Goal: Task Accomplishment & Management: Manage account settings

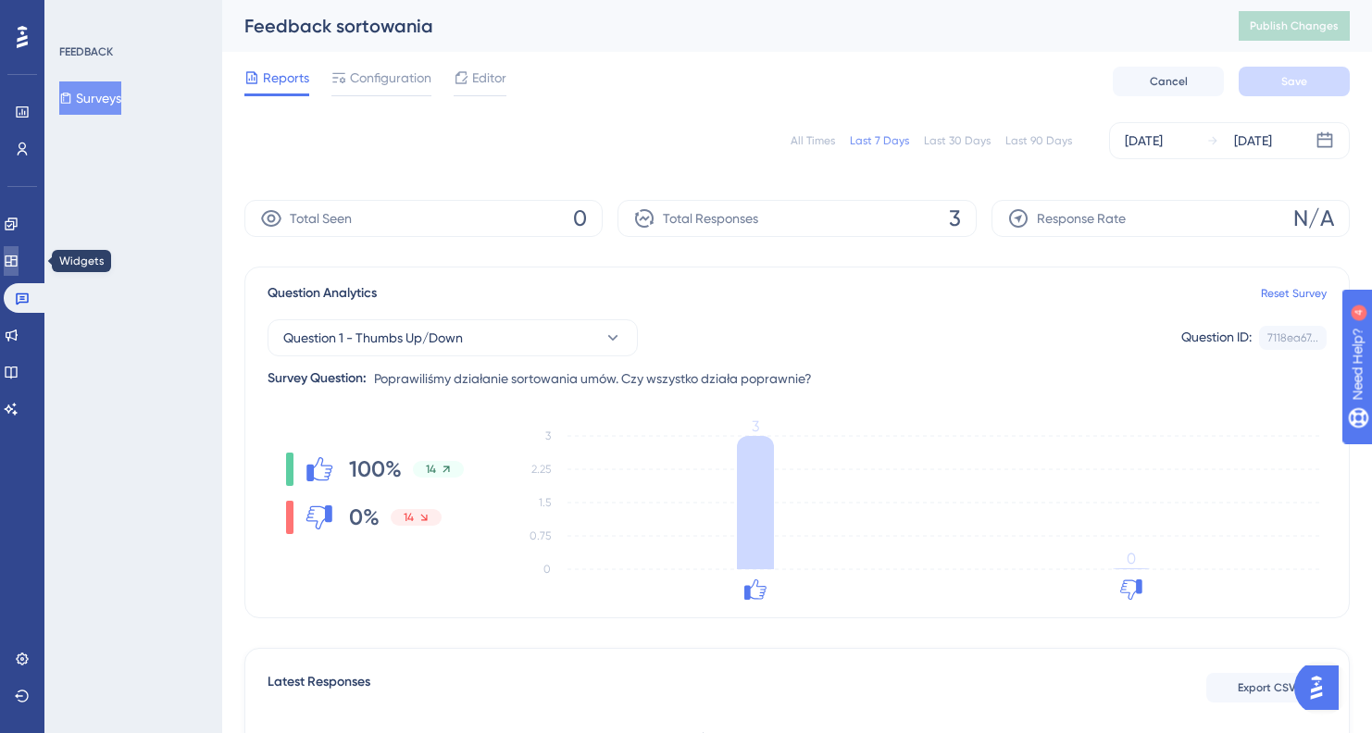
click at [19, 263] on icon at bounding box center [11, 261] width 15 height 15
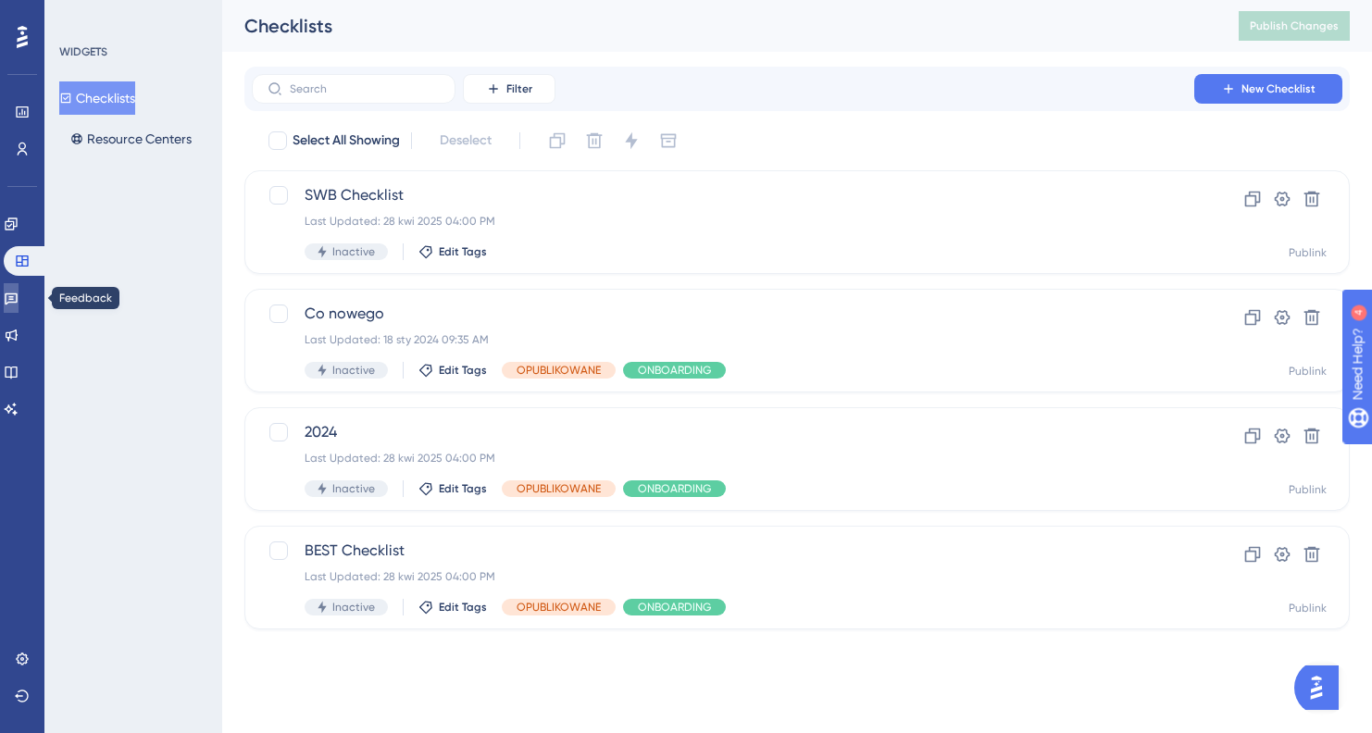
click at [17, 309] on link at bounding box center [11, 298] width 15 height 30
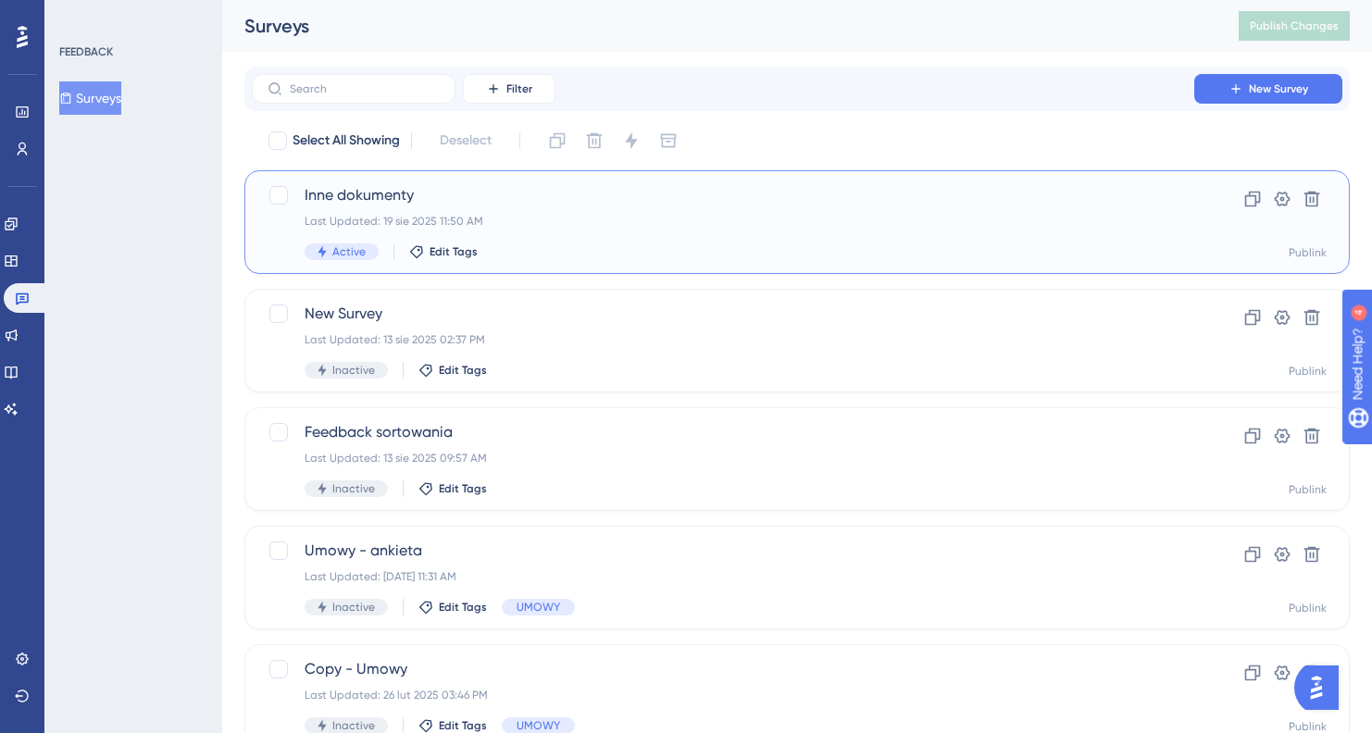
click at [667, 227] on div "Last Updated: 19 sie 2025 11:50 AM" at bounding box center [723, 221] width 837 height 15
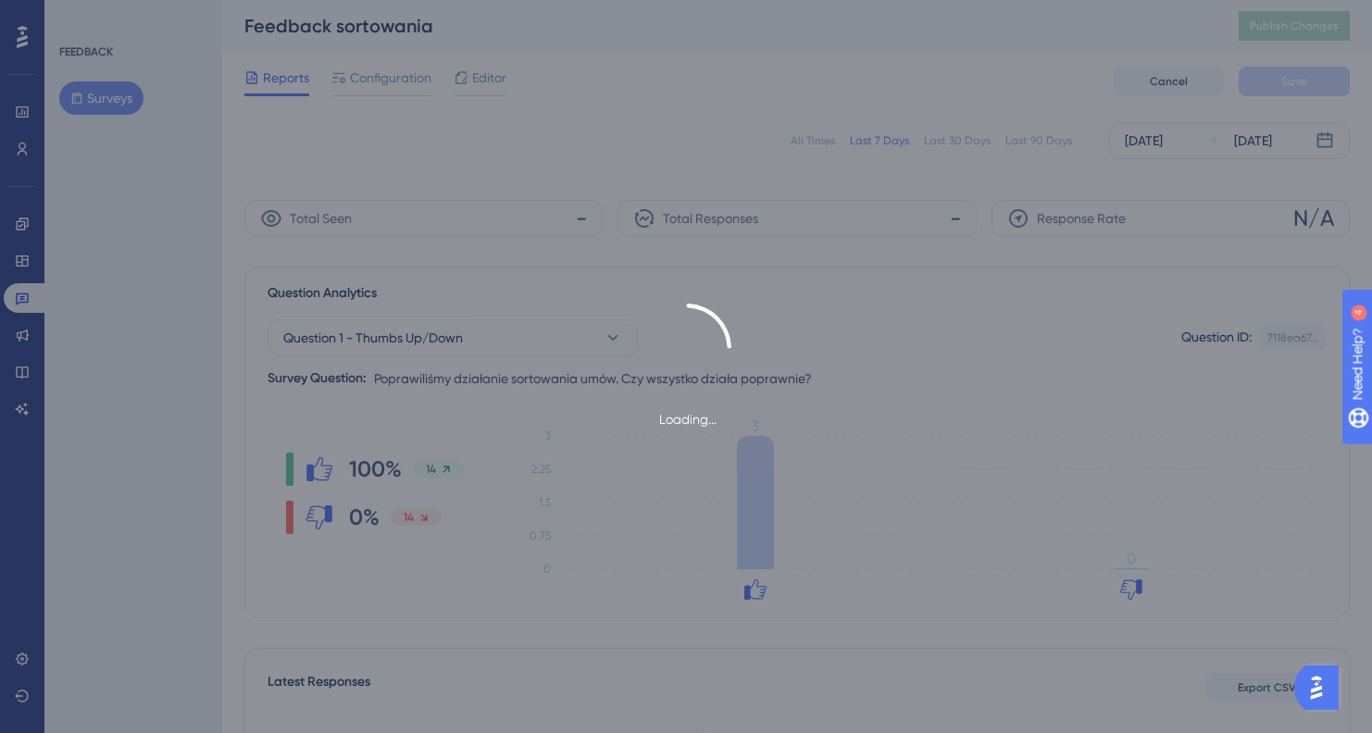
click at [24, 262] on div "Loading..." at bounding box center [686, 366] width 1372 height 733
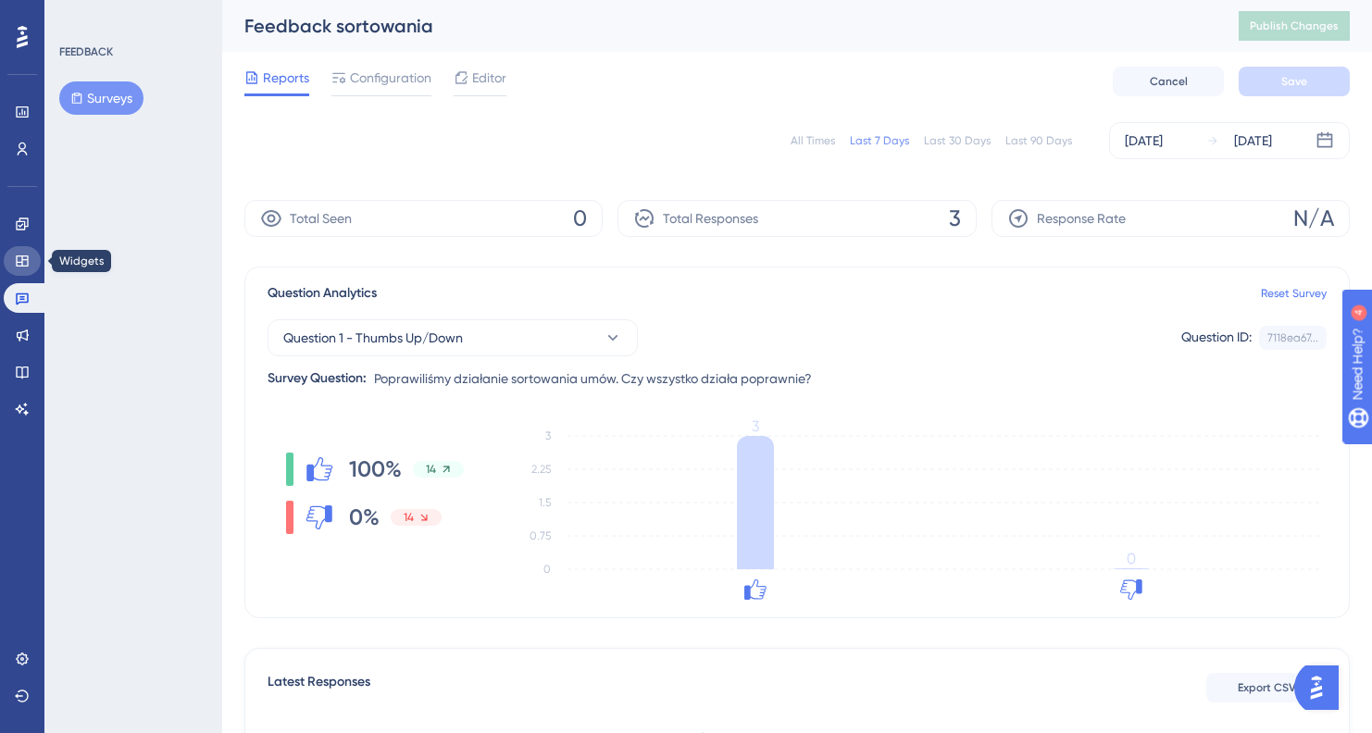
click at [18, 262] on icon at bounding box center [22, 260] width 12 height 11
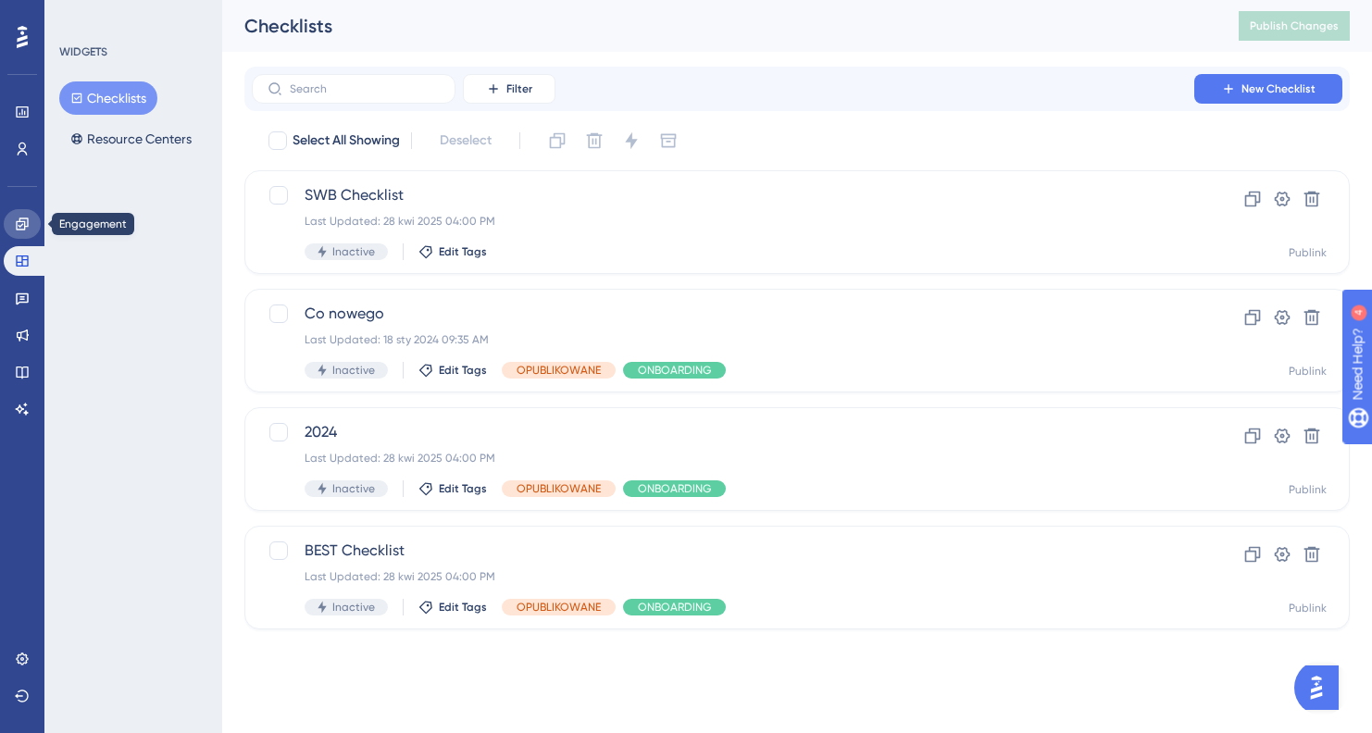
click at [12, 223] on link at bounding box center [22, 224] width 37 height 30
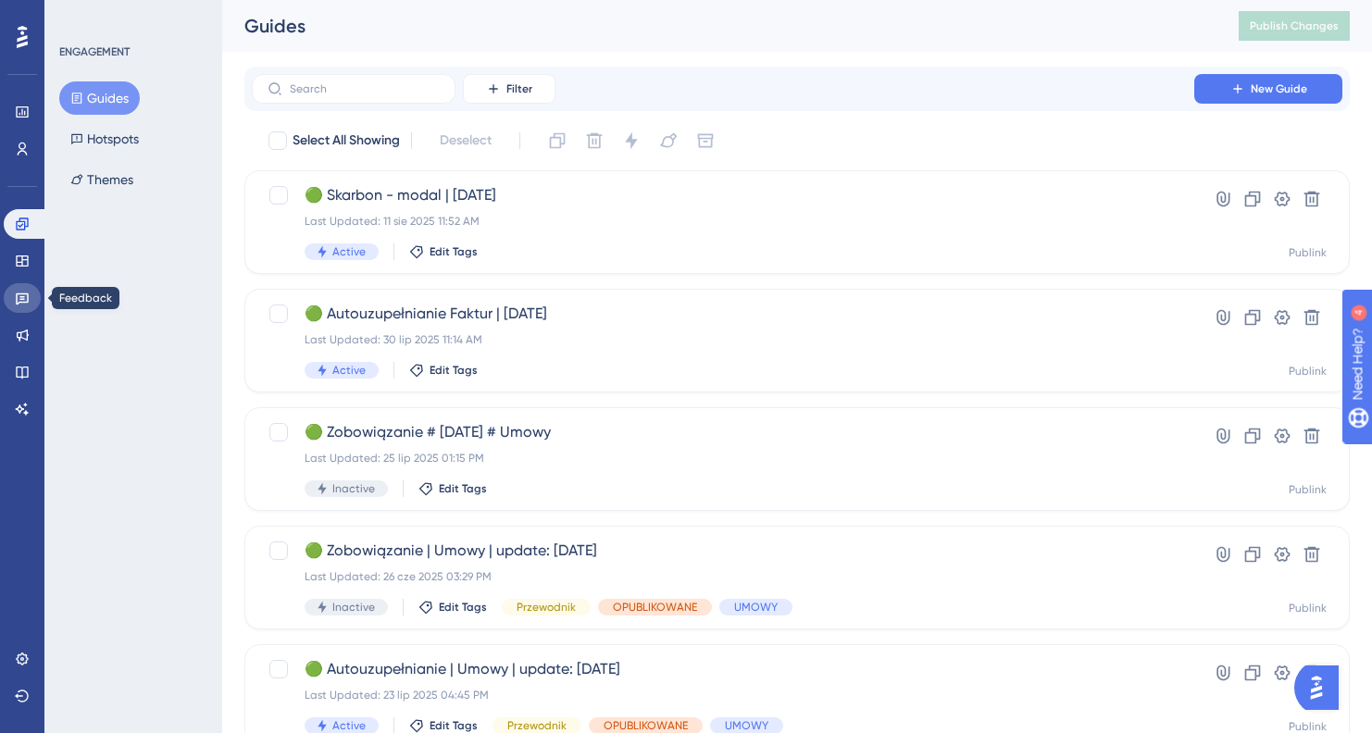
click at [32, 298] on link at bounding box center [22, 298] width 37 height 30
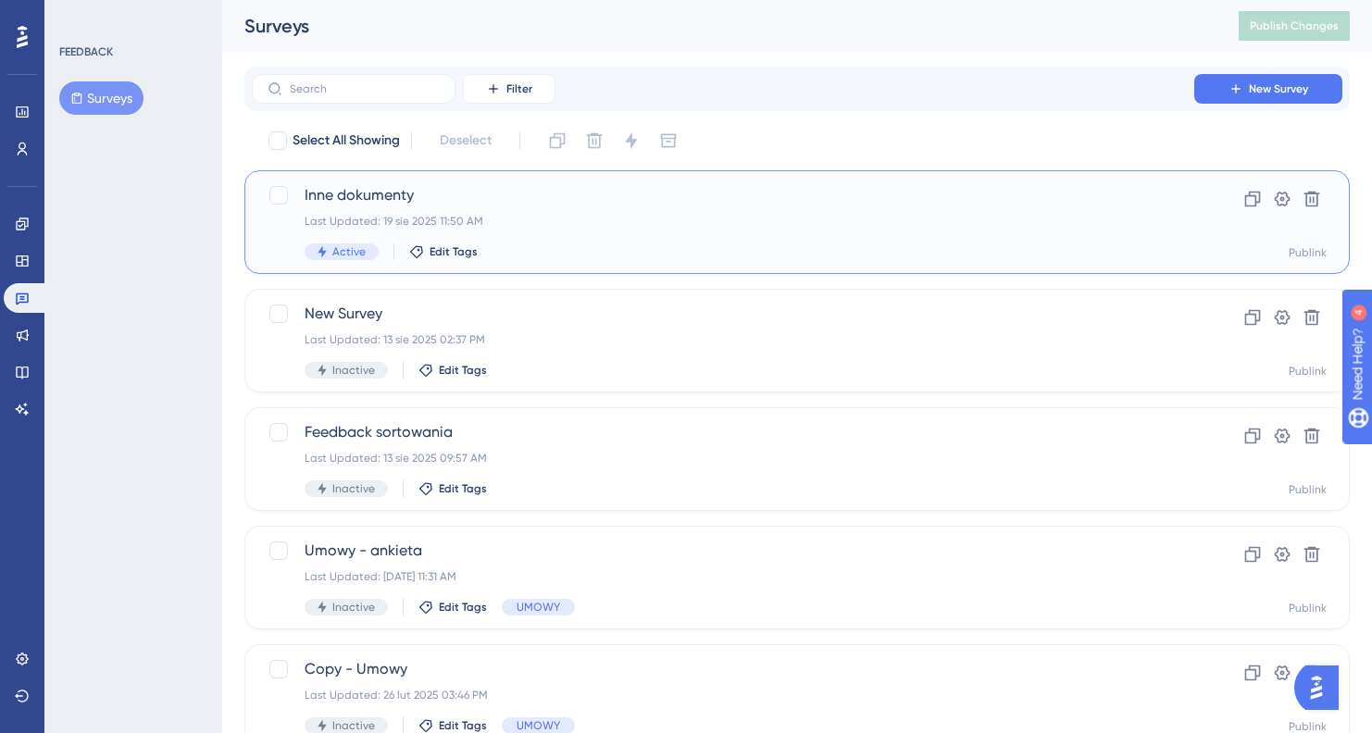
click at [586, 218] on div "Last Updated: 19 sie 2025 11:50 AM" at bounding box center [723, 221] width 837 height 15
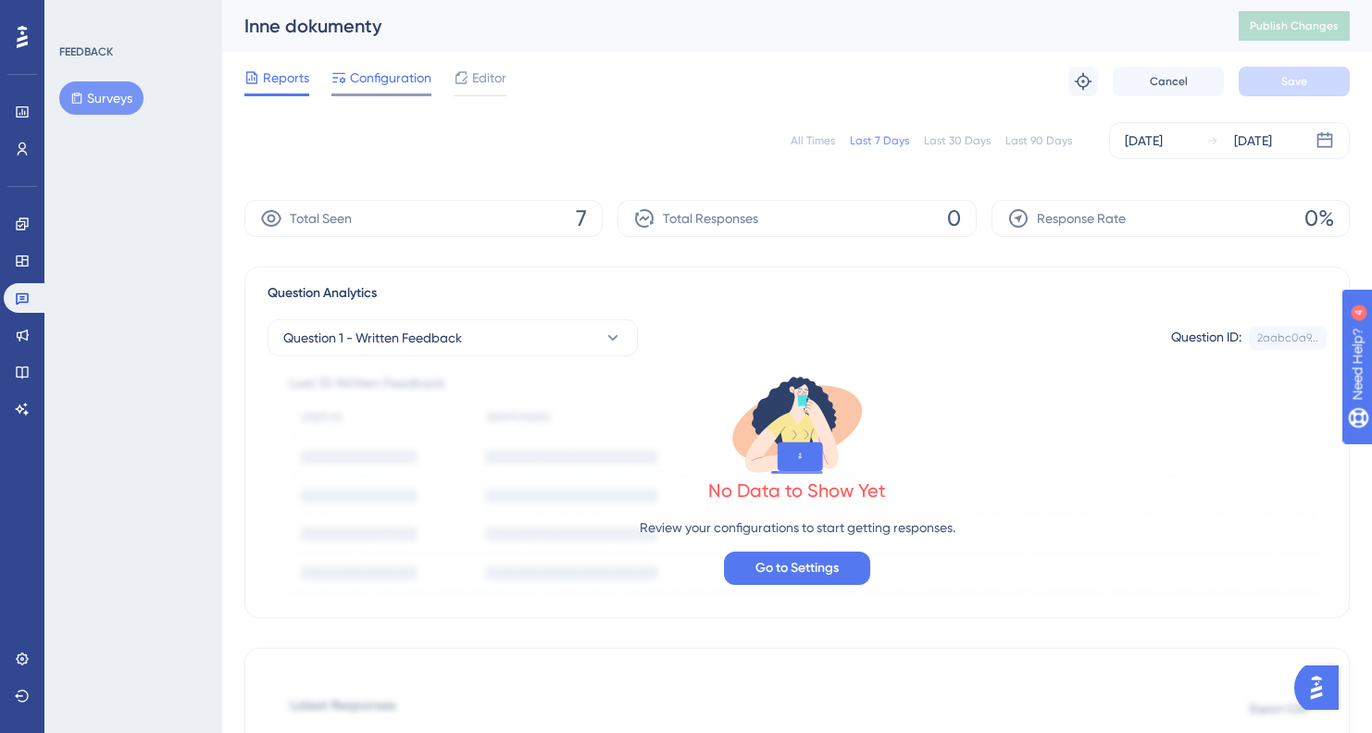
click at [391, 86] on span "Configuration" at bounding box center [390, 78] width 81 height 22
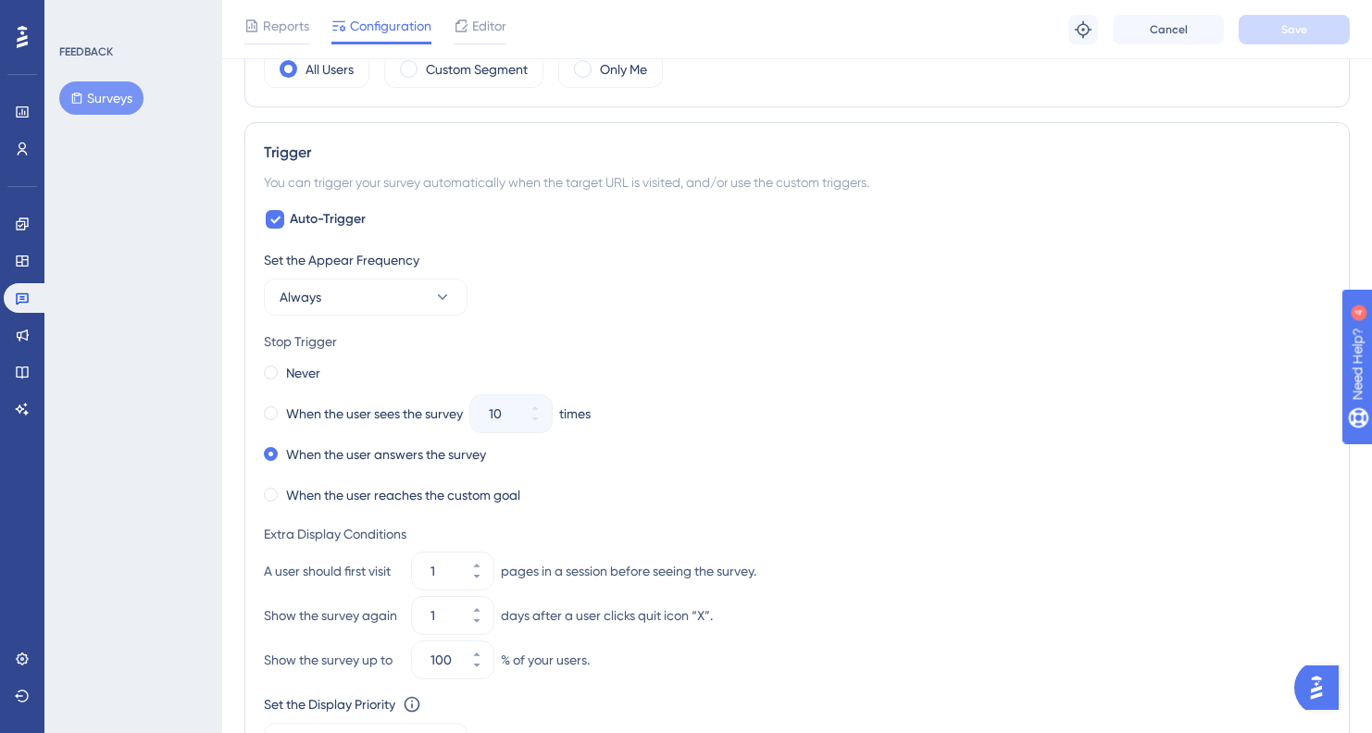
scroll to position [698, 0]
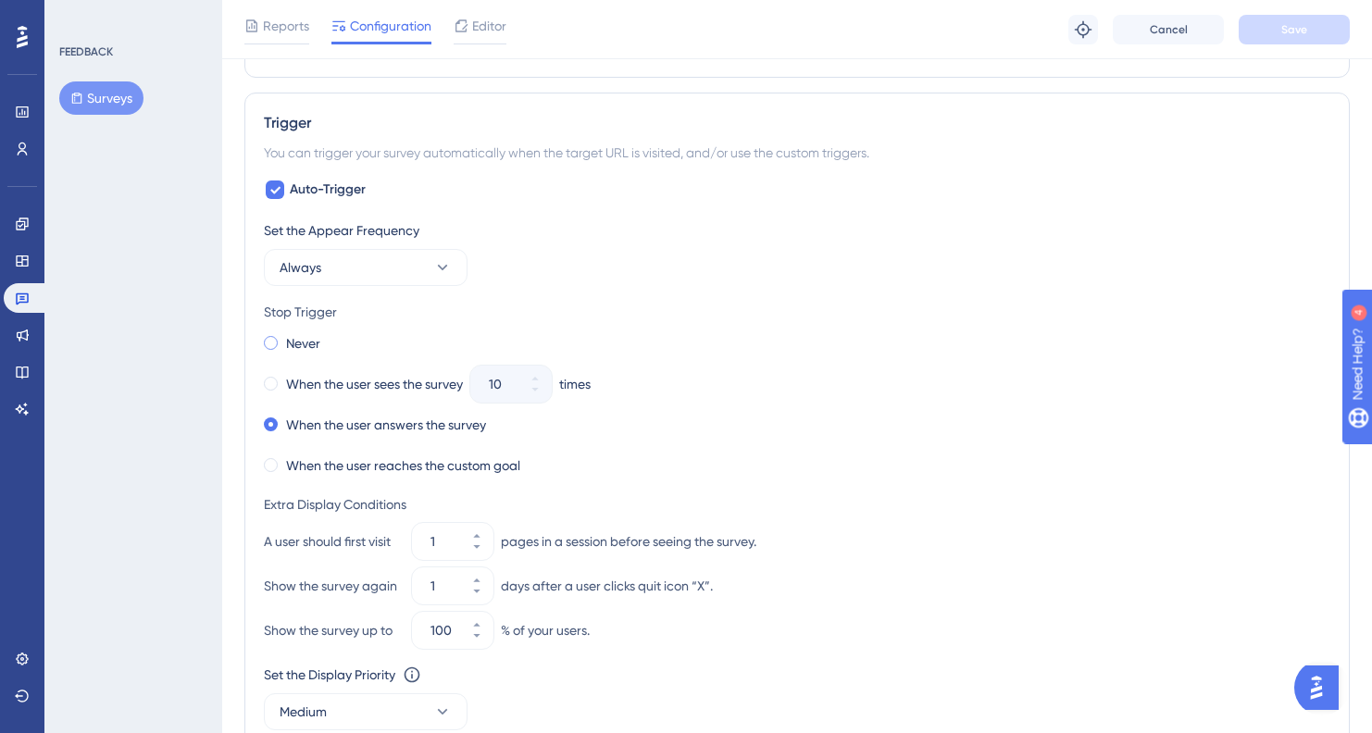
click at [274, 343] on span at bounding box center [271, 343] width 14 height 14
click at [283, 339] on input "radio" at bounding box center [283, 339] width 0 height 0
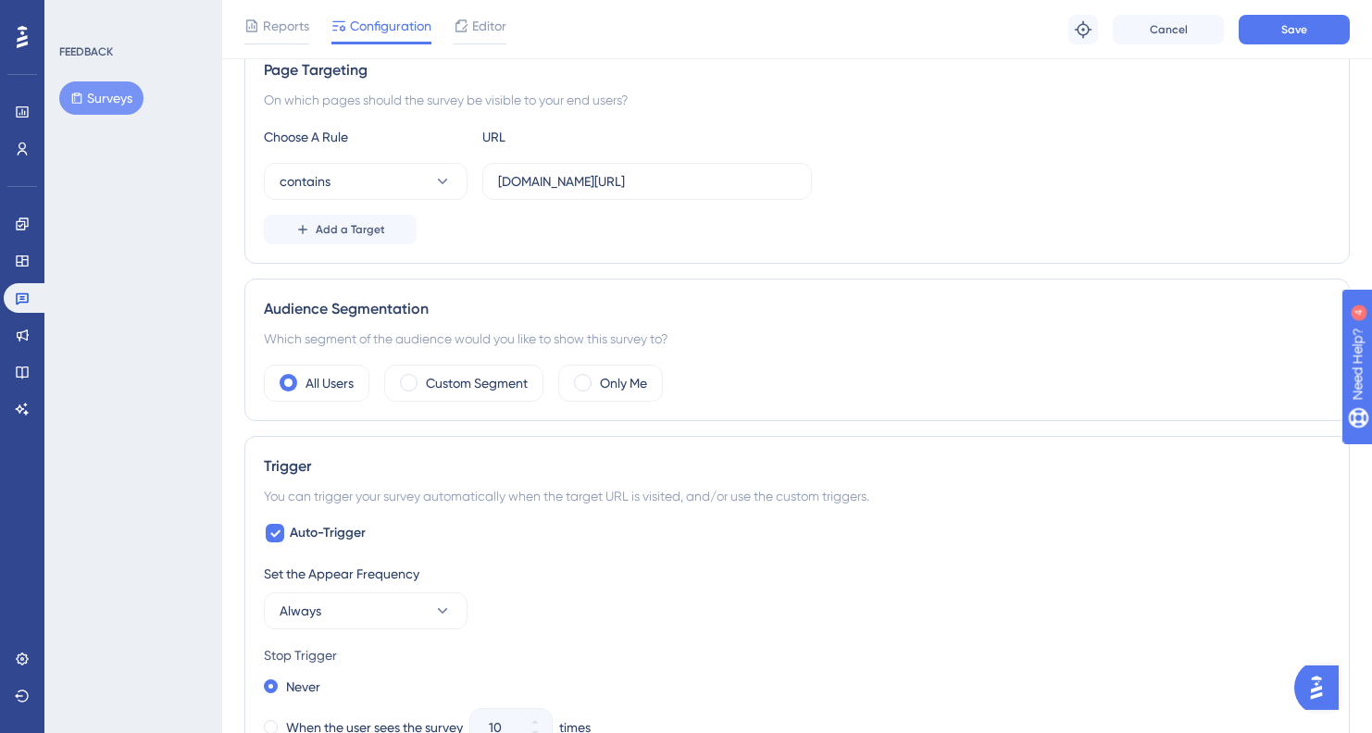
scroll to position [0, 0]
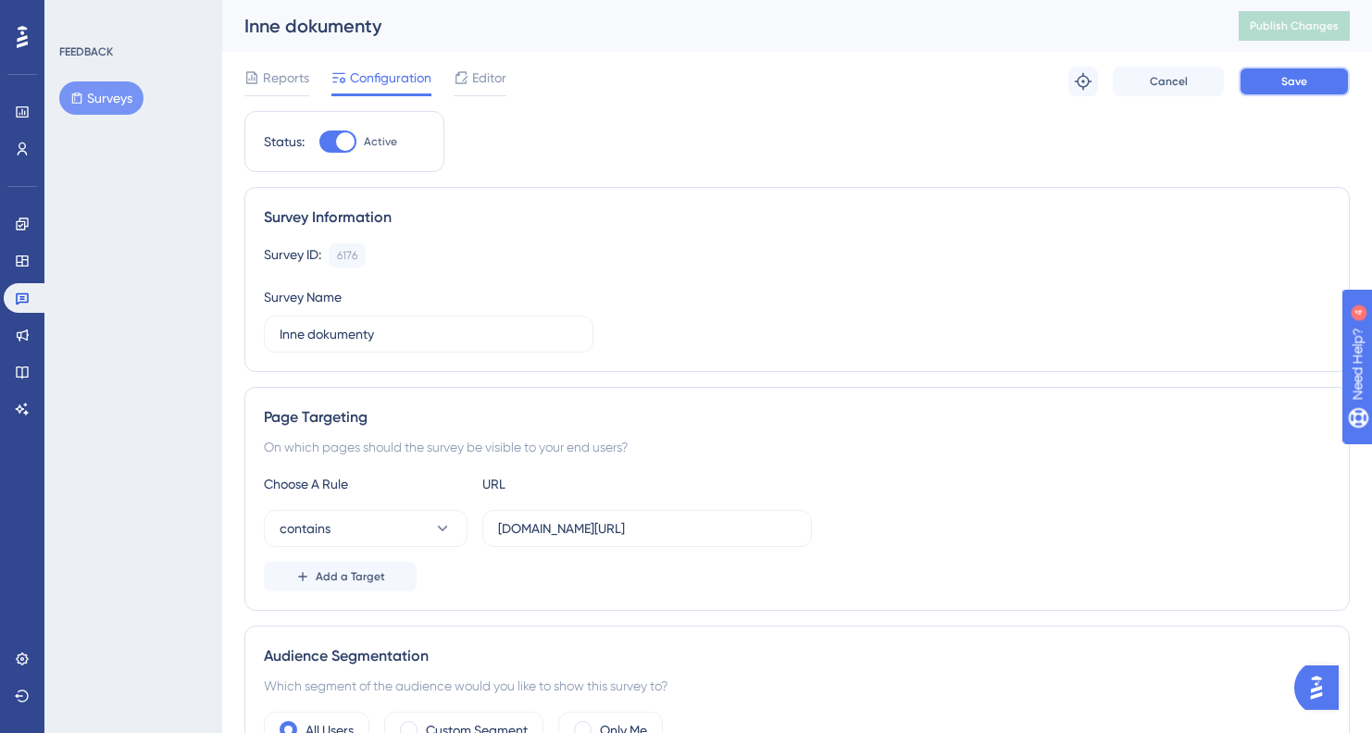
click at [1274, 84] on button "Save" at bounding box center [1294, 82] width 111 height 30
click at [1292, 29] on span "Publish Changes" at bounding box center [1294, 26] width 89 height 15
click at [280, 81] on span "Reports" at bounding box center [286, 78] width 46 height 22
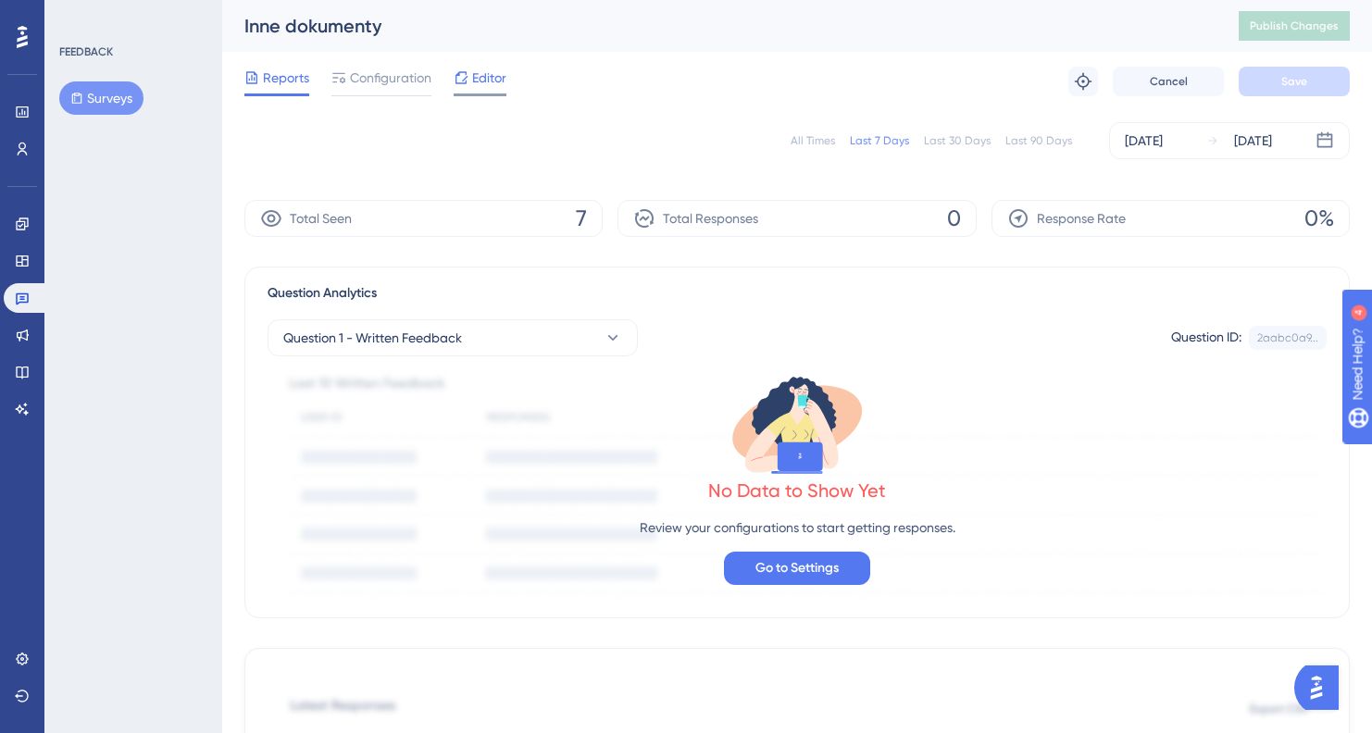
click at [474, 69] on span "Editor" at bounding box center [489, 78] width 34 height 22
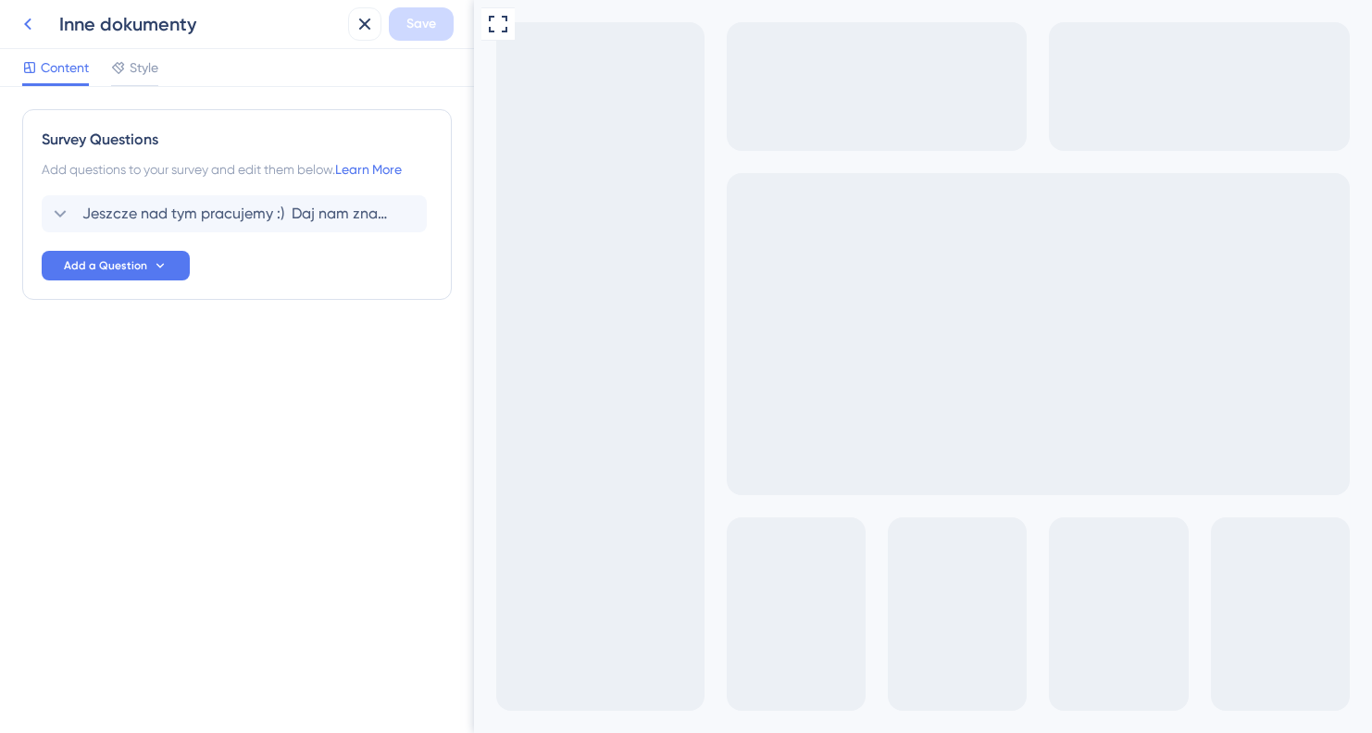
click at [19, 16] on icon at bounding box center [28, 24] width 22 height 22
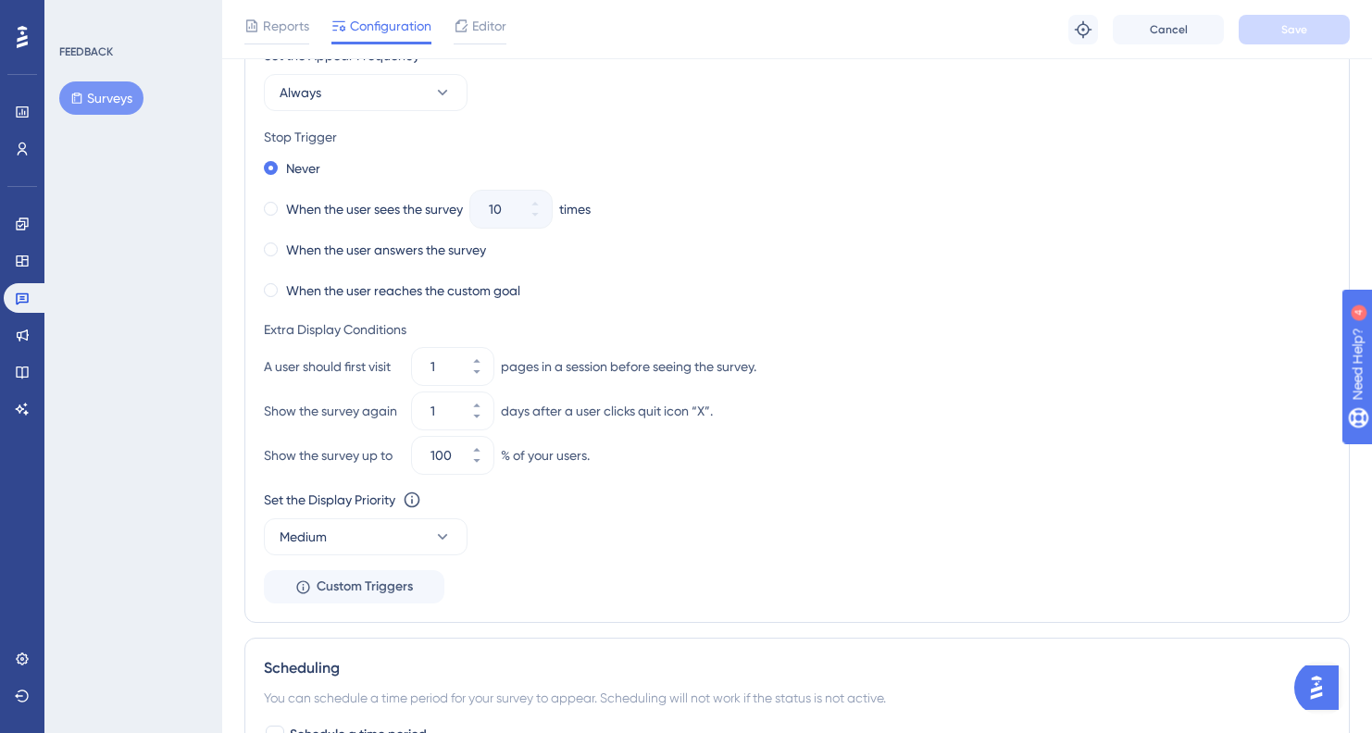
scroll to position [871, 0]
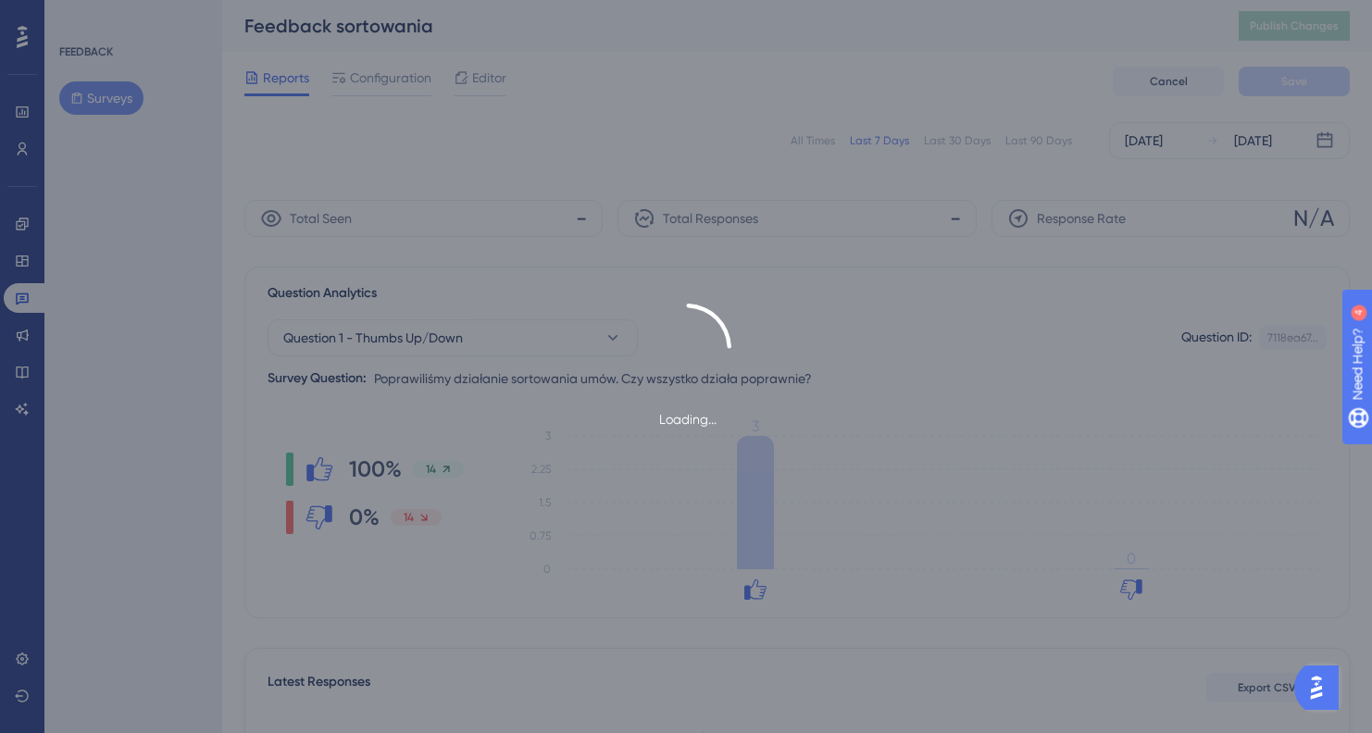
click at [23, 265] on div "Loading..." at bounding box center [686, 366] width 1372 height 733
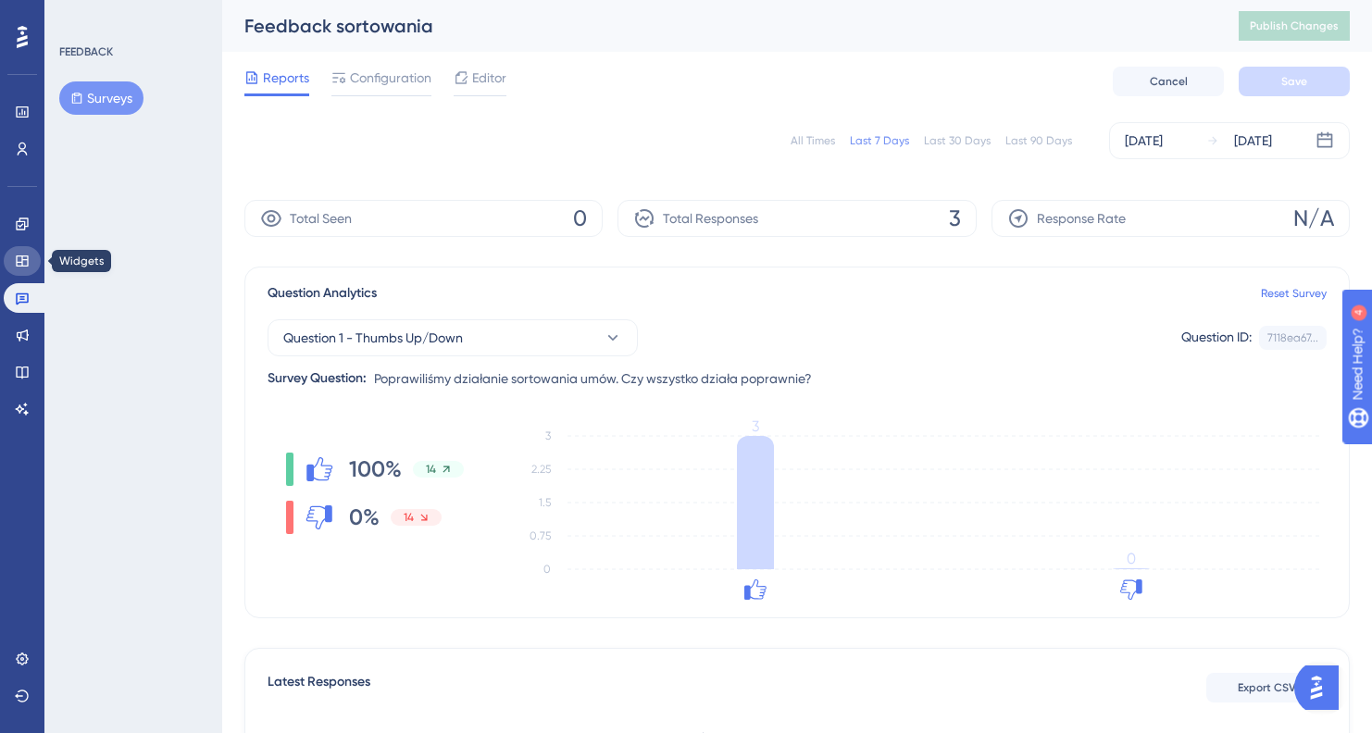
click at [23, 264] on icon at bounding box center [22, 261] width 15 height 15
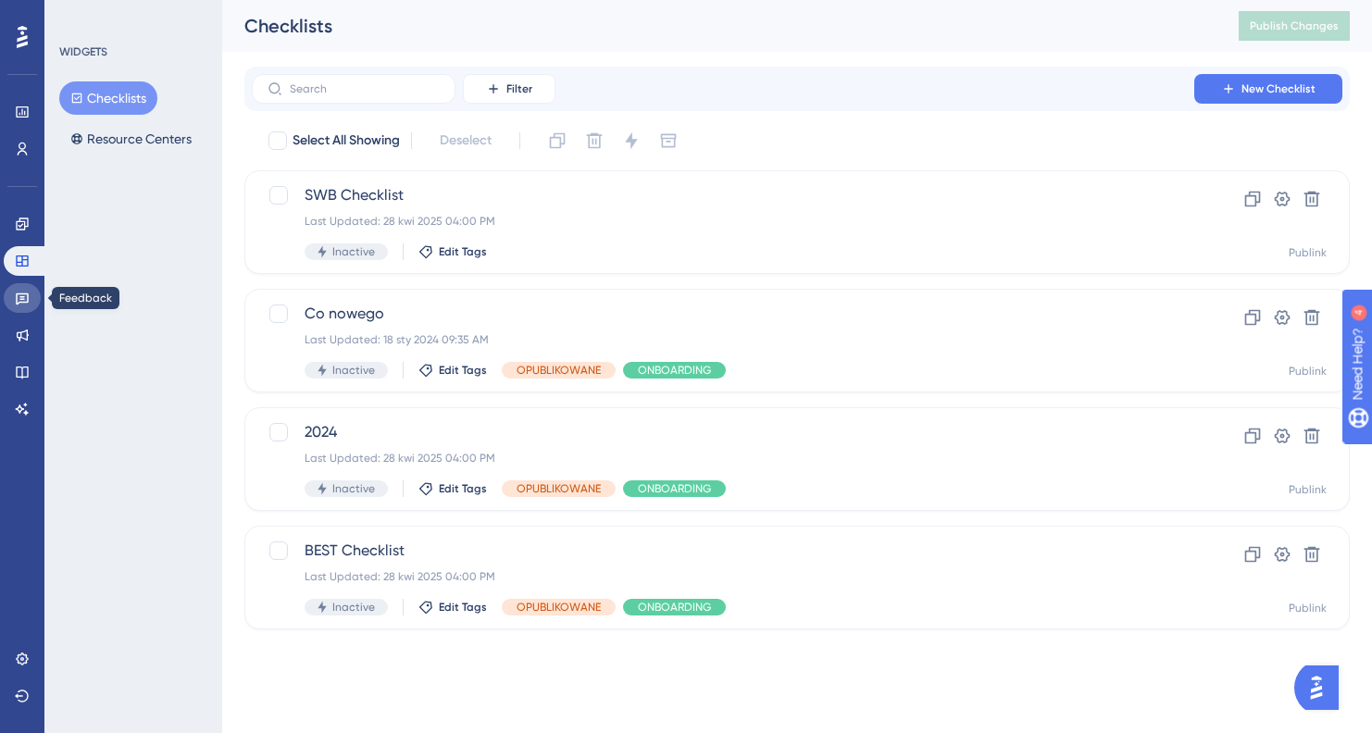
click at [19, 306] on link at bounding box center [22, 298] width 37 height 30
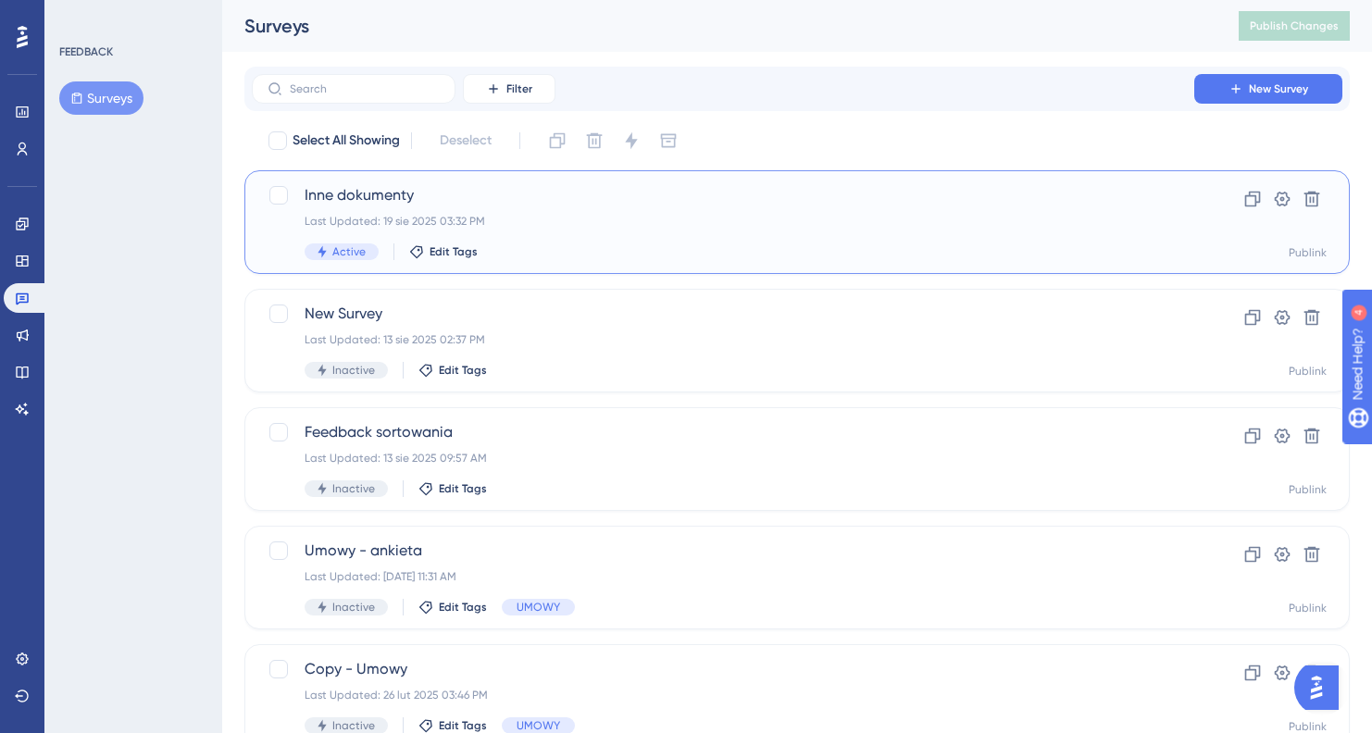
click at [611, 207] on div "Inne dokumenty Last Updated: 19 sie 2025 03:32 PM Active Edit Tags" at bounding box center [723, 222] width 837 height 76
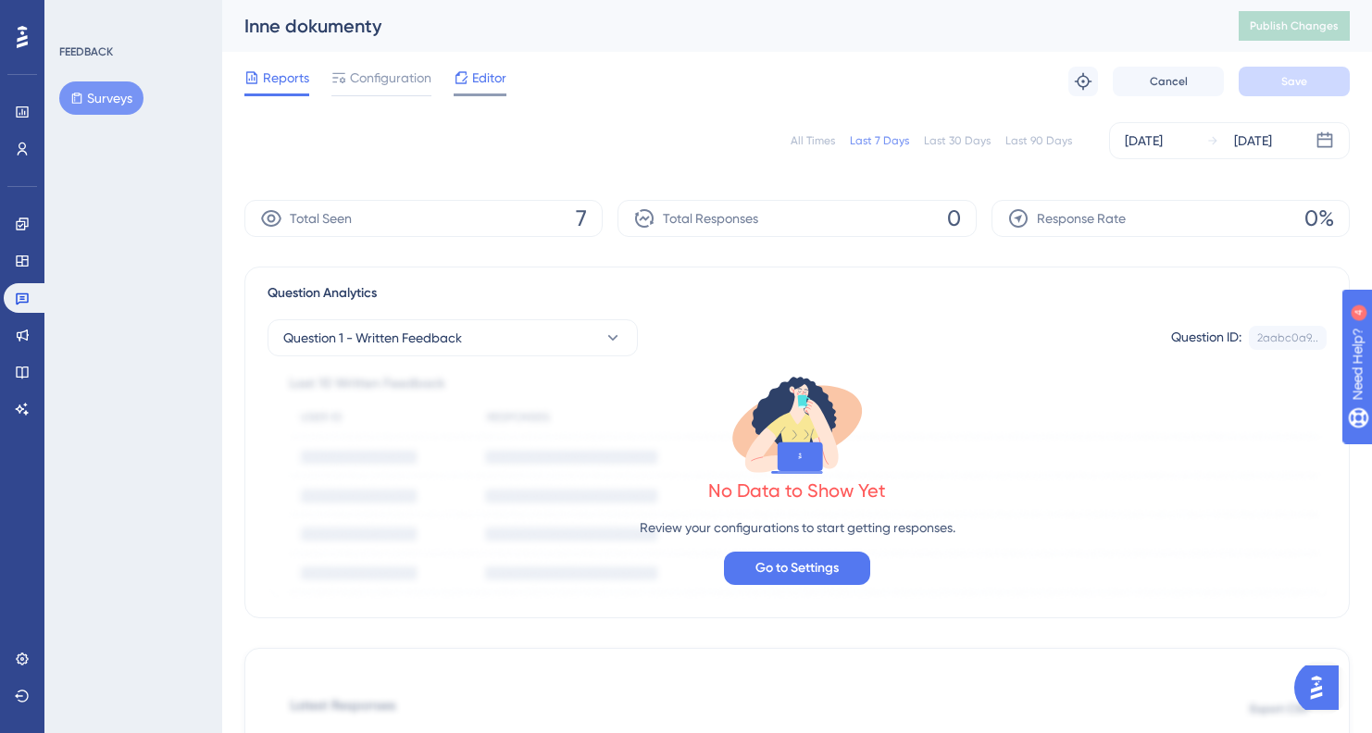
click at [481, 87] on span "Editor" at bounding box center [489, 78] width 34 height 22
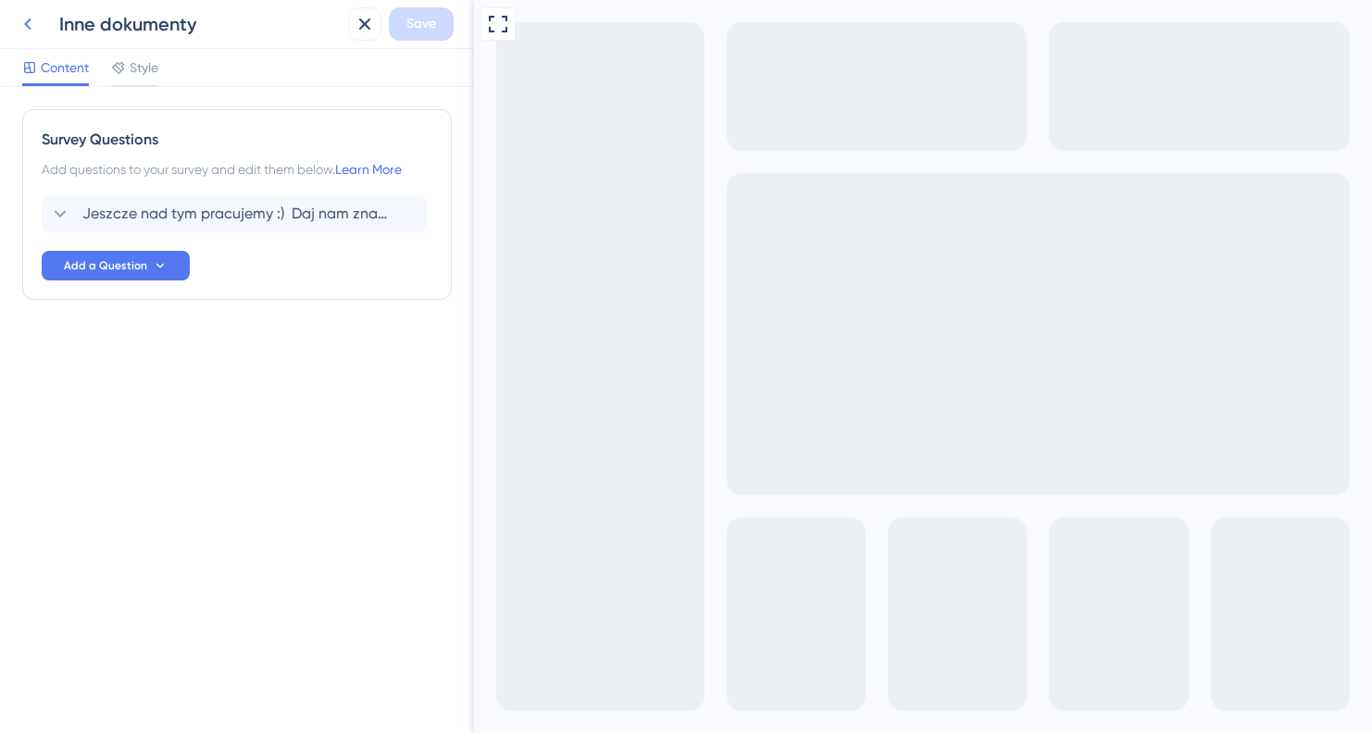
click at [32, 24] on icon at bounding box center [28, 24] width 22 height 22
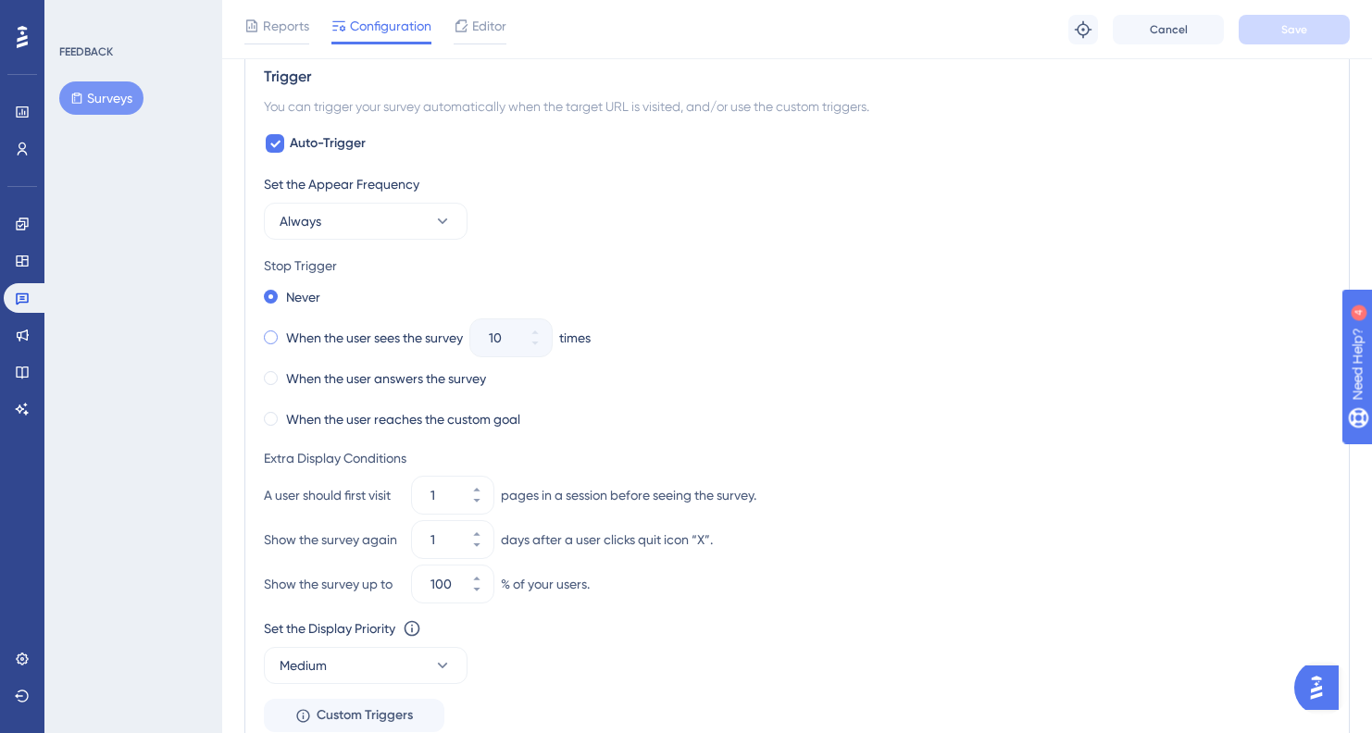
scroll to position [745, 0]
click at [283, 338] on div "When the user sees the survey" at bounding box center [363, 337] width 199 height 26
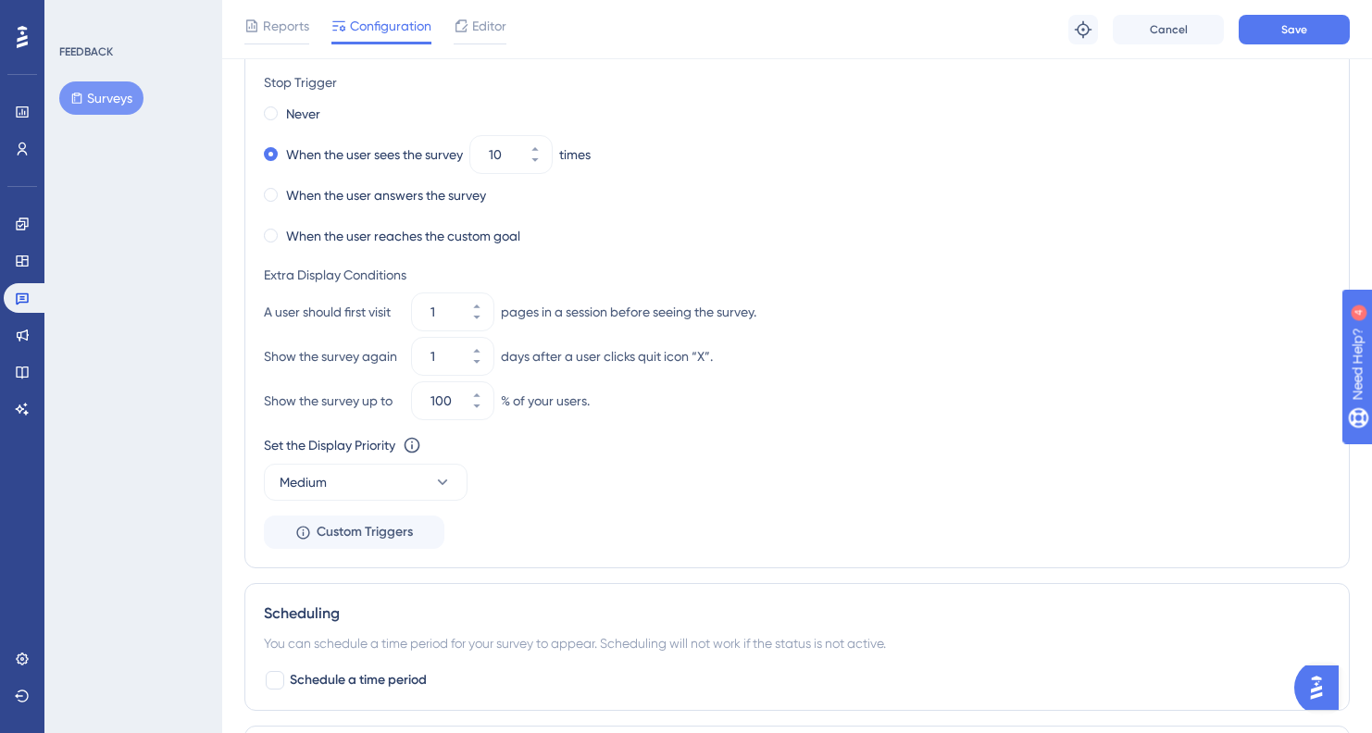
scroll to position [928, 0]
click at [430, 351] on div "1" at bounding box center [436, 355] width 48 height 37
click at [430, 351] on input "1" at bounding box center [443, 355] width 26 height 22
click at [471, 365] on icon at bounding box center [476, 360] width 11 height 11
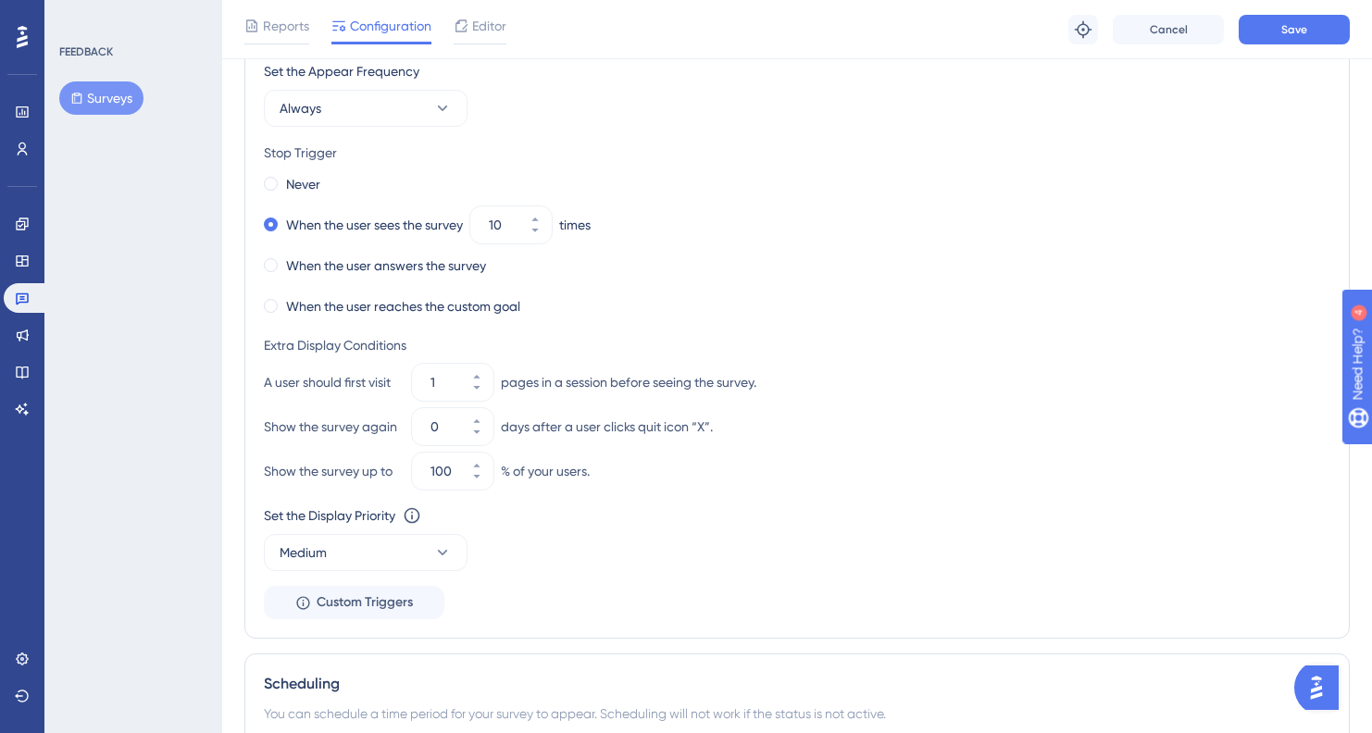
scroll to position [852, 0]
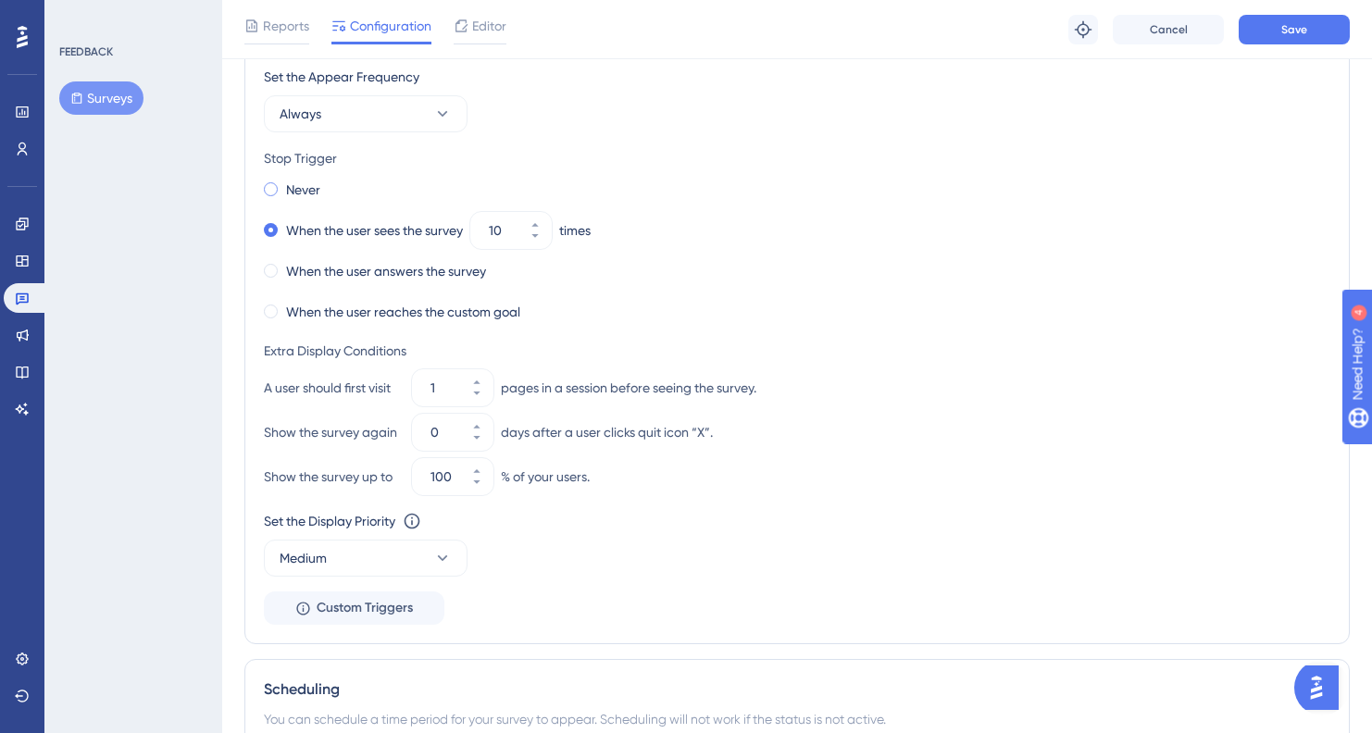
click at [272, 187] on span at bounding box center [271, 189] width 14 height 14
click at [283, 185] on input "radio" at bounding box center [283, 185] width 0 height 0
click at [474, 442] on icon at bounding box center [476, 437] width 11 height 11
click at [475, 423] on icon at bounding box center [476, 426] width 11 height 11
type input "0"
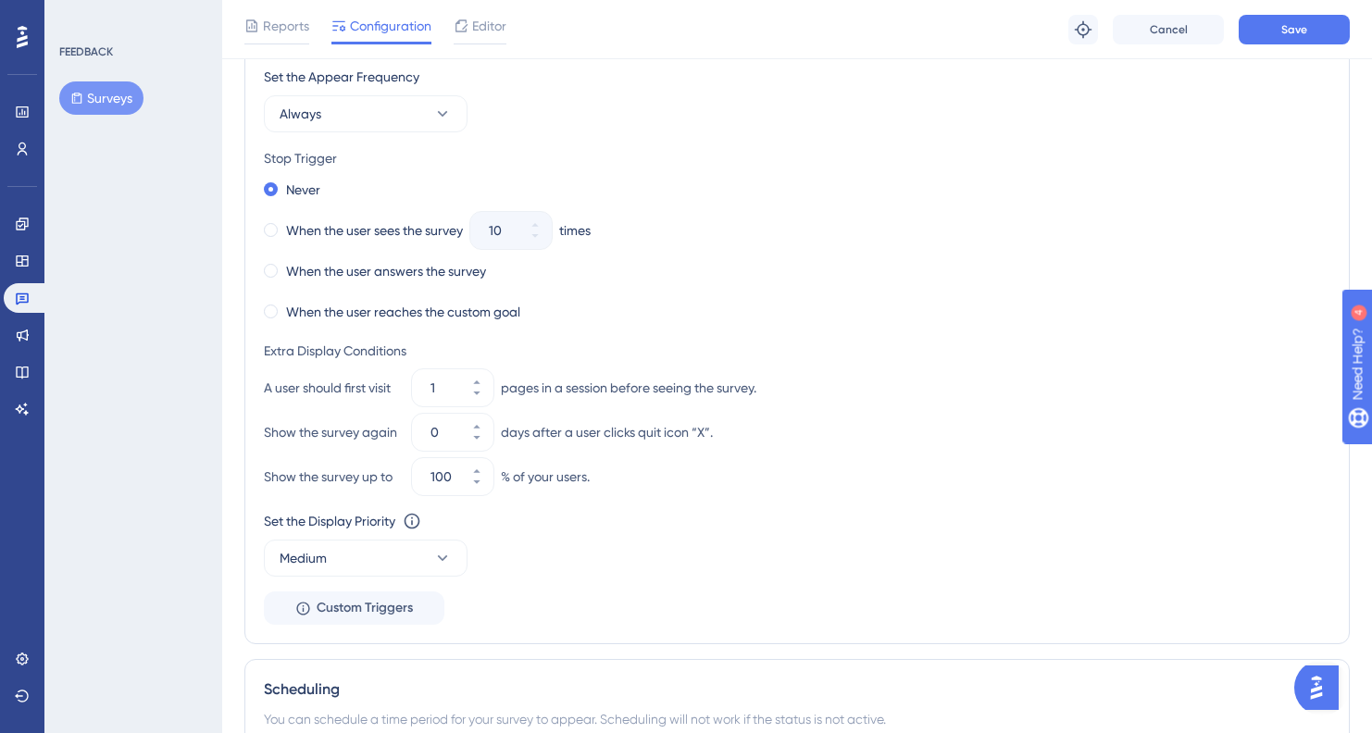
click at [645, 430] on div "days after a user clicks quit icon “X”." at bounding box center [607, 432] width 212 height 22
drag, startPoint x: 264, startPoint y: 430, endPoint x: 737, endPoint y: 440, distance: 473.1
click at [738, 440] on div "Show the survey again 0 days after a user clicks quit icon “X”." at bounding box center [797, 432] width 1066 height 37
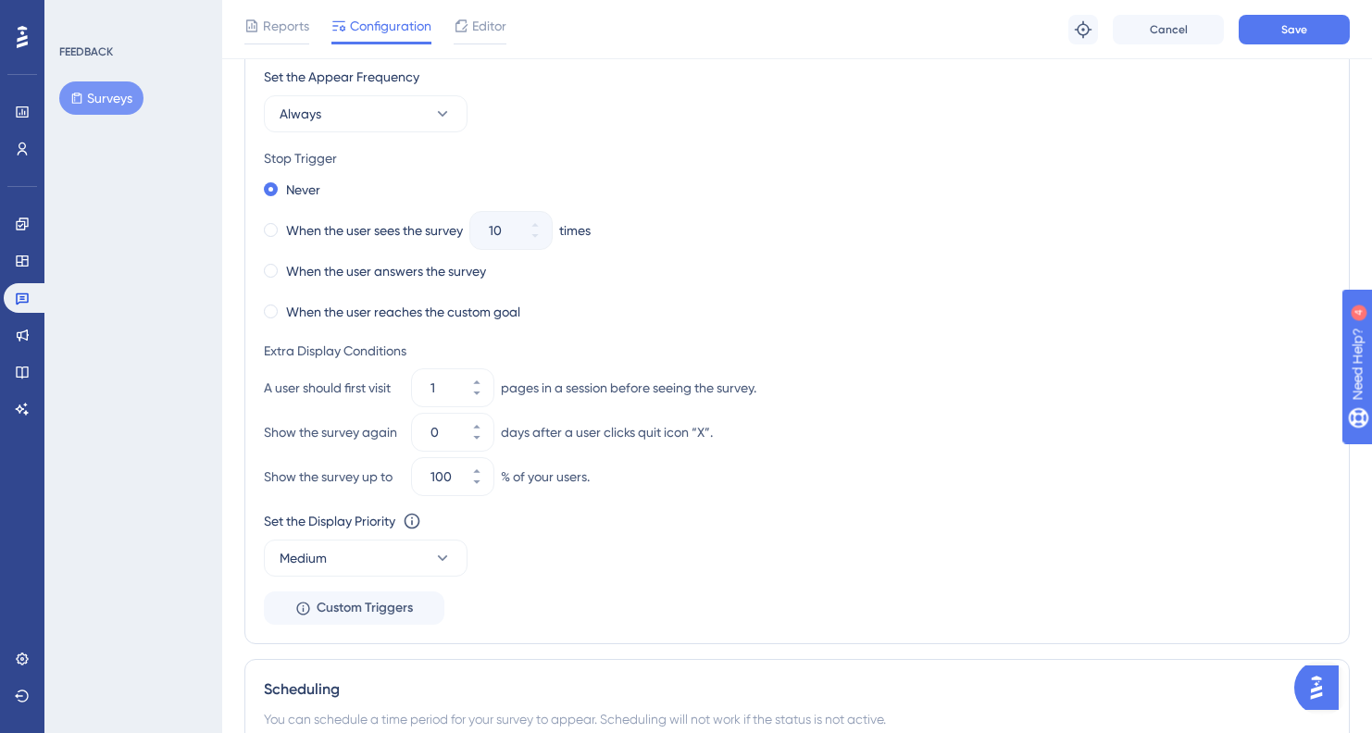
click at [936, 363] on div "Extra Display Conditions A user should first visit 1 pages in a session before …" at bounding box center [797, 418] width 1066 height 156
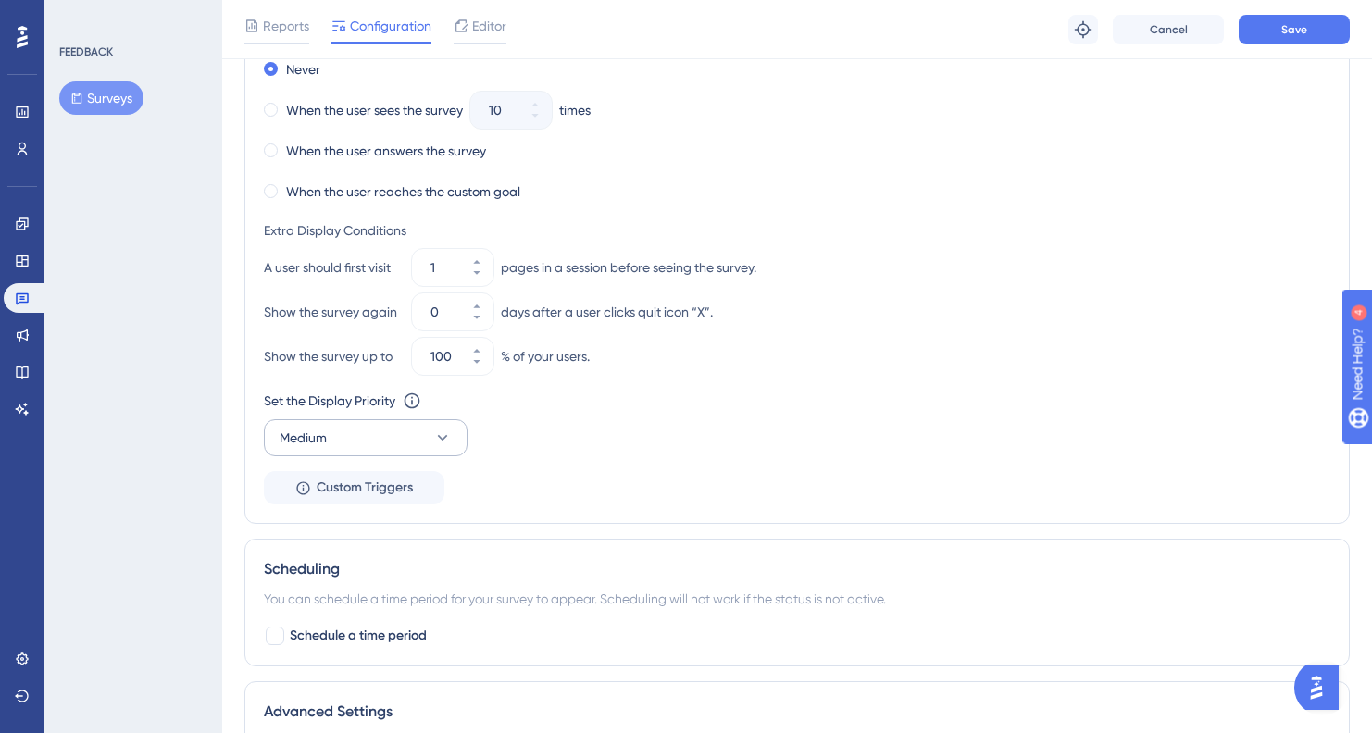
scroll to position [991, 0]
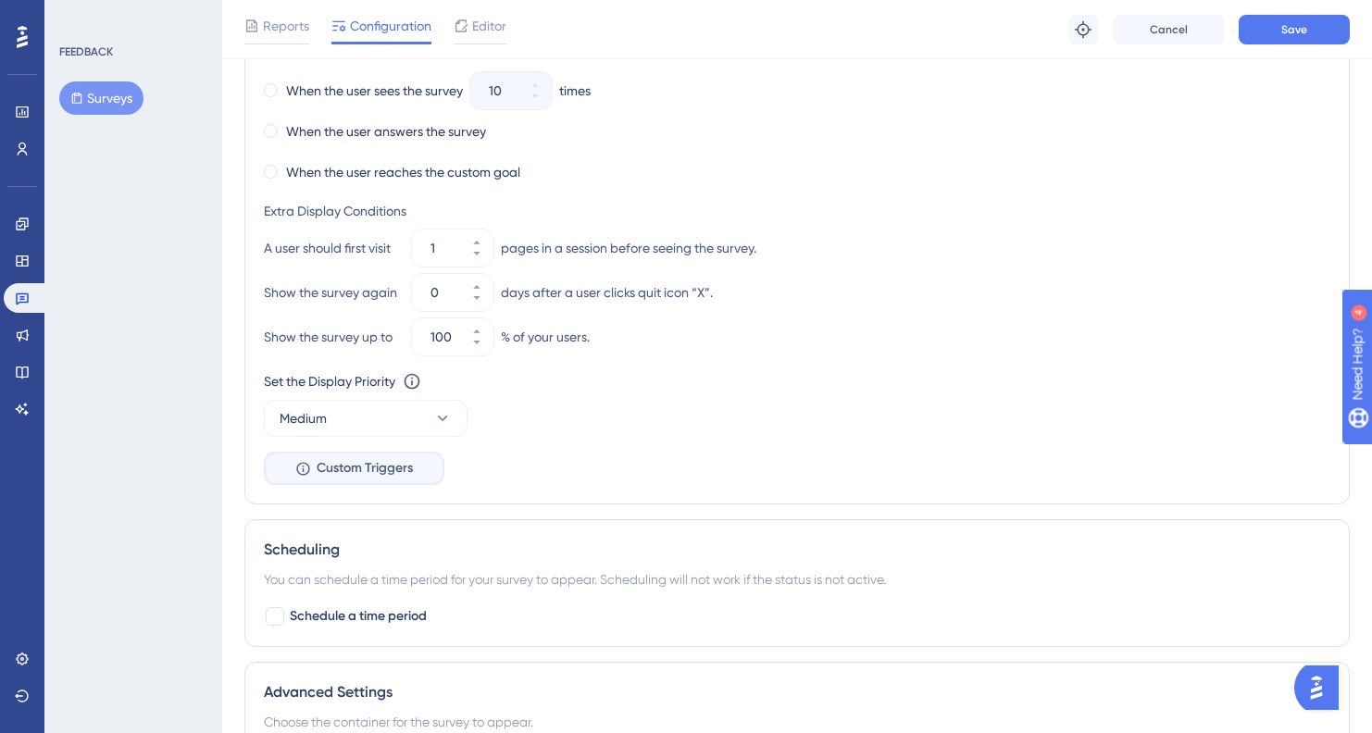
click at [358, 465] on span "Custom Triggers" at bounding box center [365, 468] width 96 height 22
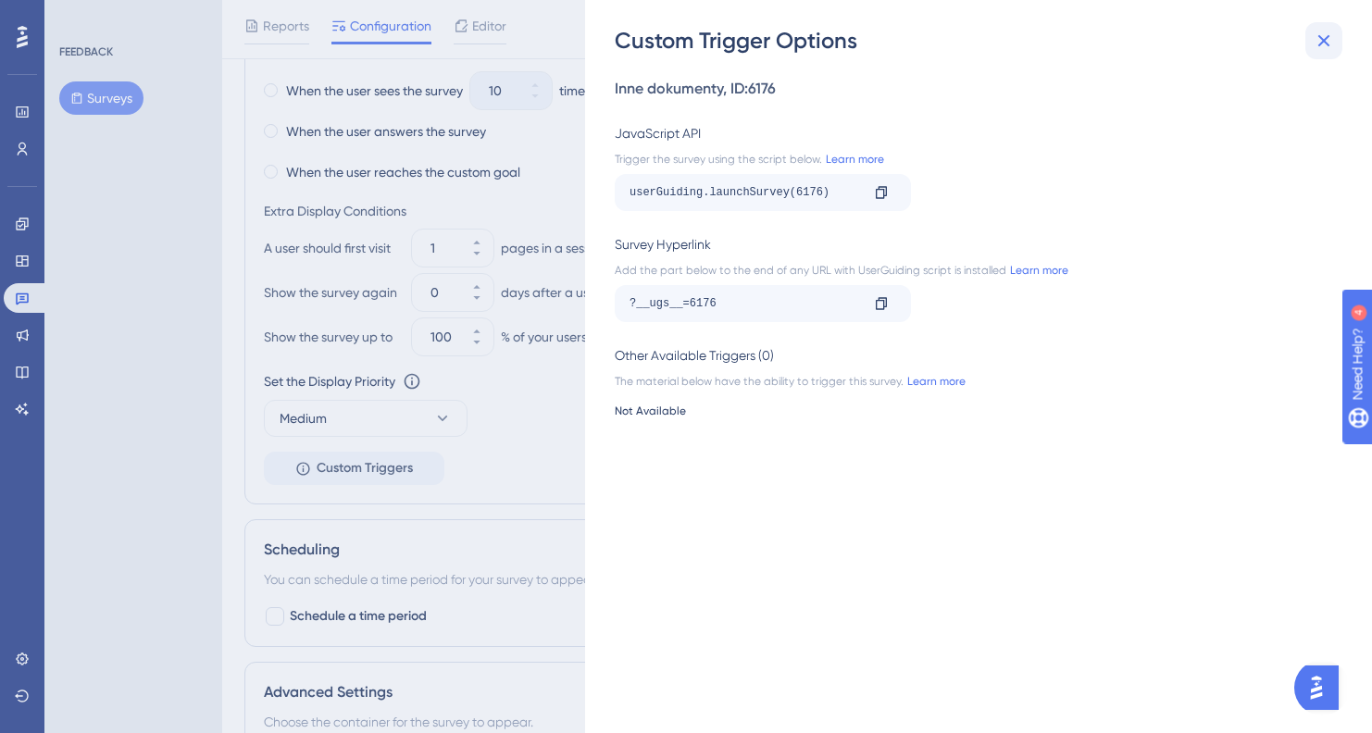
click at [1325, 42] on icon at bounding box center [1324, 41] width 12 height 12
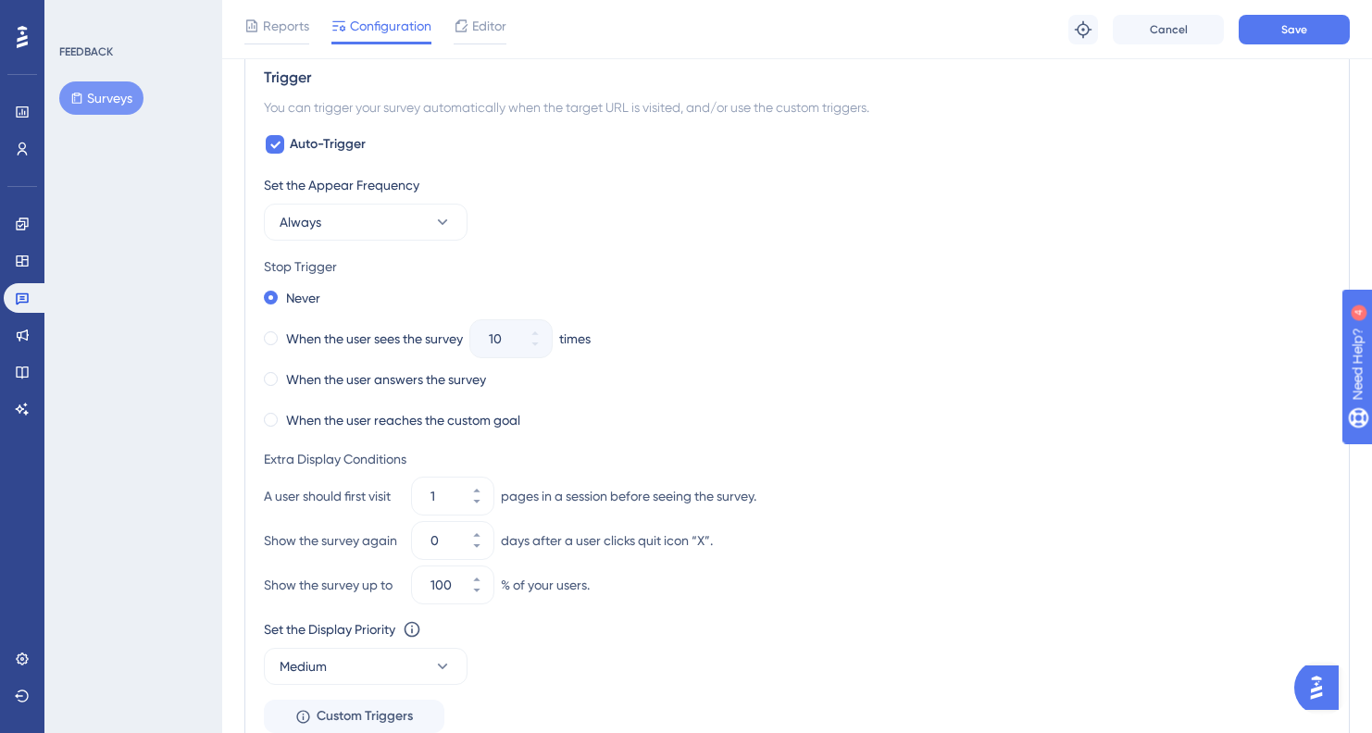
scroll to position [741, 0]
click at [283, 145] on div at bounding box center [275, 146] width 19 height 19
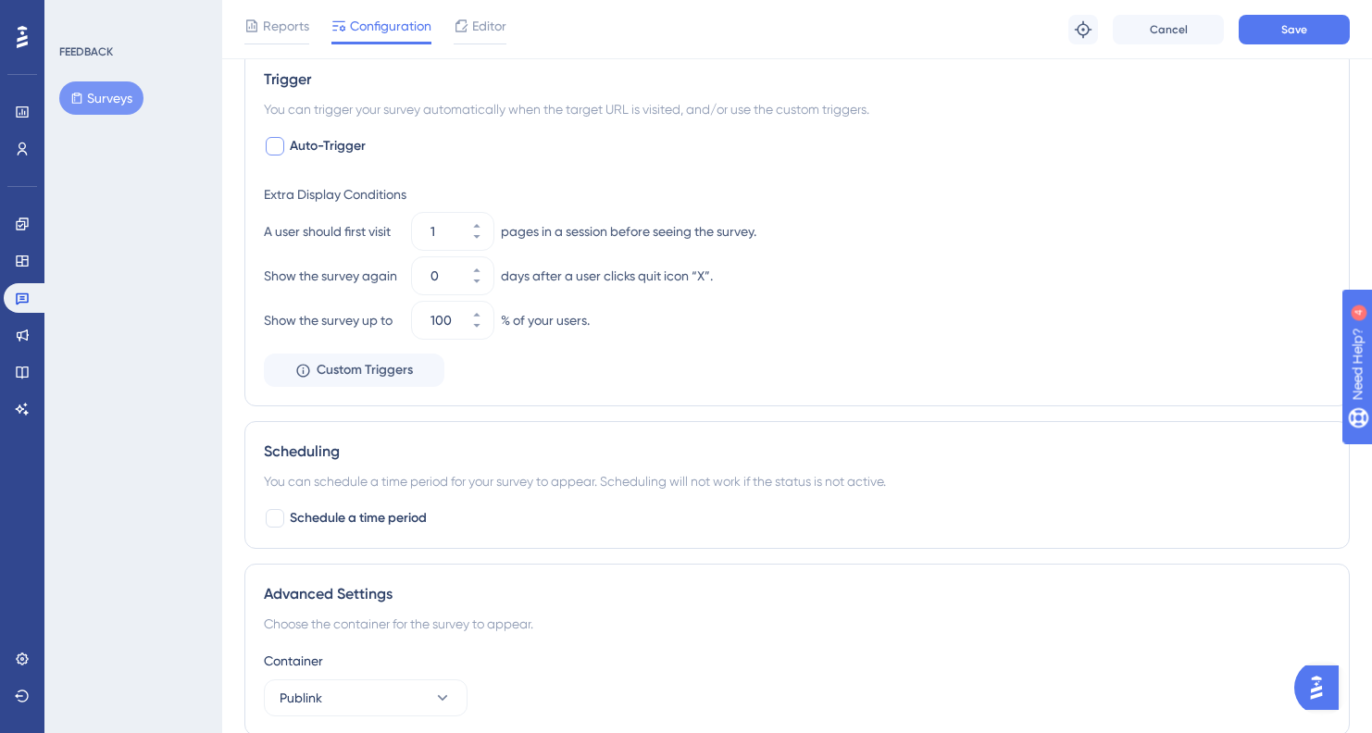
click at [278, 144] on div at bounding box center [275, 146] width 19 height 19
checkbox input "true"
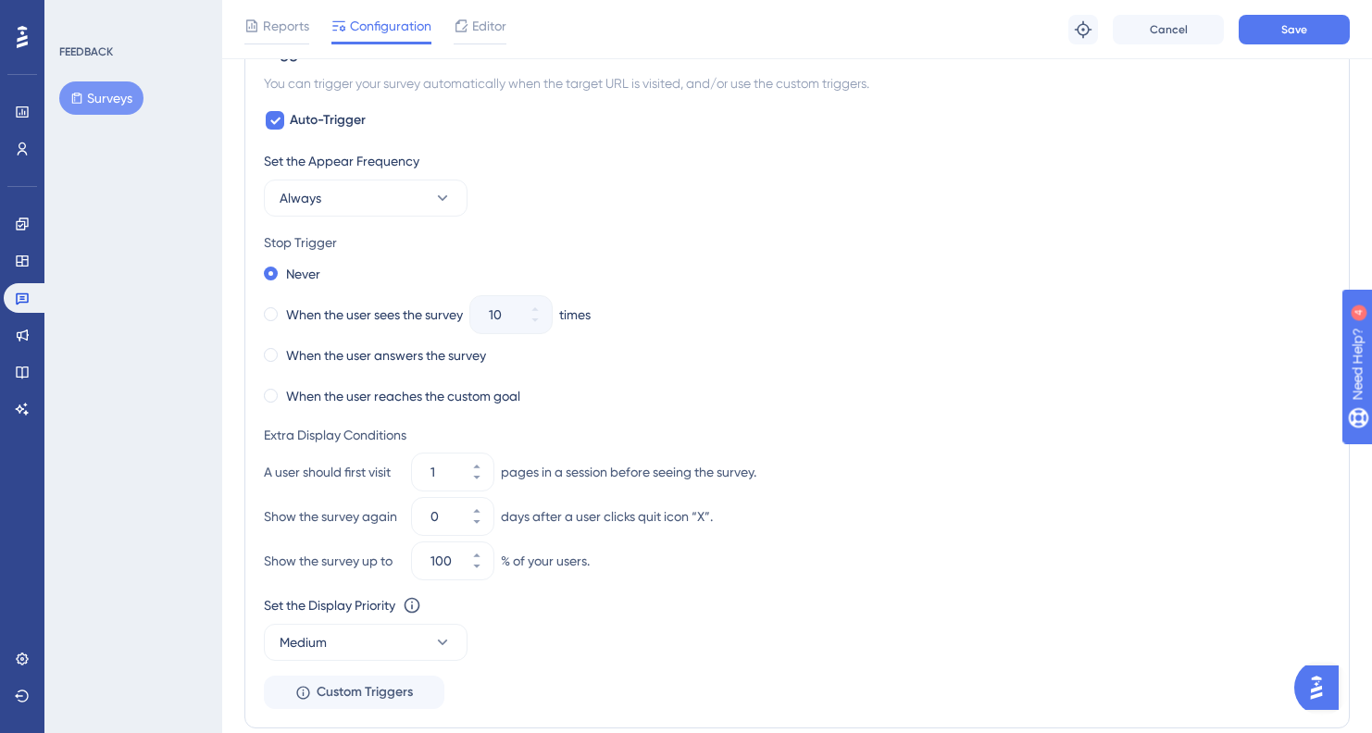
scroll to position [779, 0]
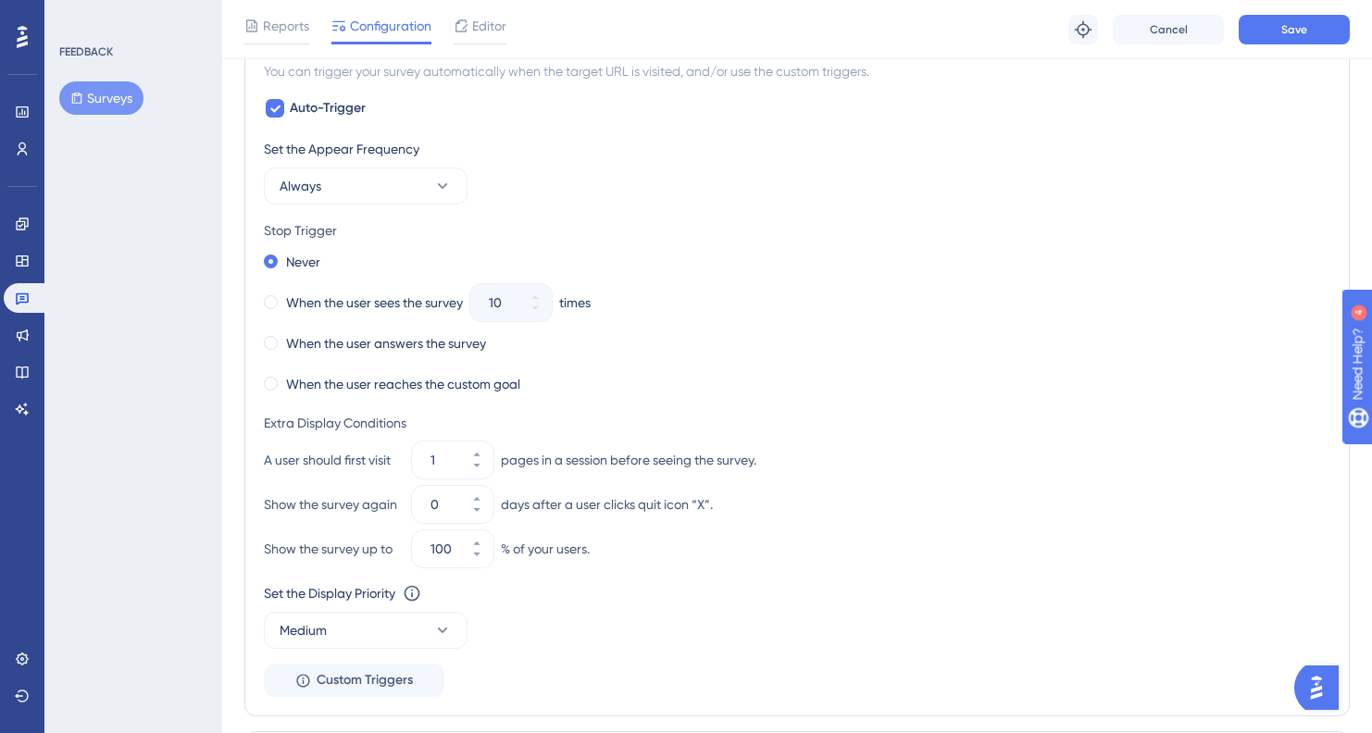
click at [869, 433] on div "Extra Display Conditions" at bounding box center [797, 423] width 1066 height 22
click at [441, 499] on input "0" at bounding box center [443, 504] width 26 height 22
click at [867, 470] on div "A user should first visit 1 pages in a session before seeing the survey." at bounding box center [797, 460] width 1066 height 37
click at [447, 508] on input "1" at bounding box center [443, 504] width 26 height 22
type input "0"
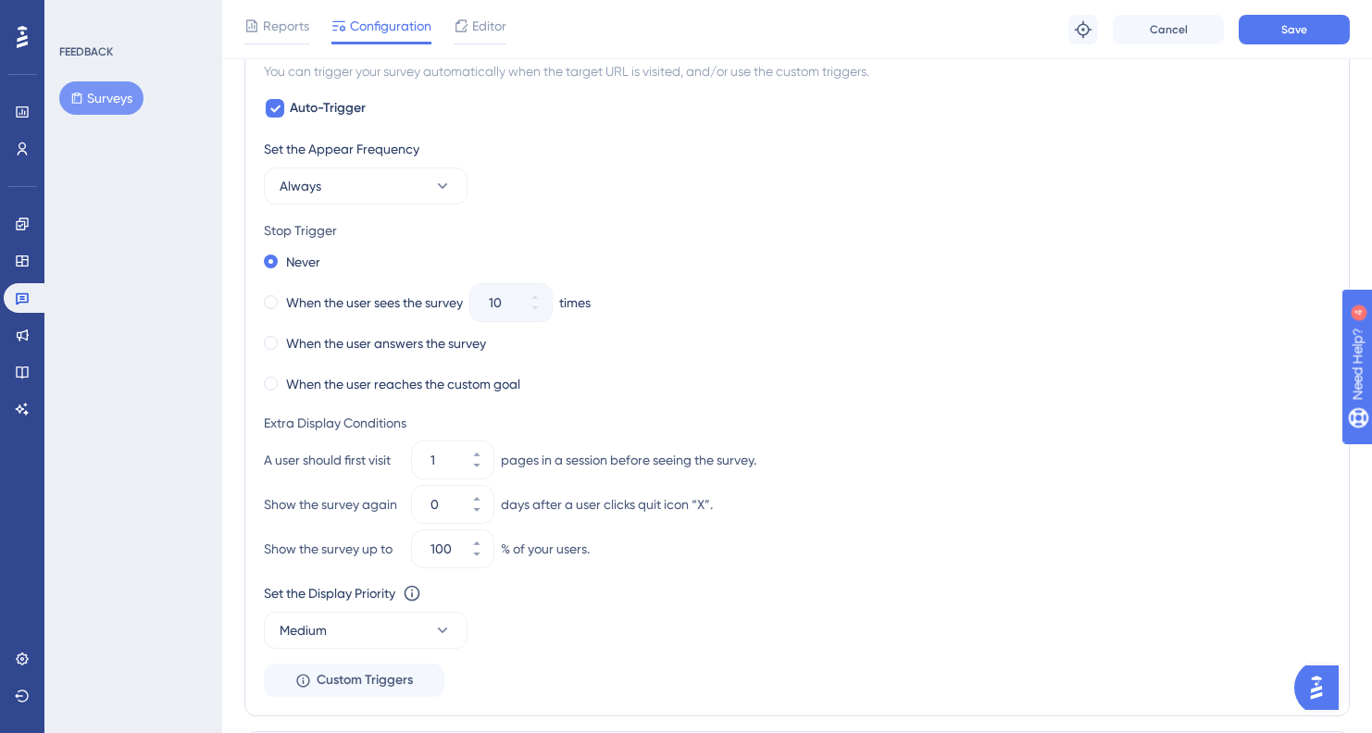
click at [954, 345] on div "When the user answers the survey" at bounding box center [797, 343] width 1066 height 26
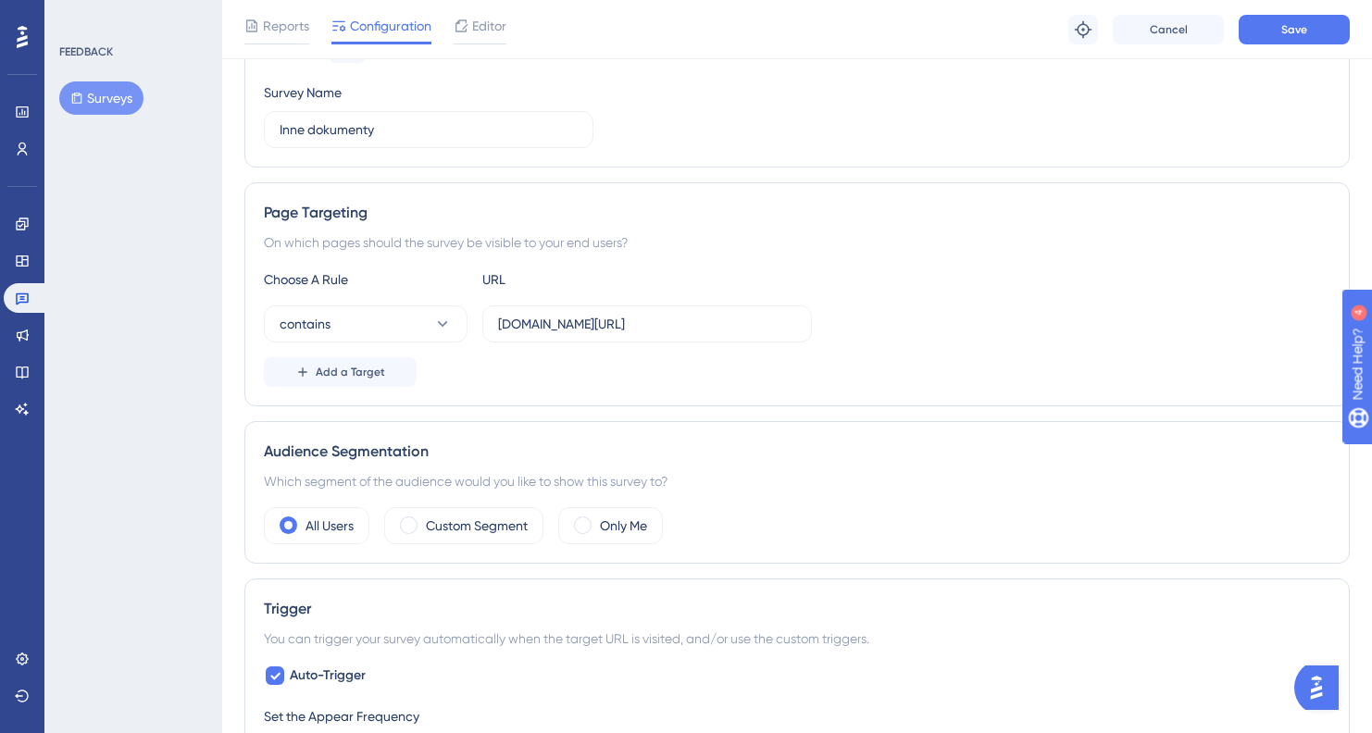
scroll to position [196, 0]
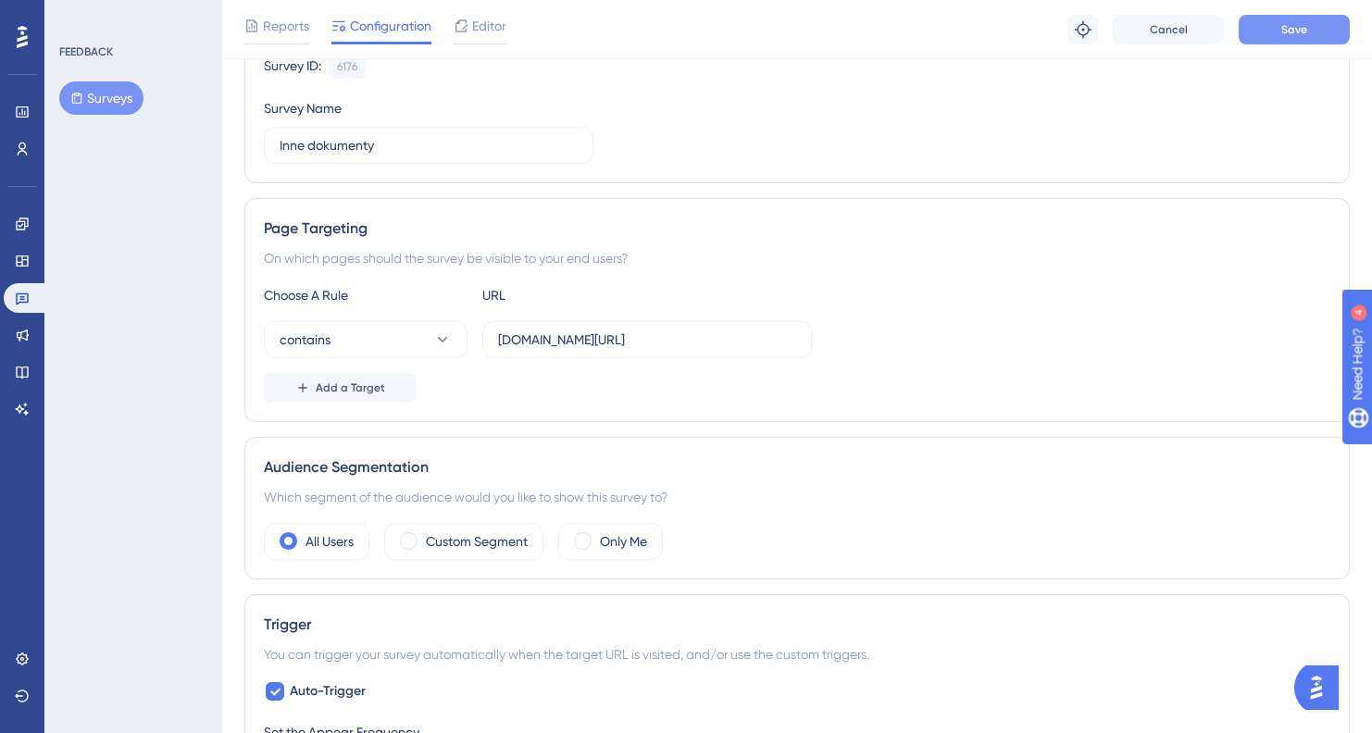
click at [1278, 30] on button "Save" at bounding box center [1294, 30] width 111 height 30
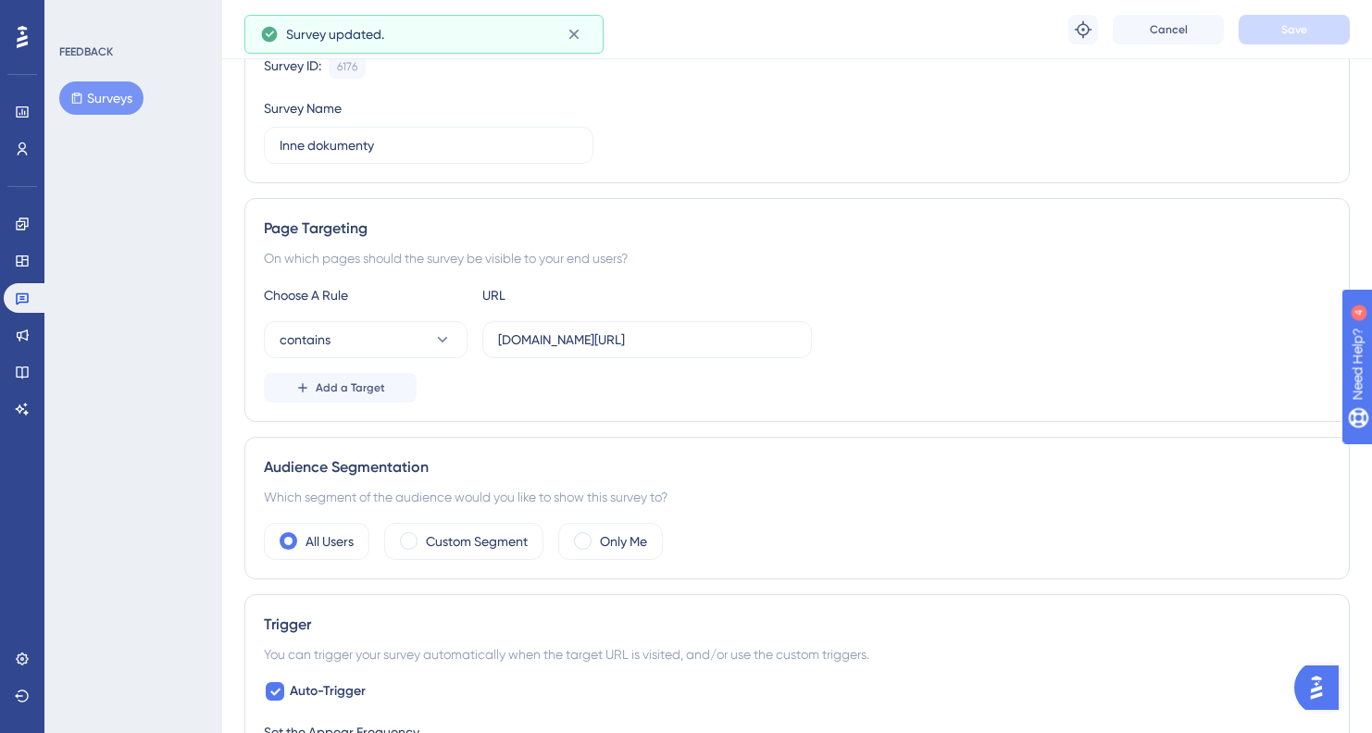
scroll to position [0, 0]
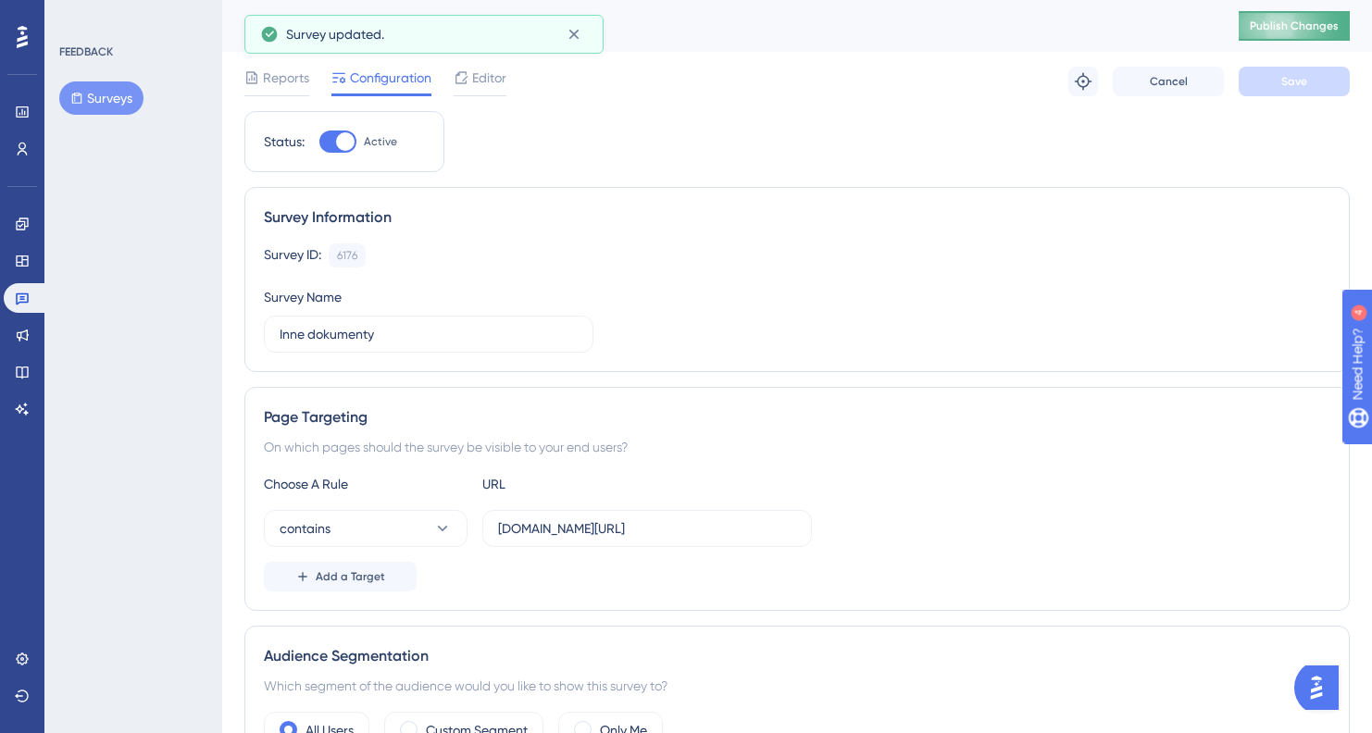
click at [1255, 18] on button "Publish Changes" at bounding box center [1294, 26] width 111 height 30
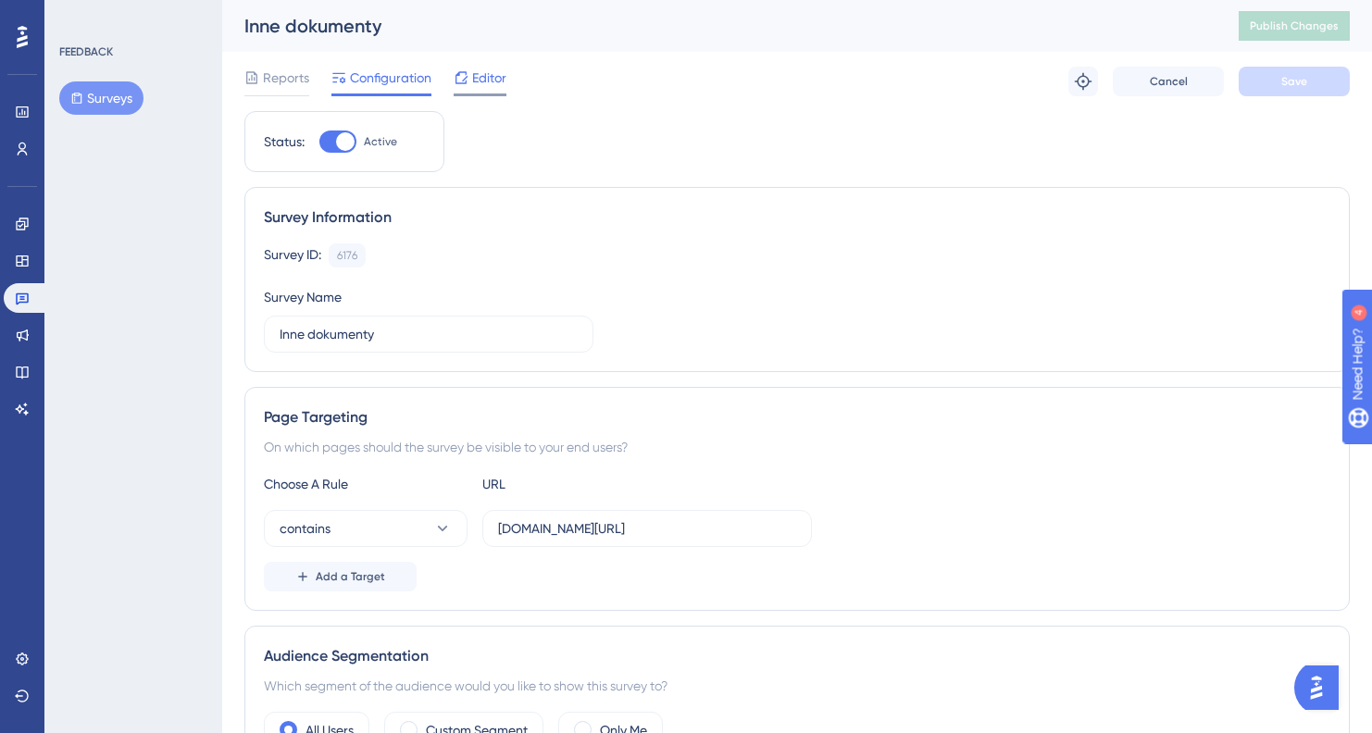
click at [481, 73] on span "Editor" at bounding box center [489, 78] width 34 height 22
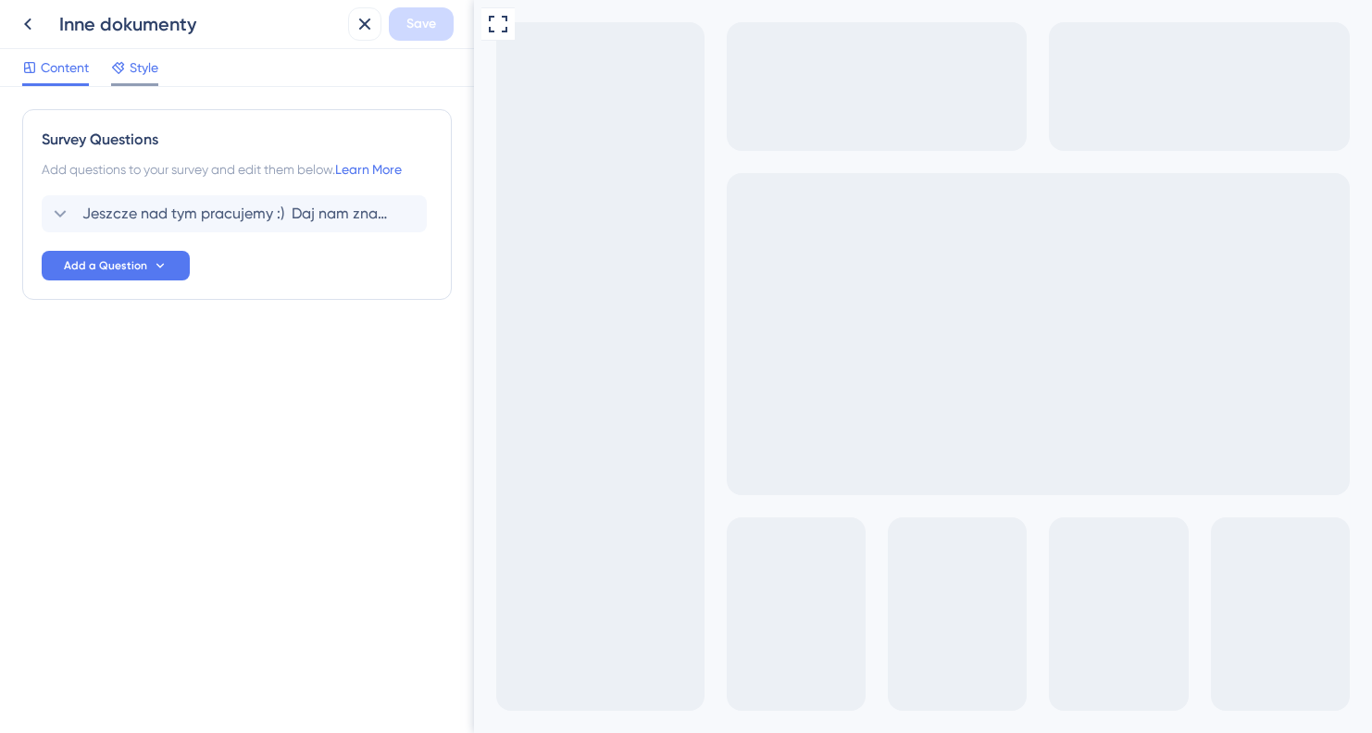
click at [138, 68] on span "Style" at bounding box center [144, 67] width 29 height 22
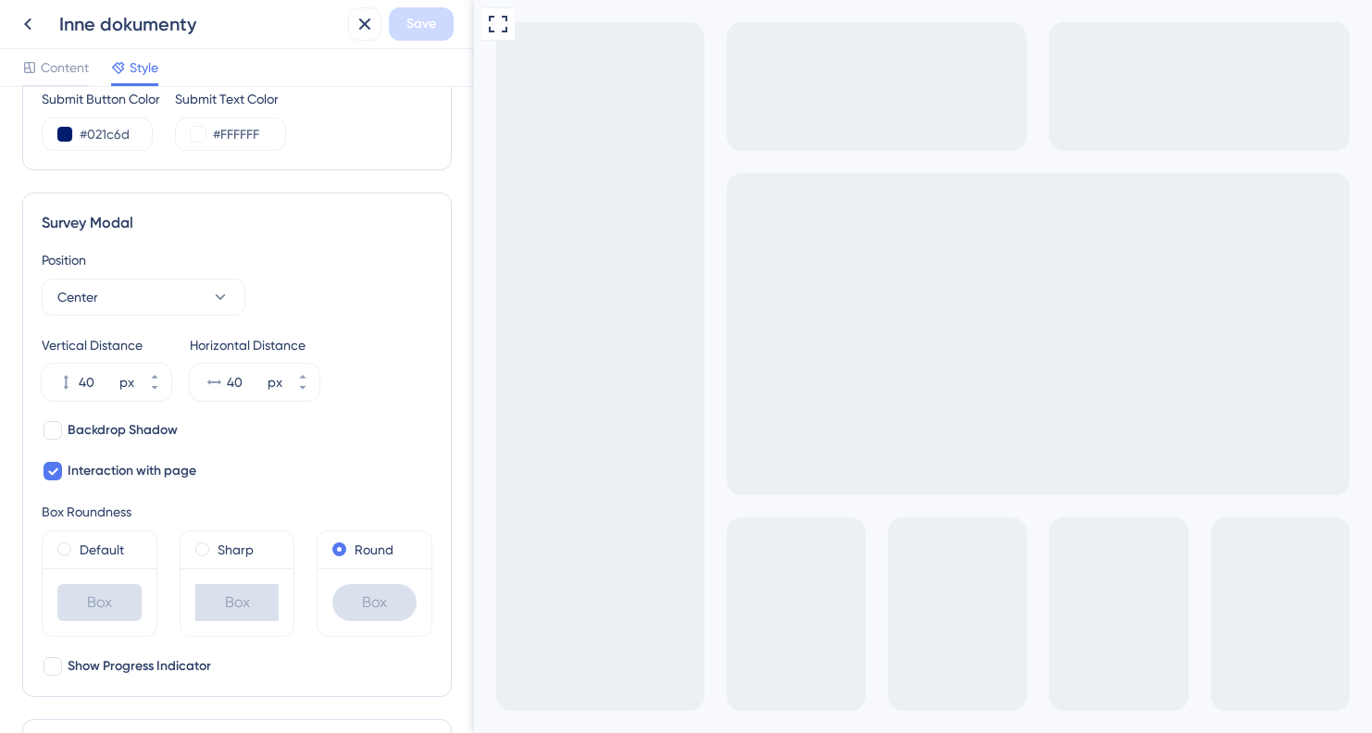
scroll to position [483, 0]
click at [168, 292] on button "Center" at bounding box center [144, 295] width 204 height 37
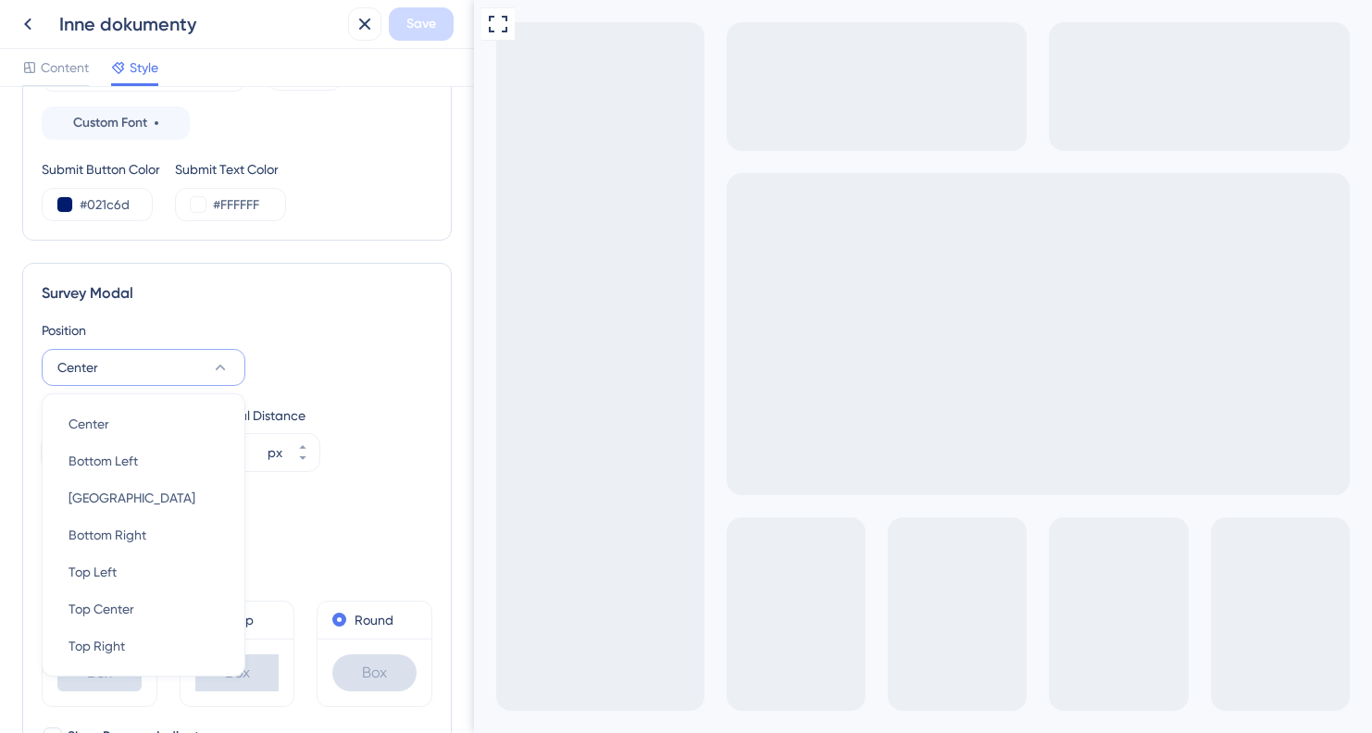
scroll to position [350, 0]
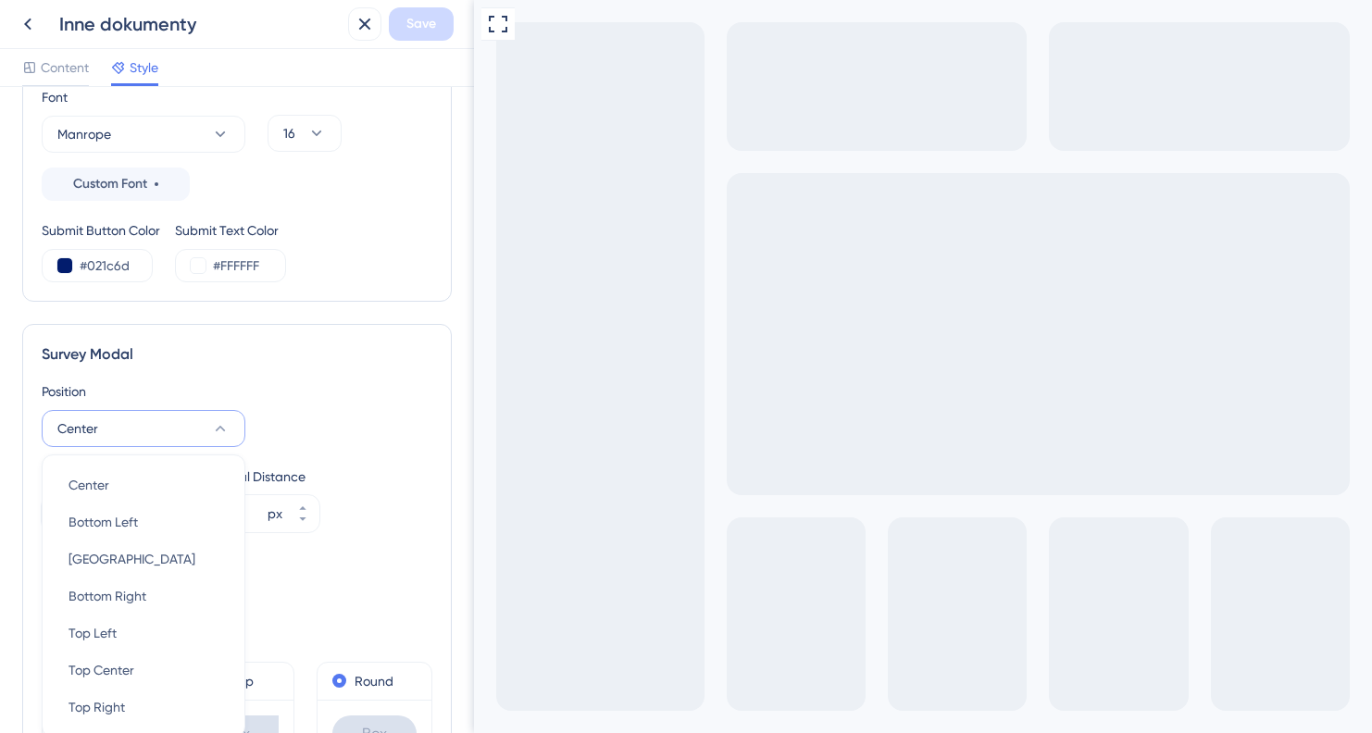
click at [377, 355] on div "Survey Modal" at bounding box center [237, 354] width 391 height 22
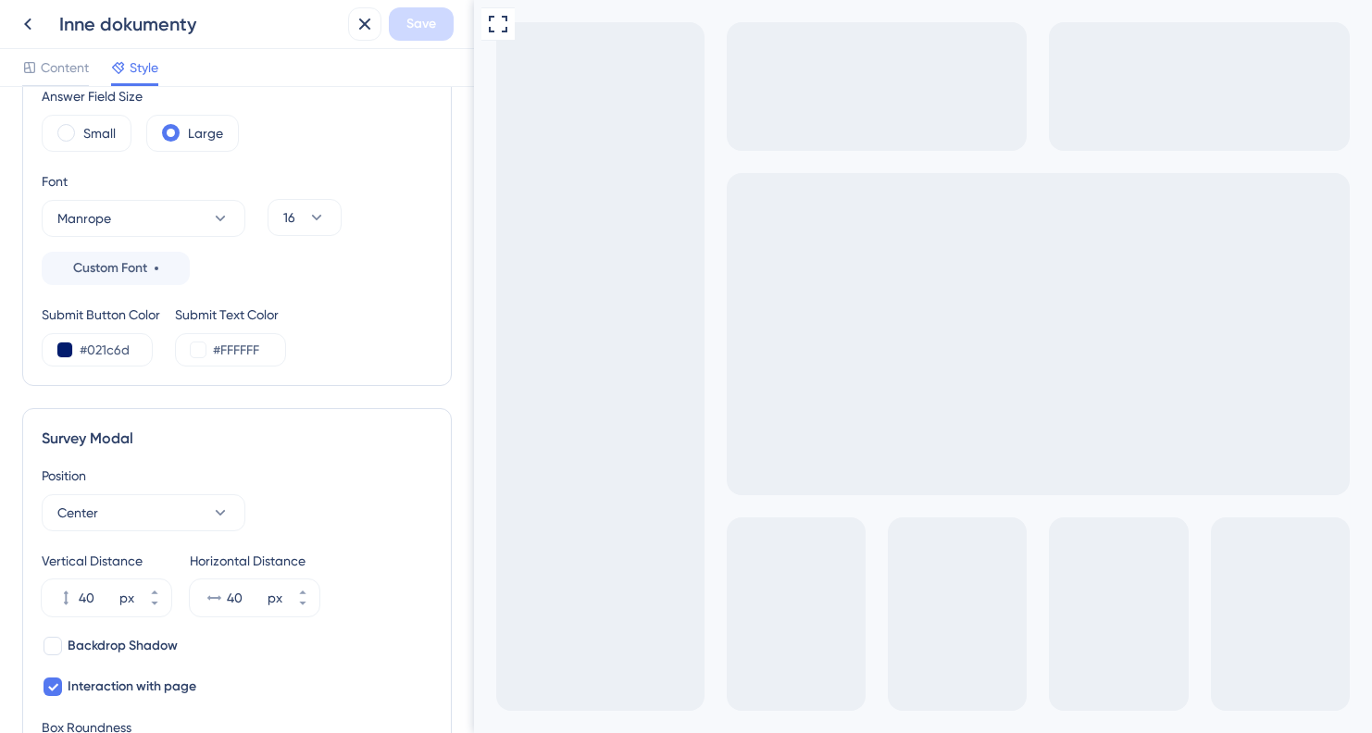
scroll to position [243, 0]
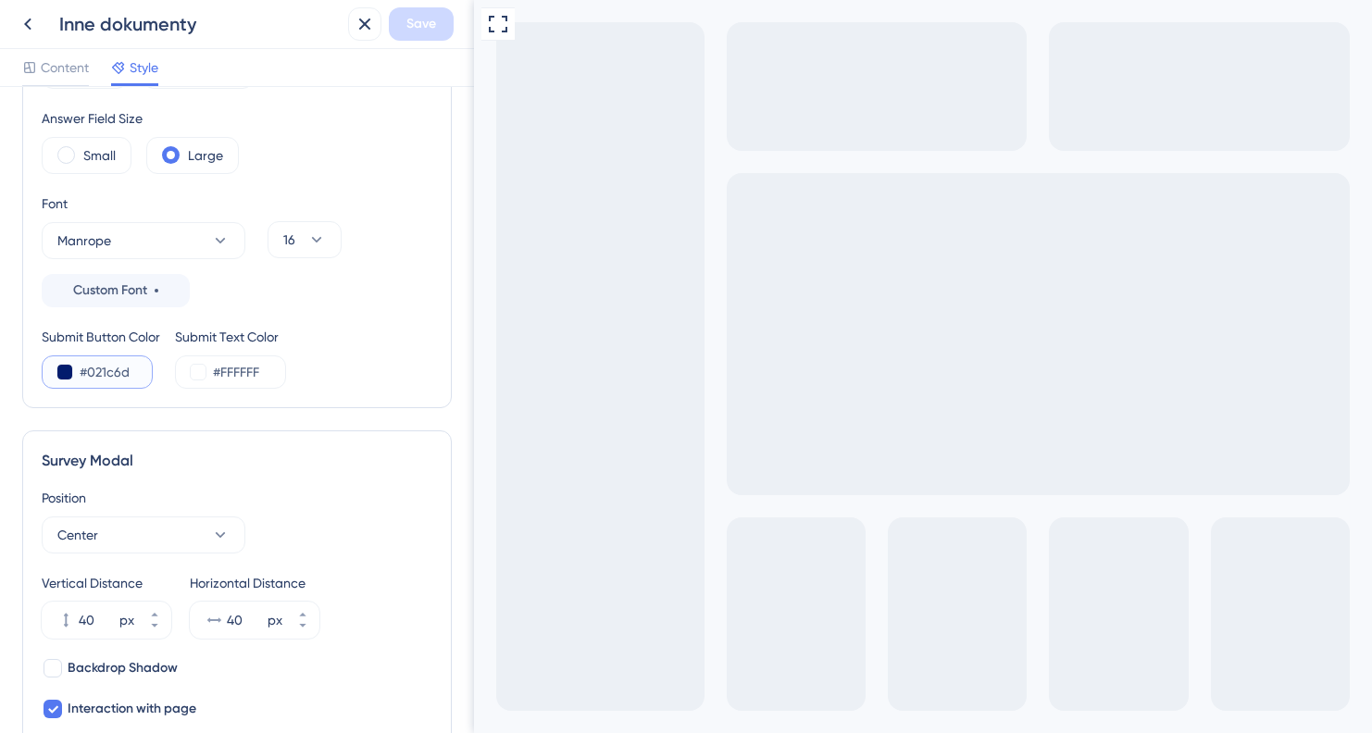
click at [104, 369] on input "#021c6d" at bounding box center [118, 372] width 76 height 22
paste input "21B9E5"
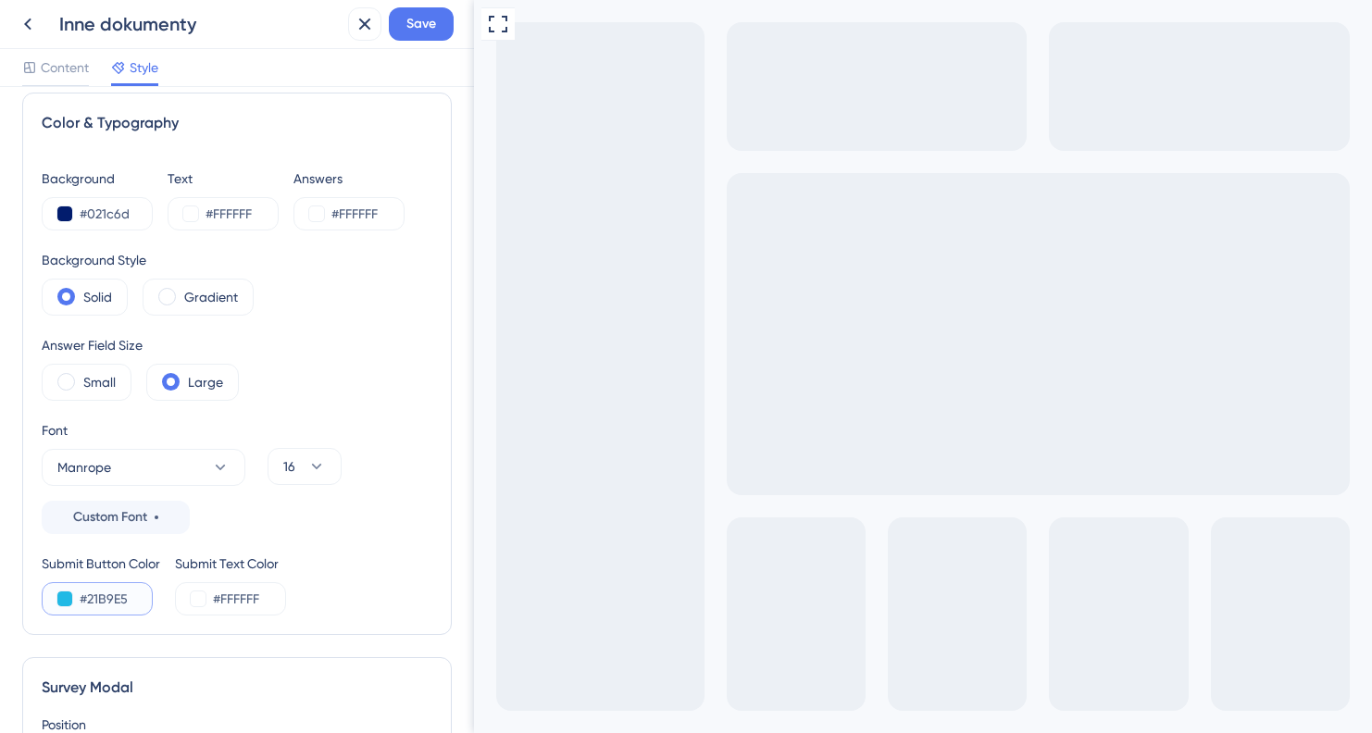
scroll to position [0, 0]
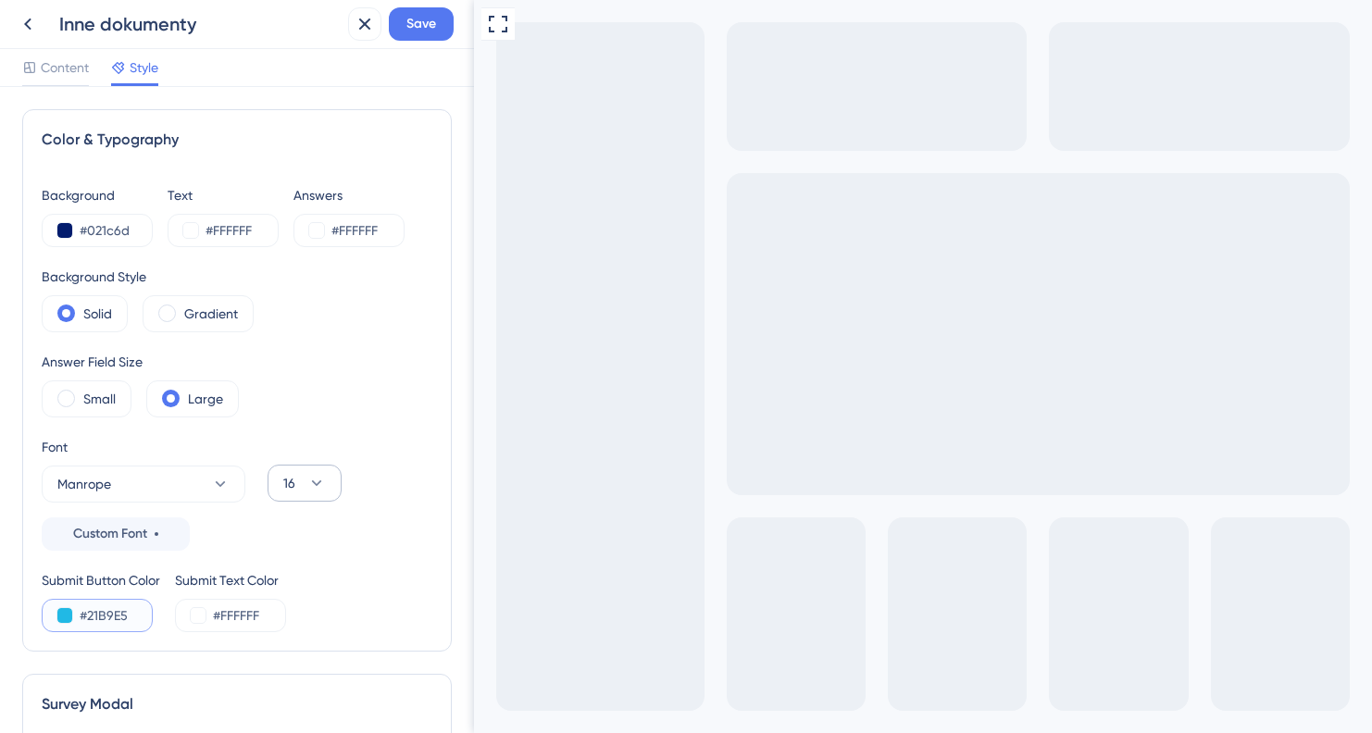
type input "#21B9E5"
click at [321, 483] on icon at bounding box center [316, 483] width 19 height 19
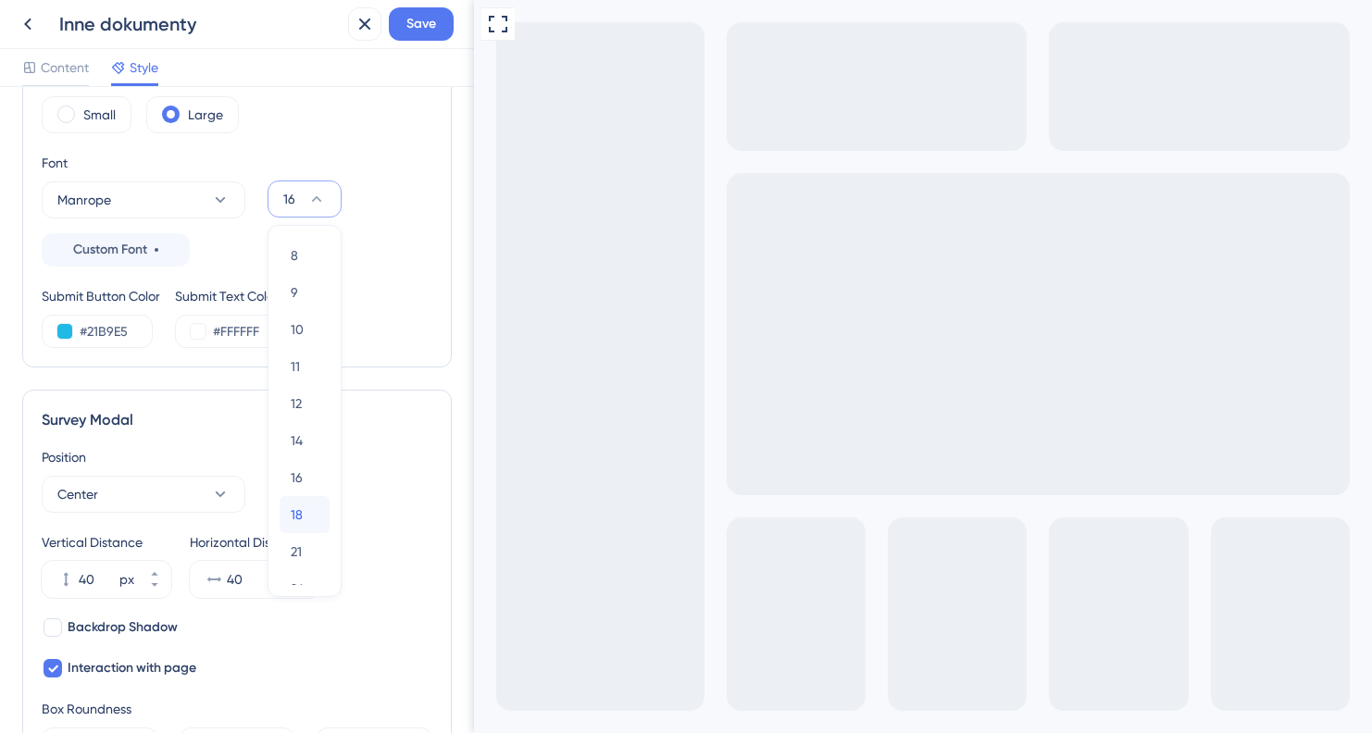
click at [307, 514] on div "18 18" at bounding box center [305, 514] width 28 height 37
click at [306, 200] on button "18" at bounding box center [305, 199] width 74 height 37
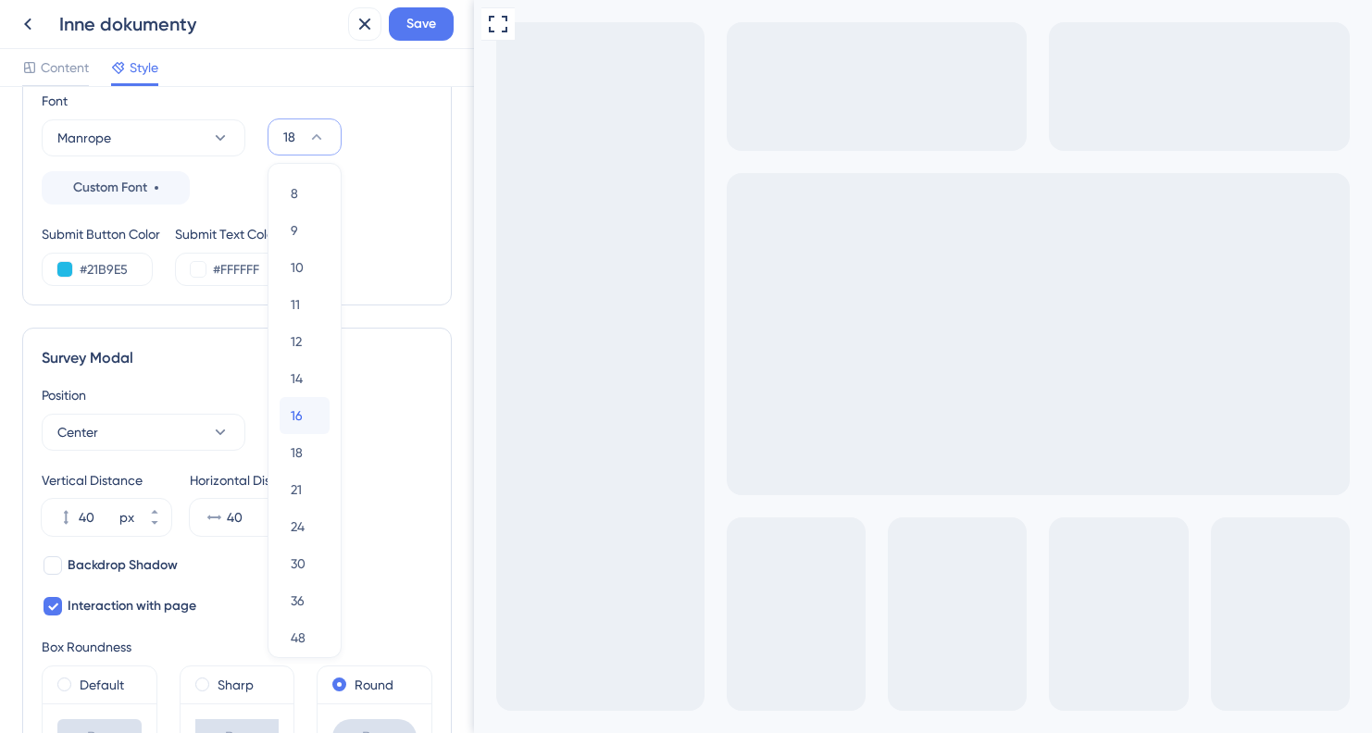
click at [293, 419] on span "16" at bounding box center [297, 416] width 12 height 22
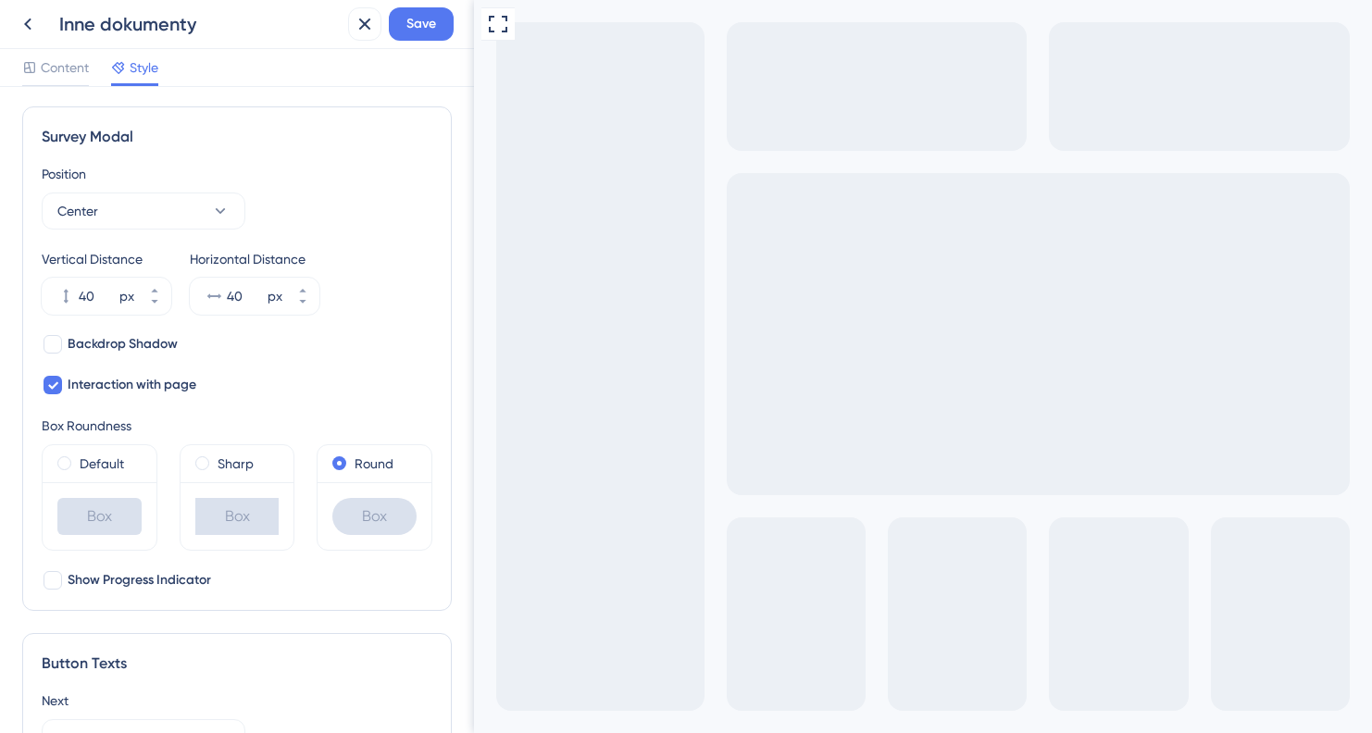
scroll to position [590, 0]
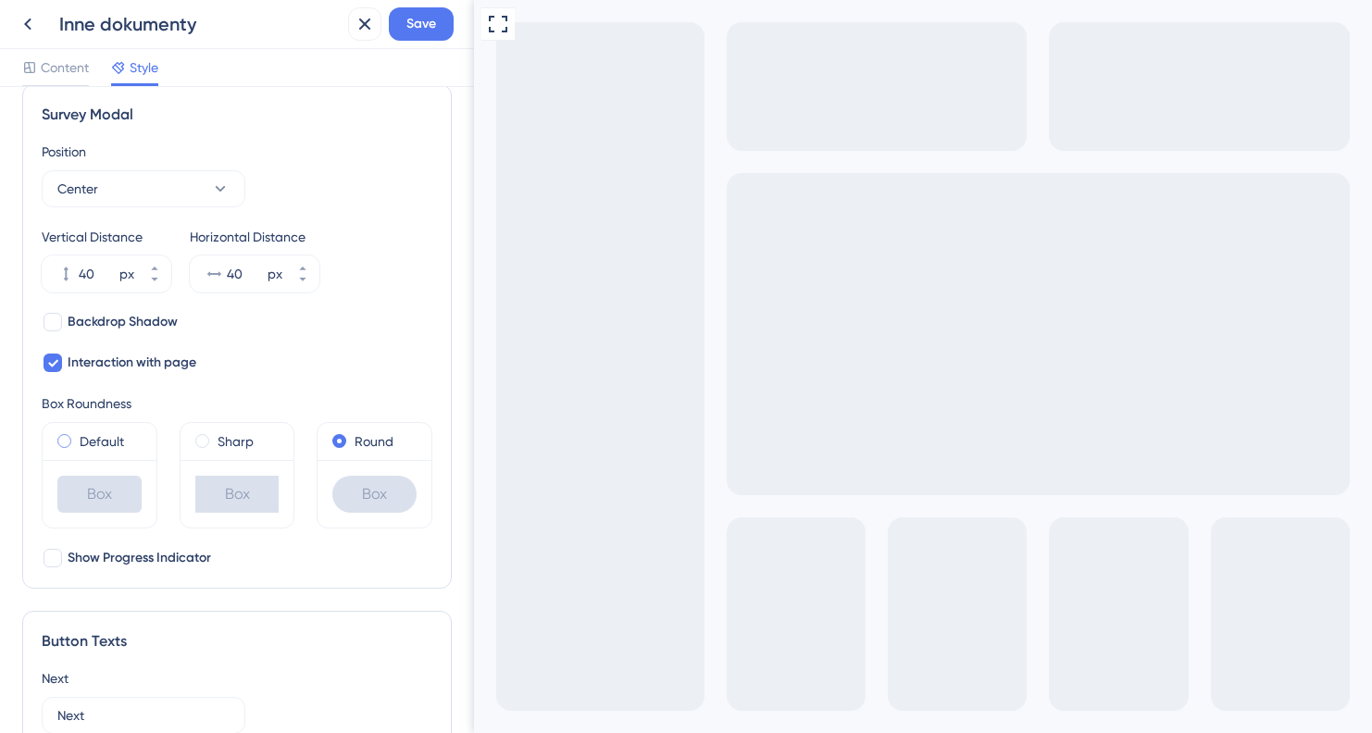
click at [64, 443] on span at bounding box center [64, 441] width 14 height 14
click at [77, 437] on input "radio" at bounding box center [77, 437] width 0 height 0
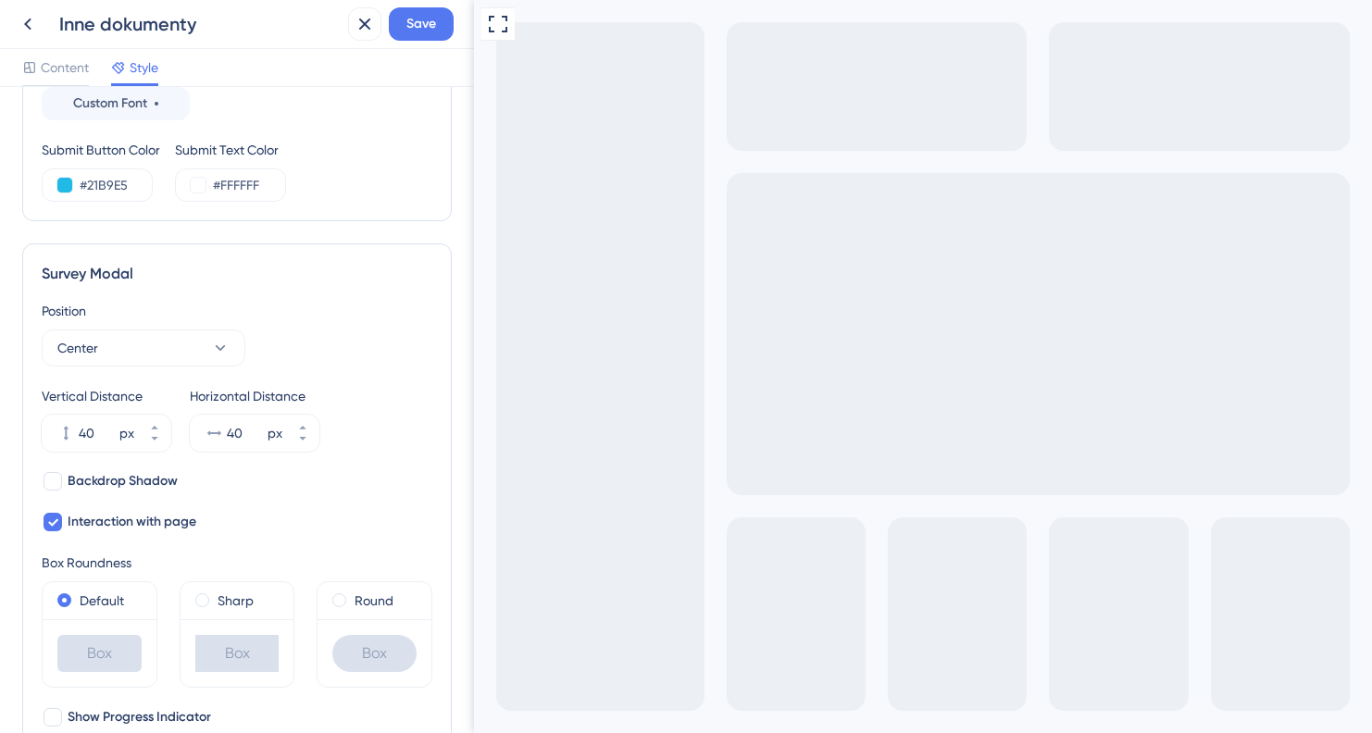
scroll to position [430, 0]
click at [416, 19] on span "Save" at bounding box center [421, 24] width 30 height 22
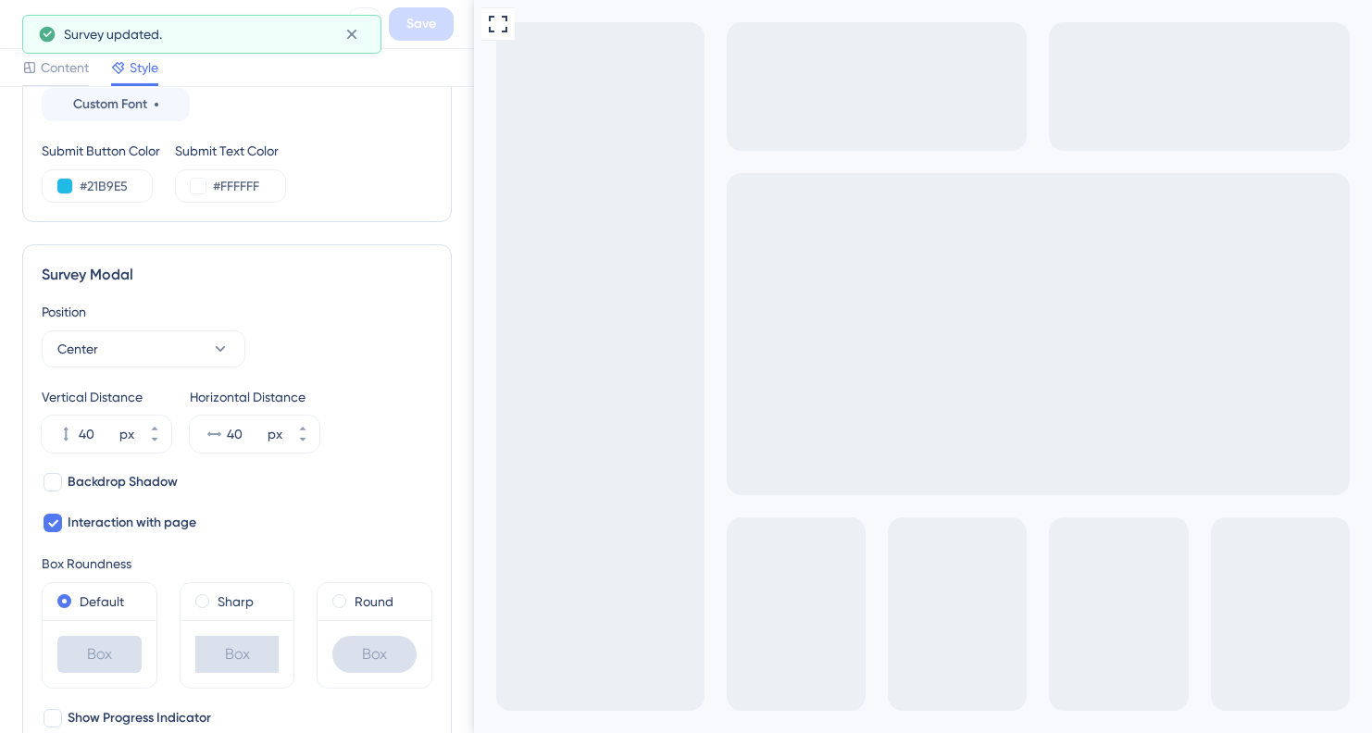
click at [9, 9] on div "Inne dokumenty Save" at bounding box center [237, 24] width 474 height 49
click at [352, 38] on icon at bounding box center [351, 34] width 19 height 19
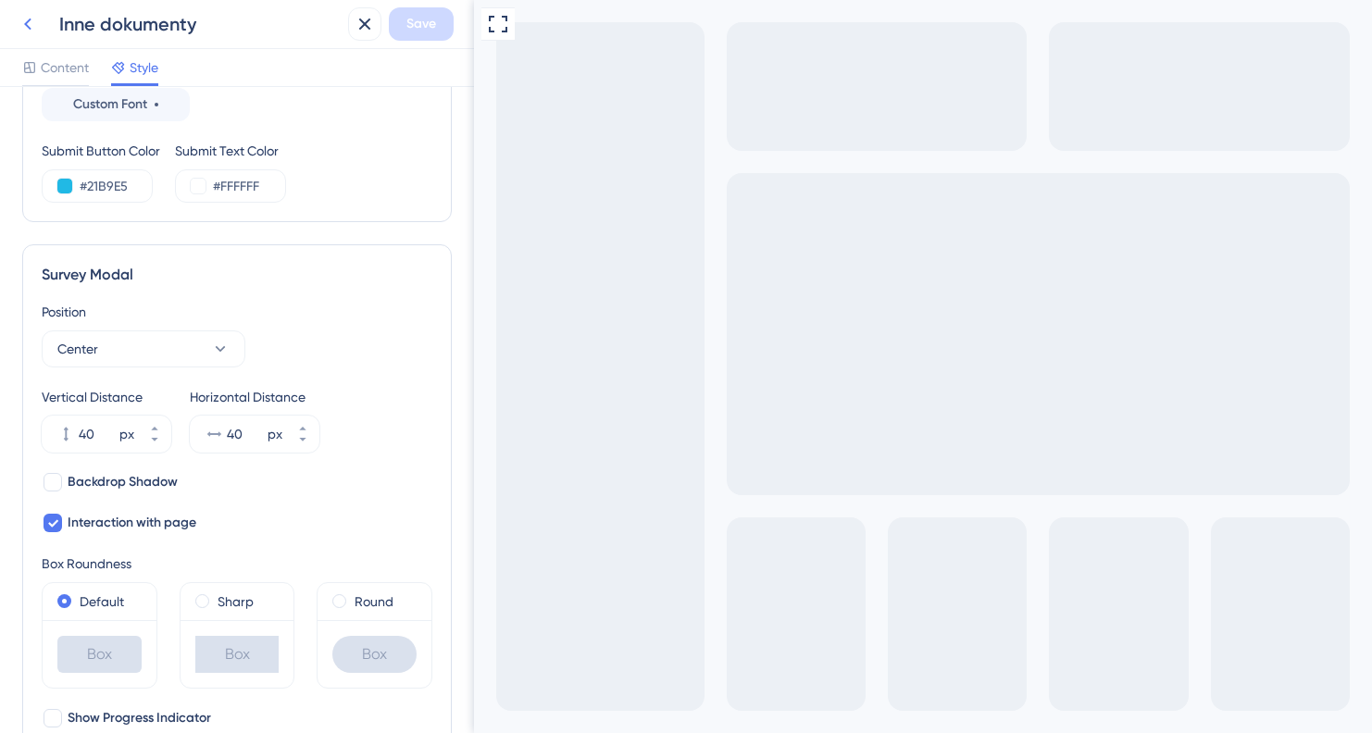
click at [35, 23] on icon at bounding box center [28, 24] width 22 height 22
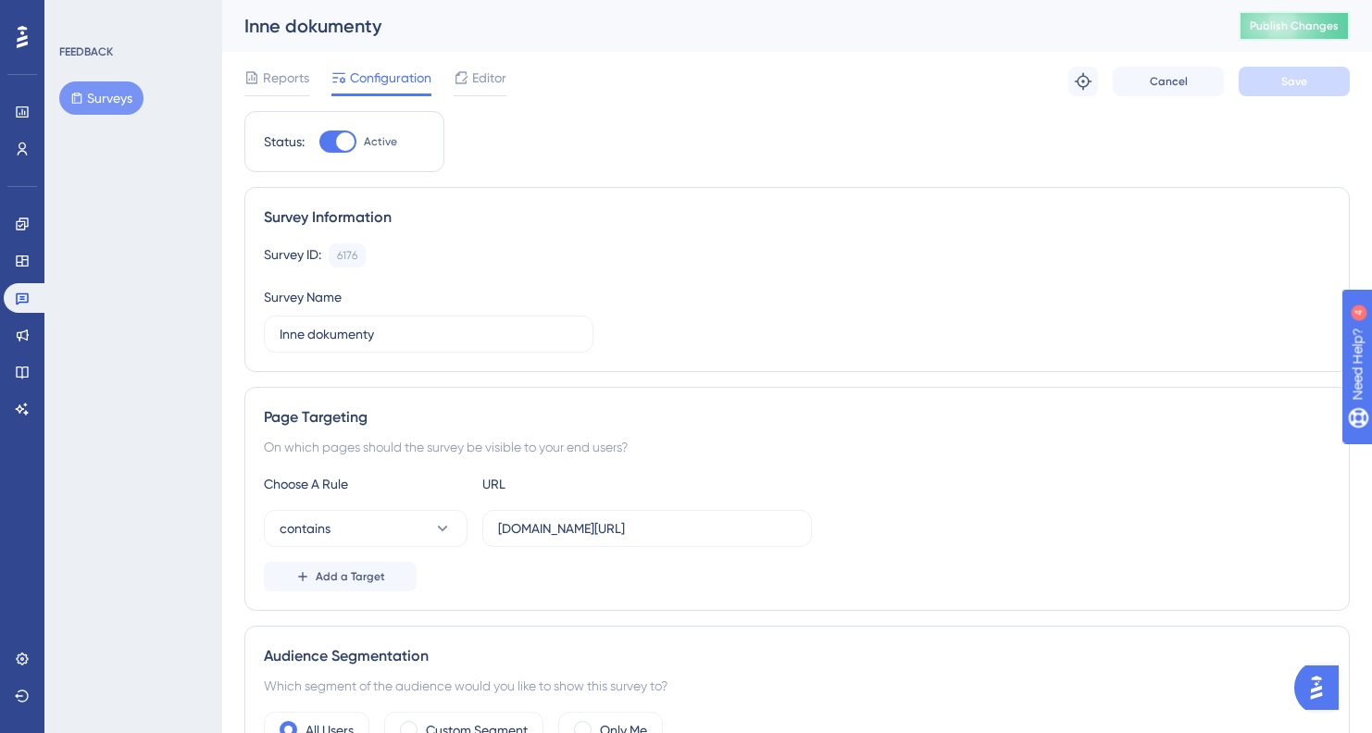
click at [1293, 19] on button "Publish Changes" at bounding box center [1294, 26] width 111 height 30
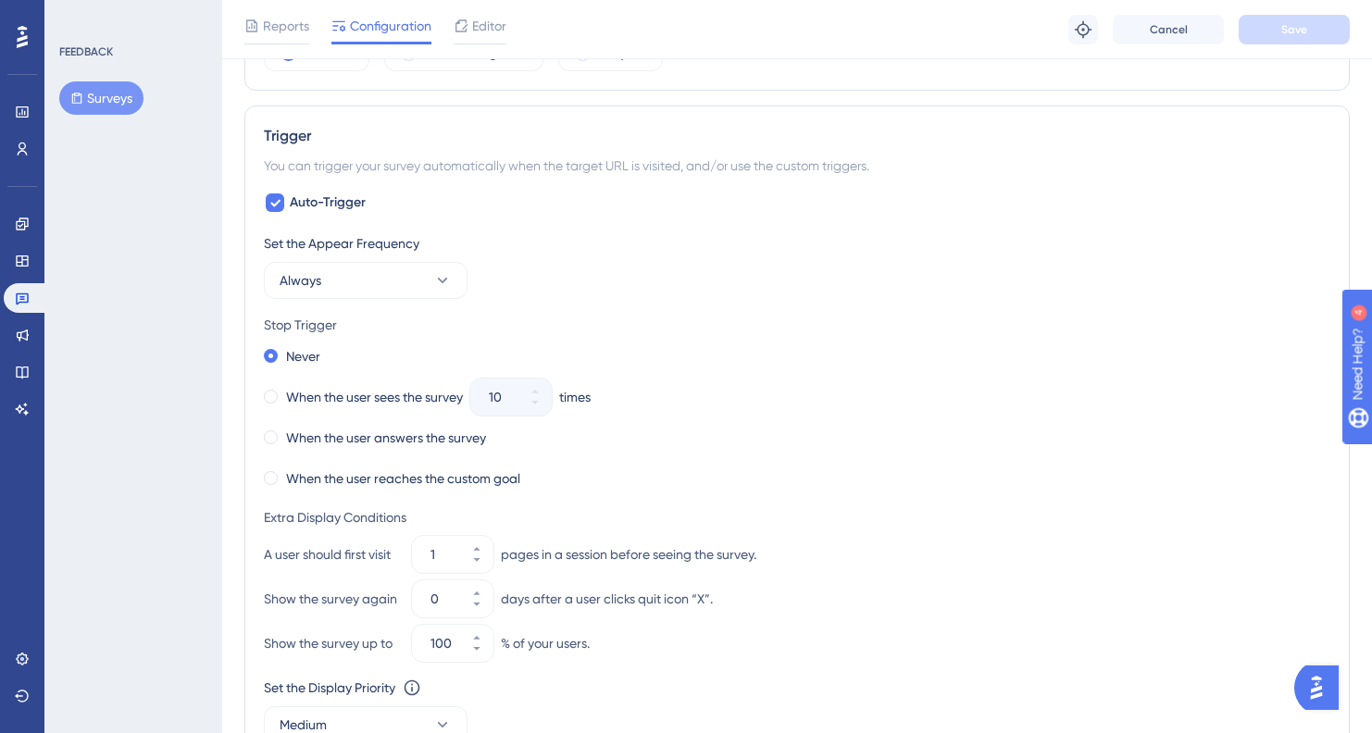
scroll to position [713, 0]
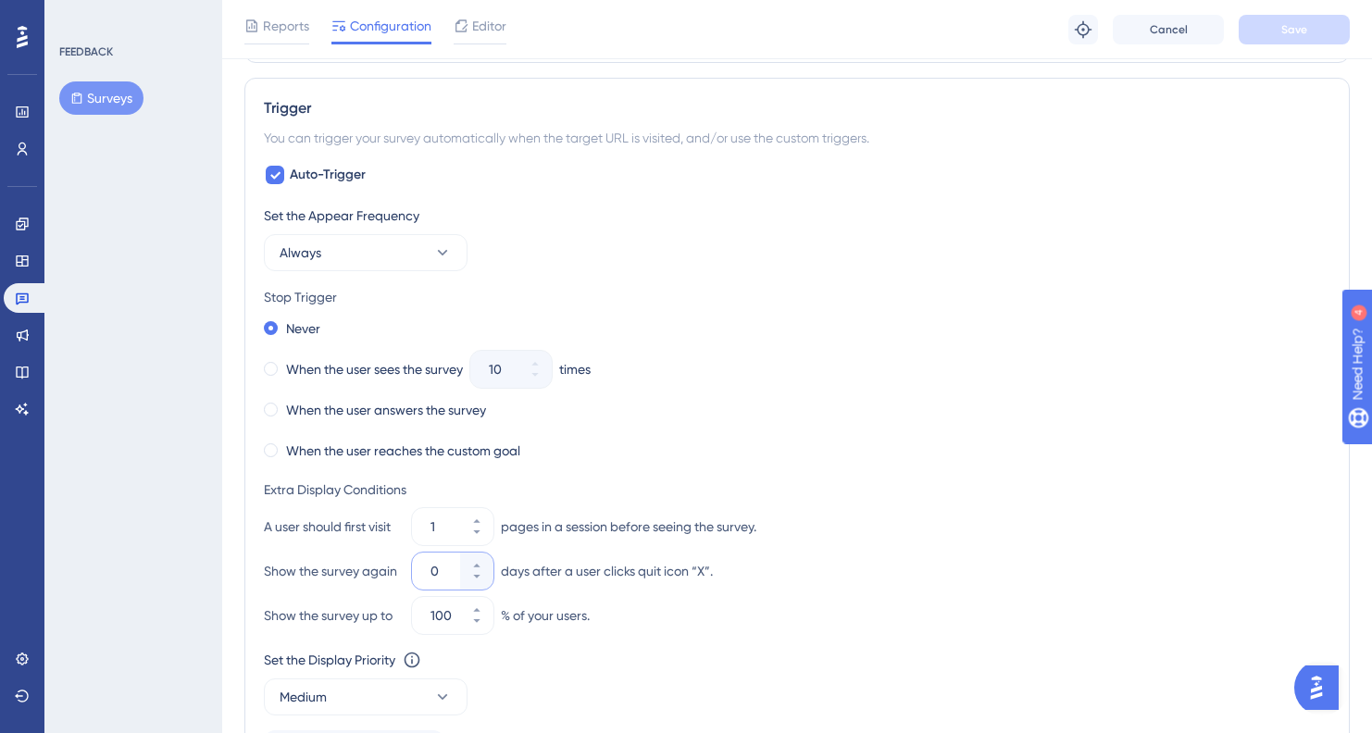
click at [437, 576] on input "0" at bounding box center [443, 571] width 26 height 22
click at [894, 472] on div "Set the Appear Frequency Always Stop Trigger Never When the user sees the surve…" at bounding box center [797, 484] width 1066 height 559
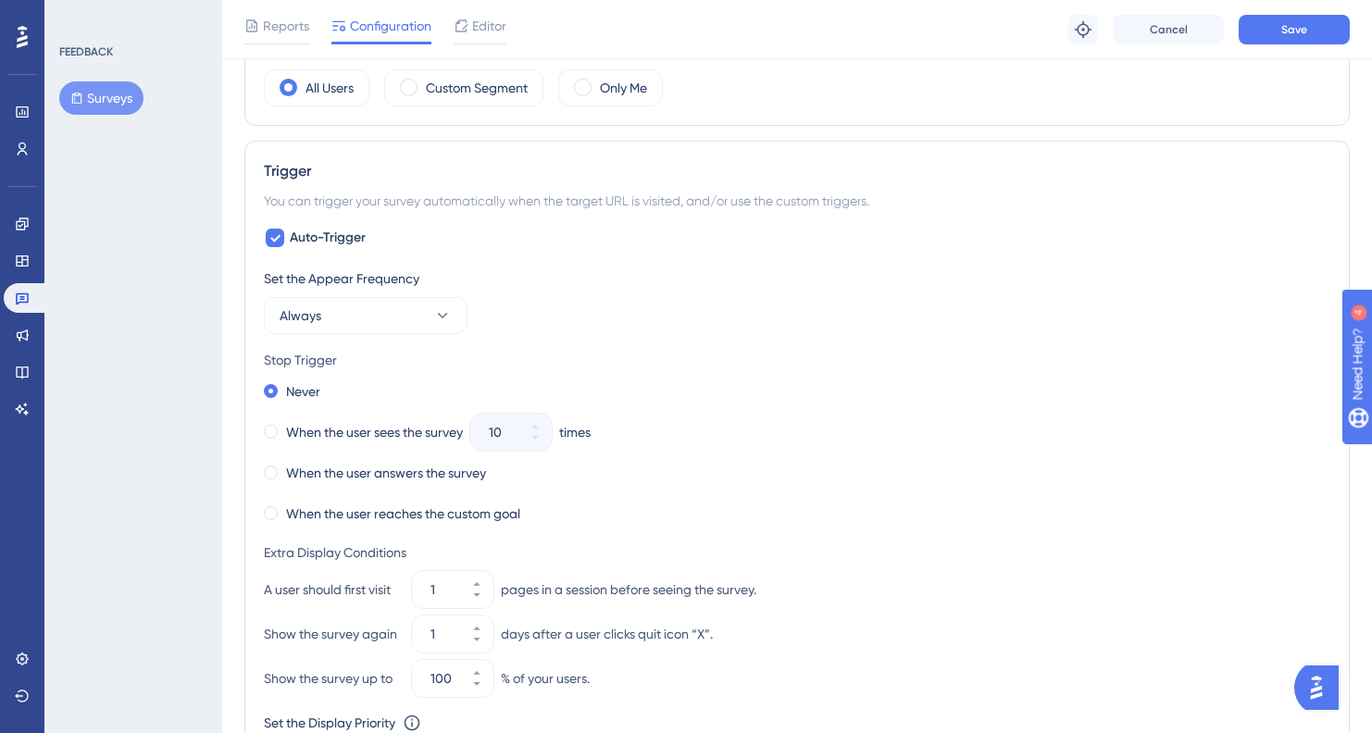
scroll to position [692, 0]
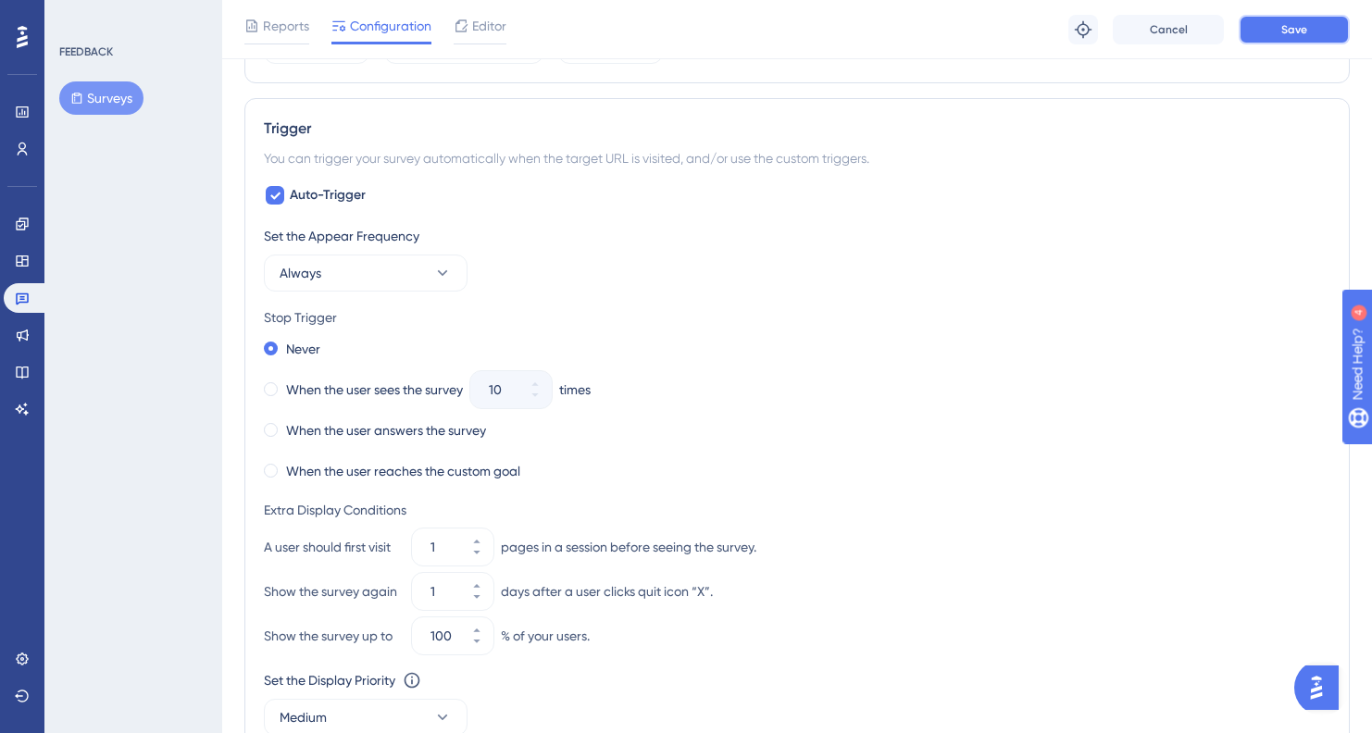
click at [1266, 38] on button "Save" at bounding box center [1294, 30] width 111 height 30
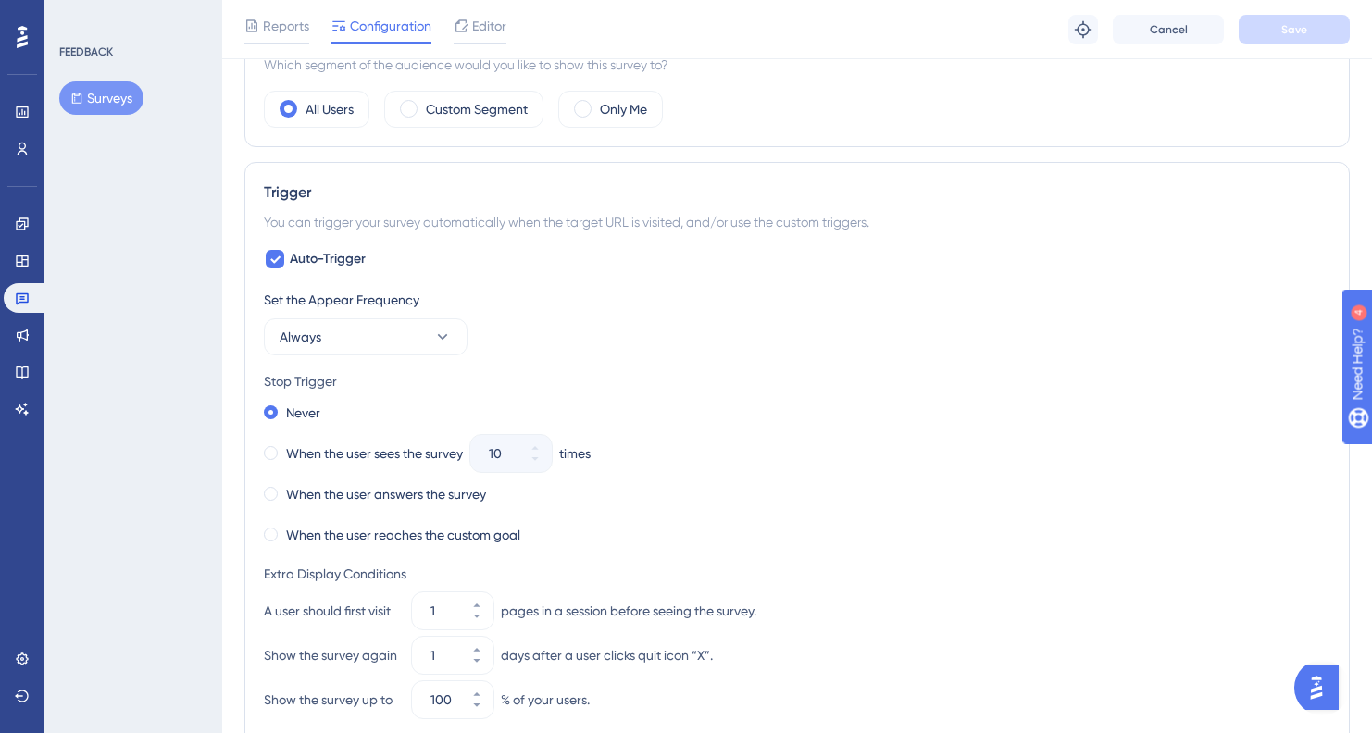
scroll to position [635, 0]
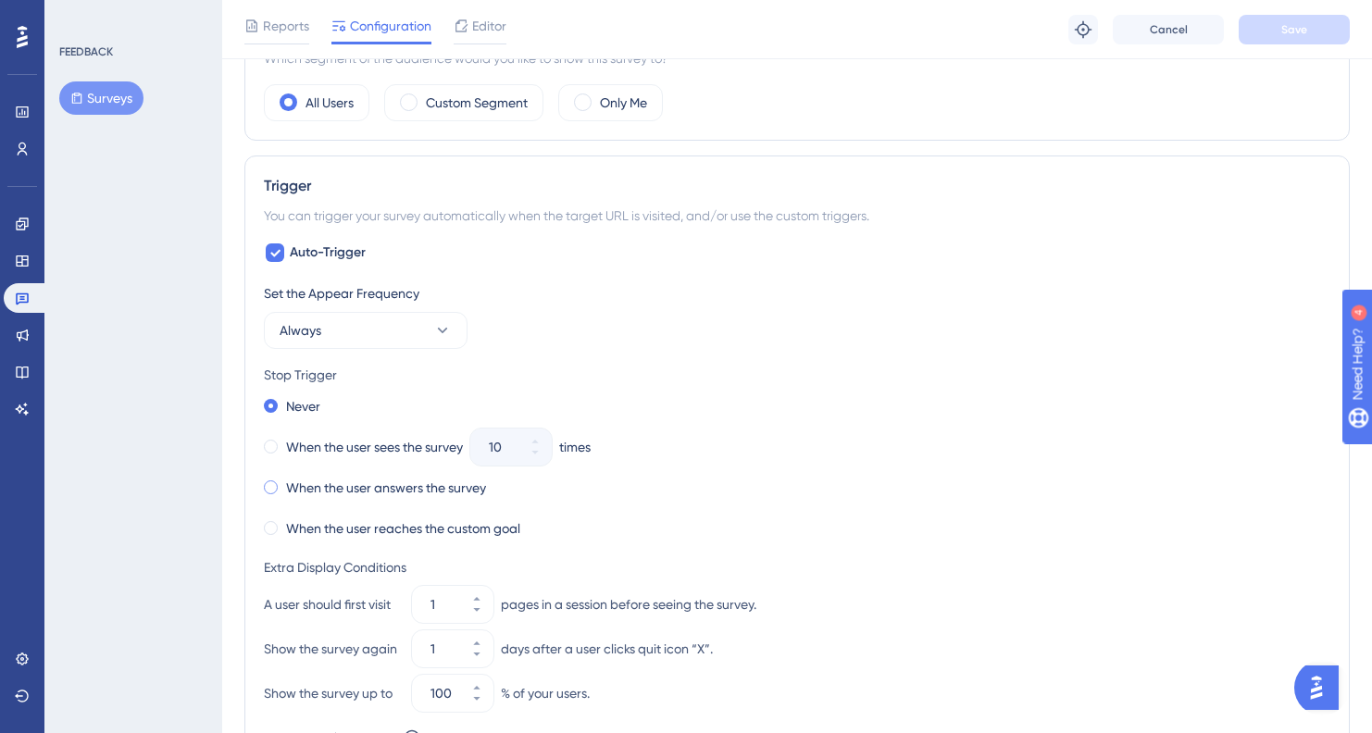
click at [280, 486] on div "When the user answers the survey" at bounding box center [375, 488] width 222 height 26
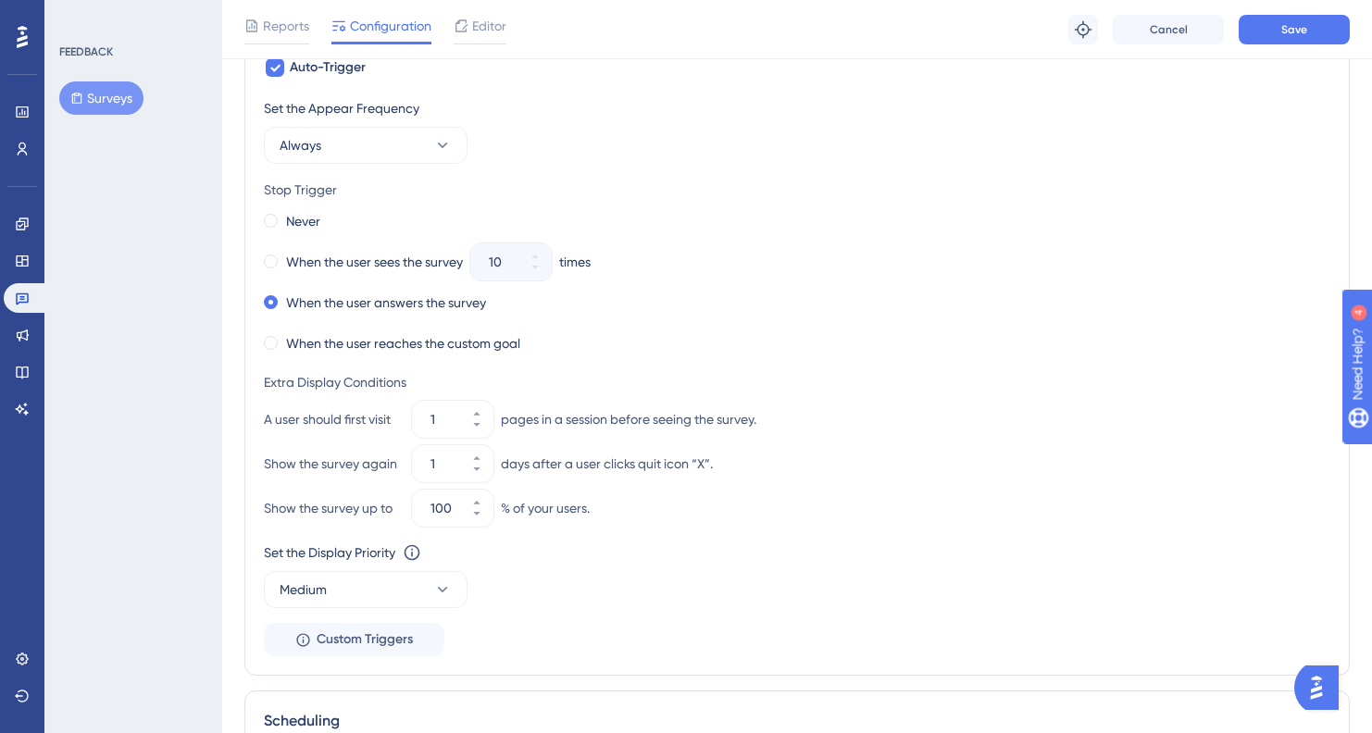
scroll to position [823, 0]
click at [443, 460] on input "1" at bounding box center [443, 461] width 26 height 22
type input "0"
click at [895, 336] on div "When the user reaches the custom goal" at bounding box center [797, 341] width 1066 height 26
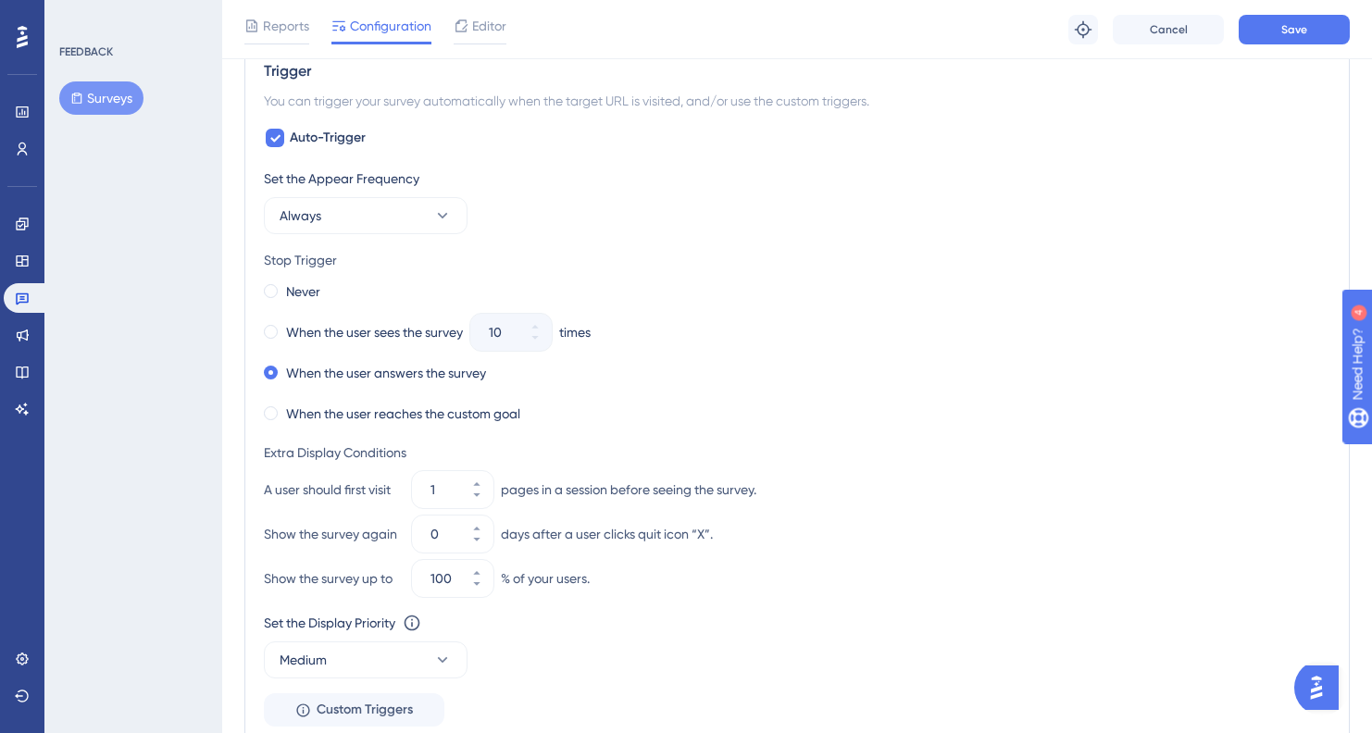
scroll to position [742, 0]
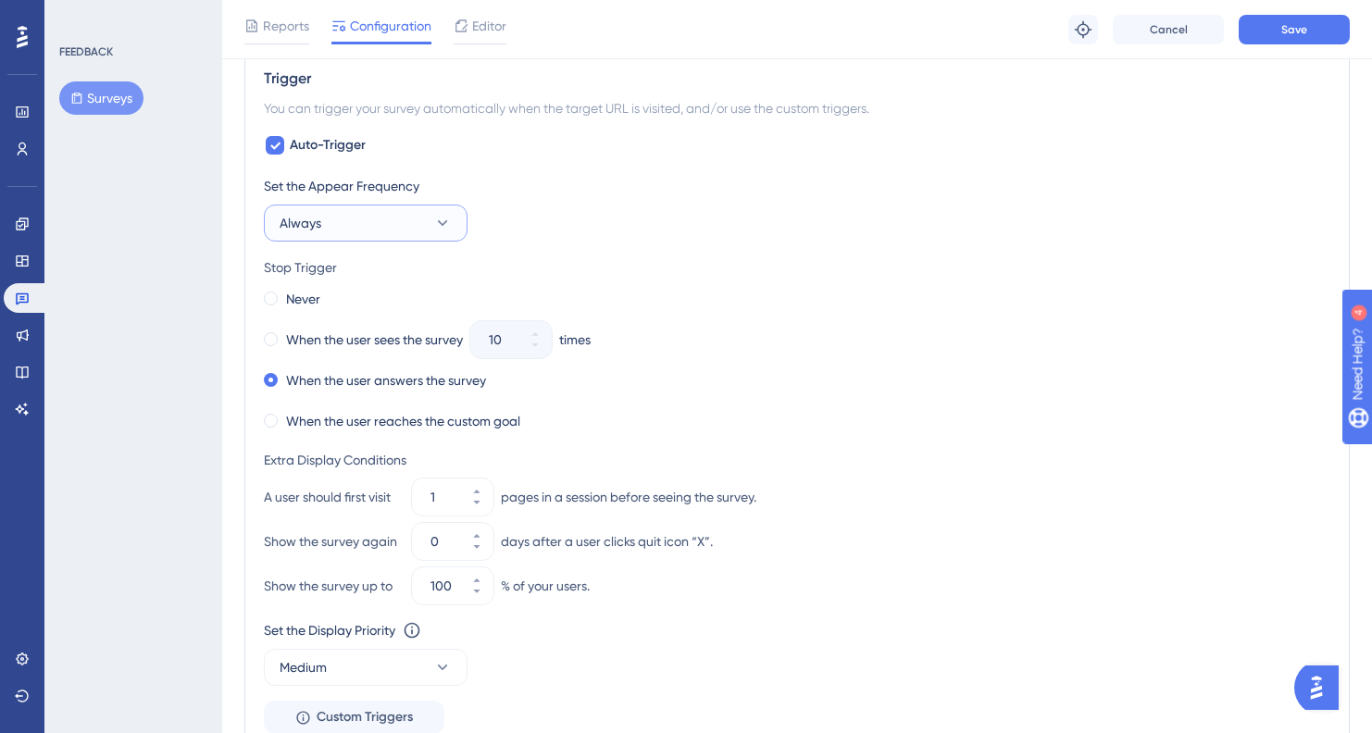
click at [430, 223] on button "Always" at bounding box center [366, 223] width 204 height 37
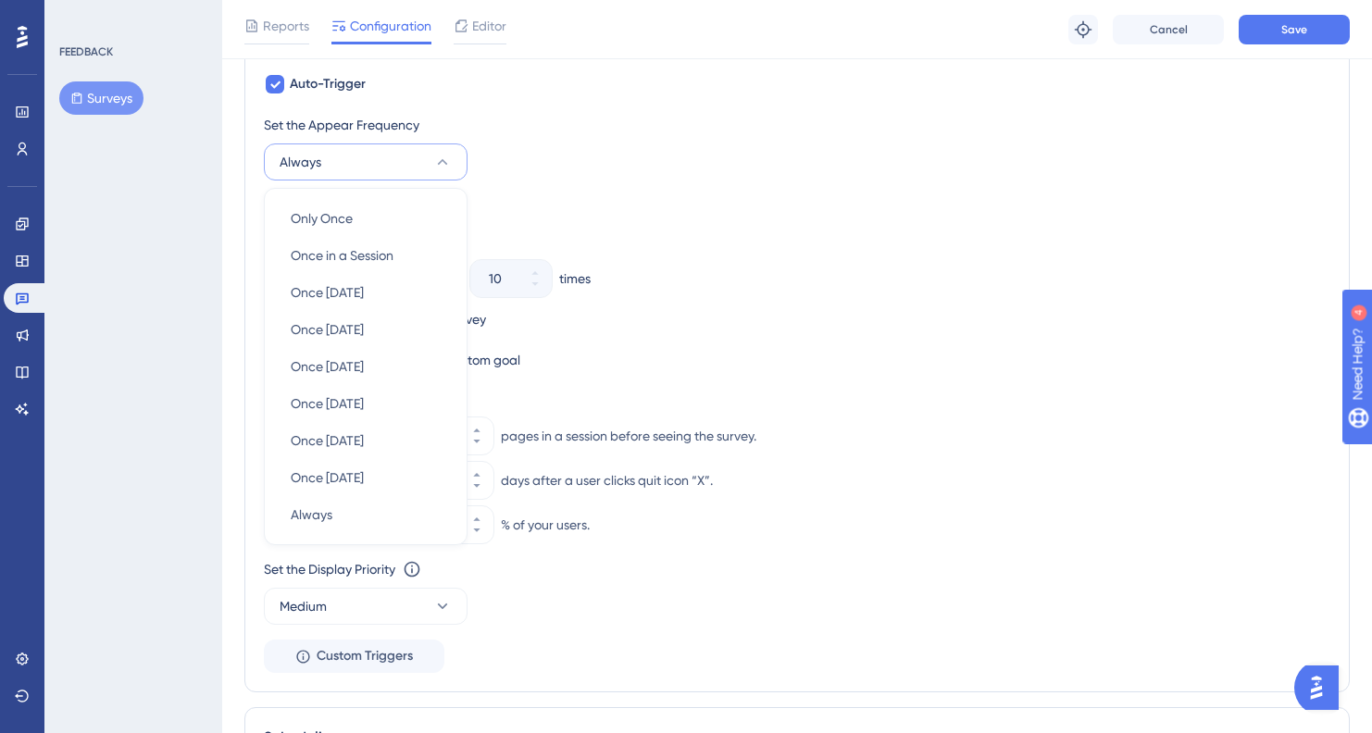
click at [687, 181] on div "Set the Appear Frequency Always Only Once Only Once Once in a Session Once in a…" at bounding box center [797, 393] width 1066 height 559
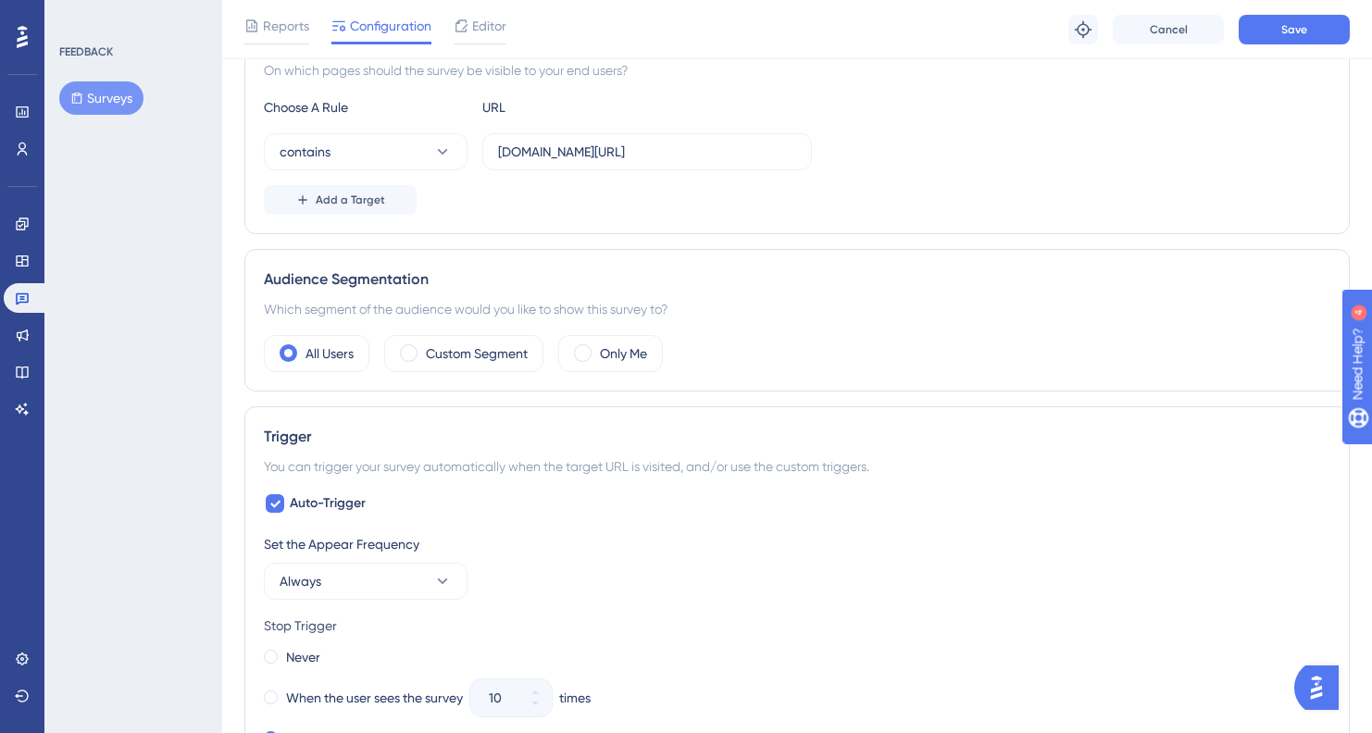
scroll to position [243, 0]
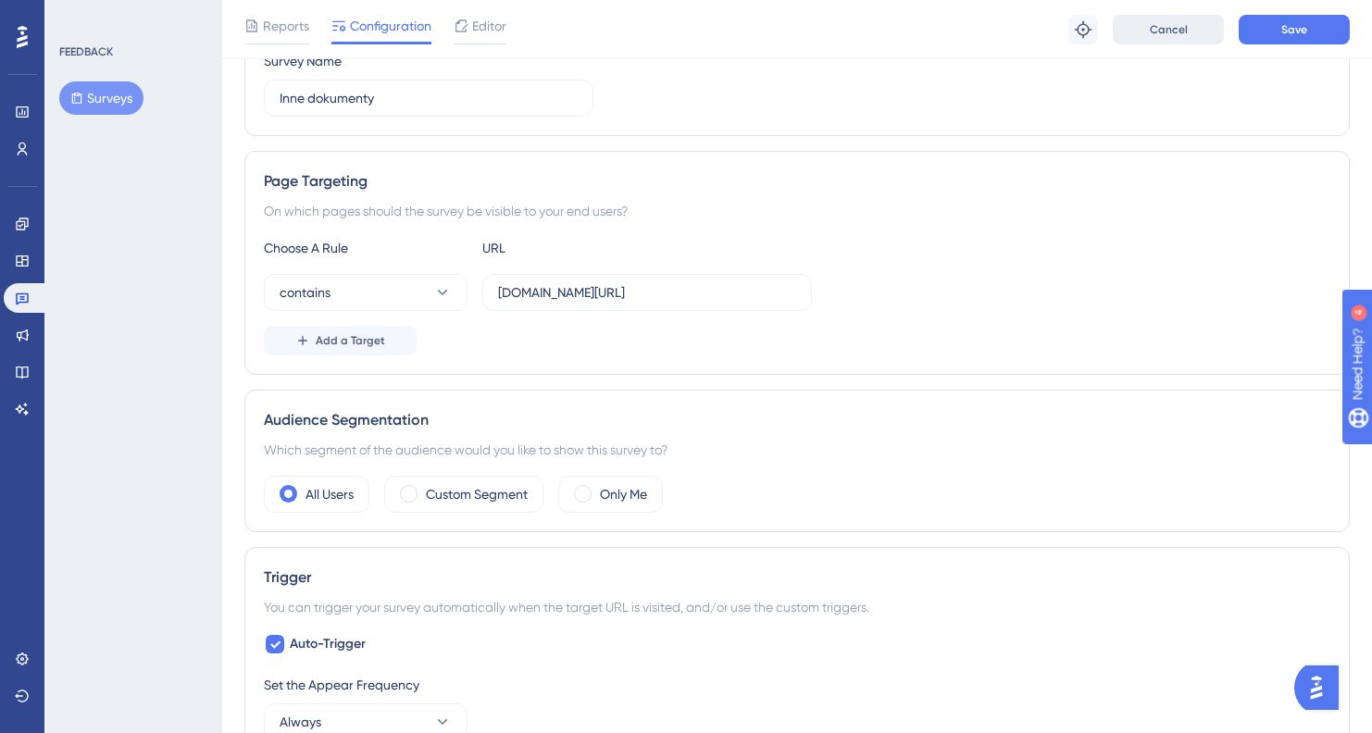
click at [1168, 23] on span "Cancel" at bounding box center [1169, 29] width 38 height 15
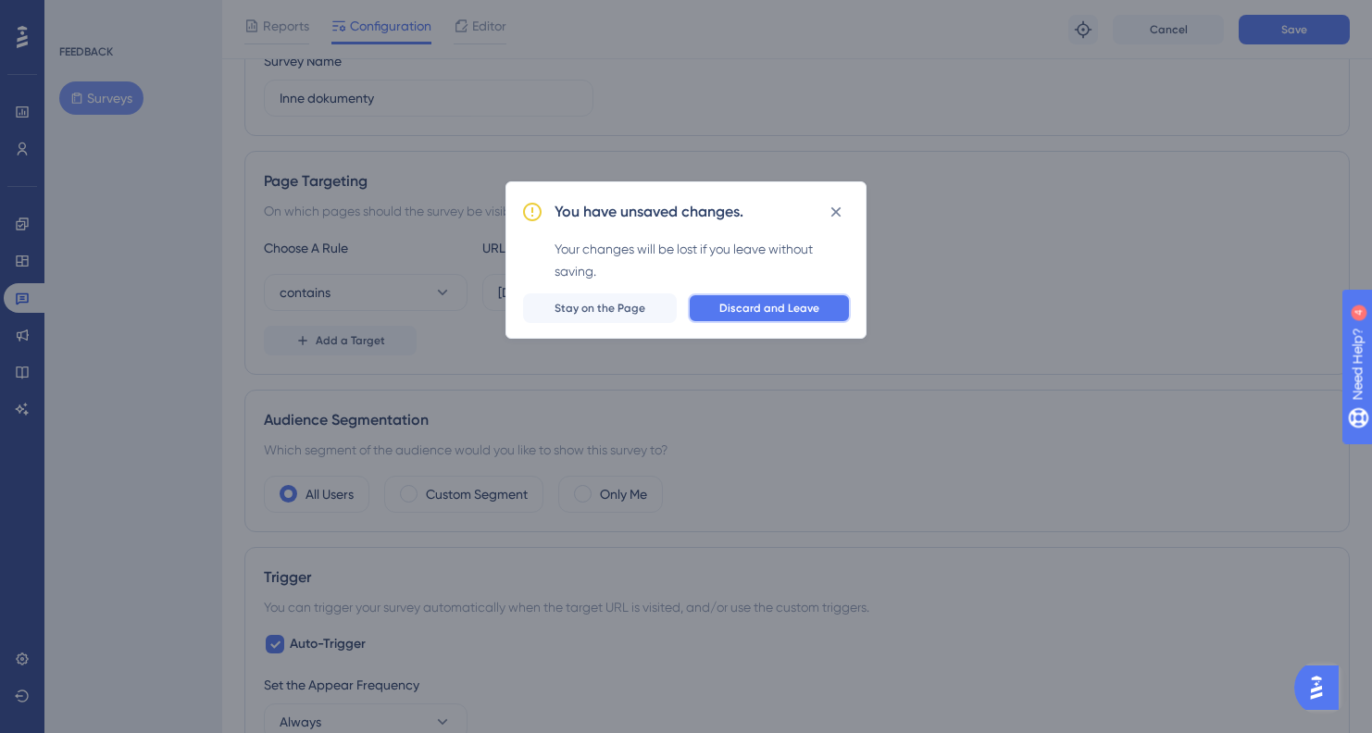
click at [822, 303] on button "Discard and Leave" at bounding box center [769, 308] width 163 height 30
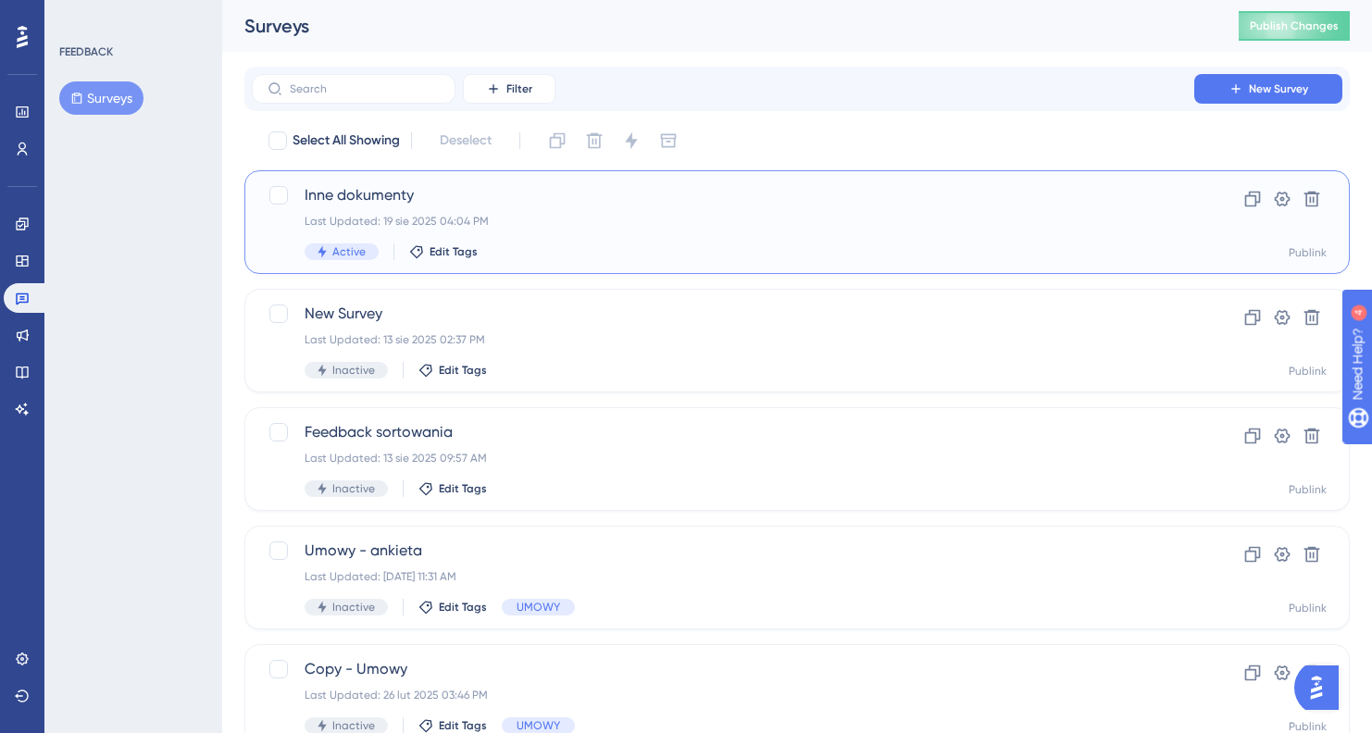
click at [666, 221] on div "Last Updated: 19 sie 2025 04:04 PM" at bounding box center [723, 221] width 837 height 15
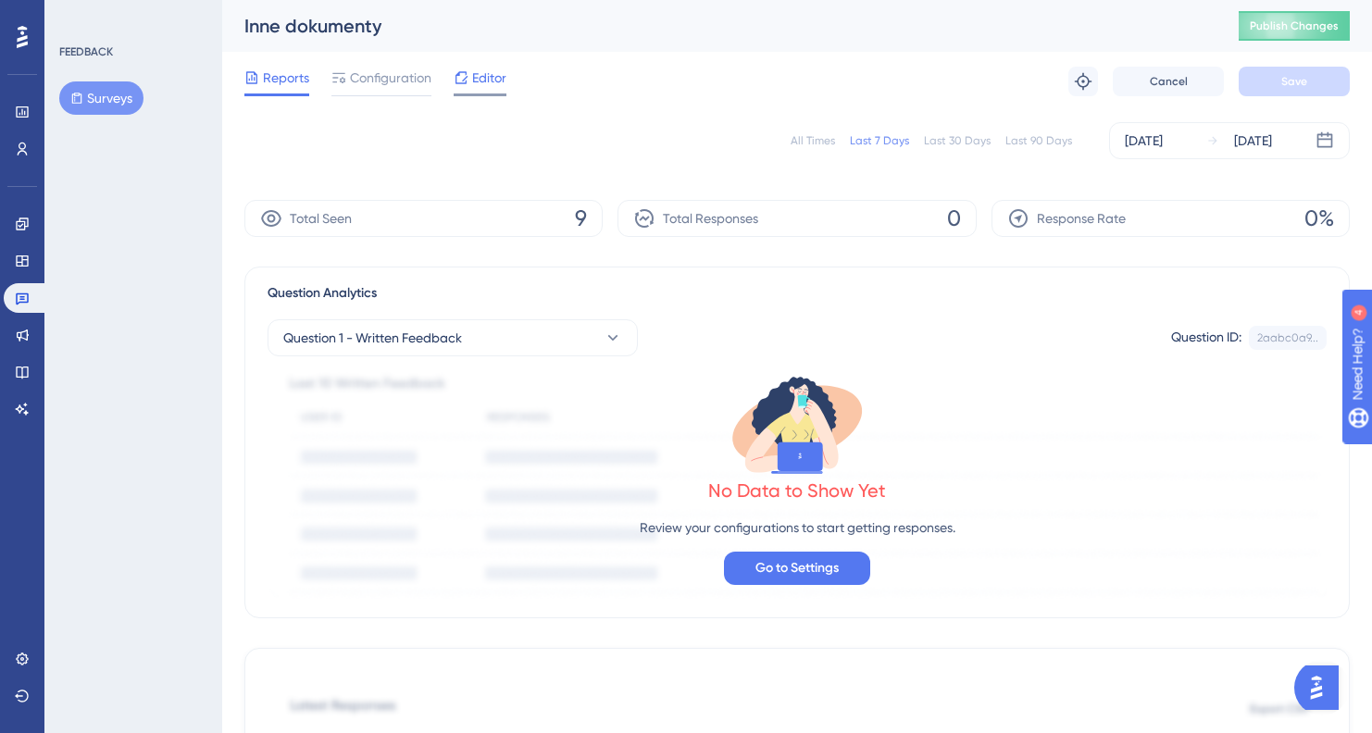
click at [487, 77] on span "Editor" at bounding box center [489, 78] width 34 height 22
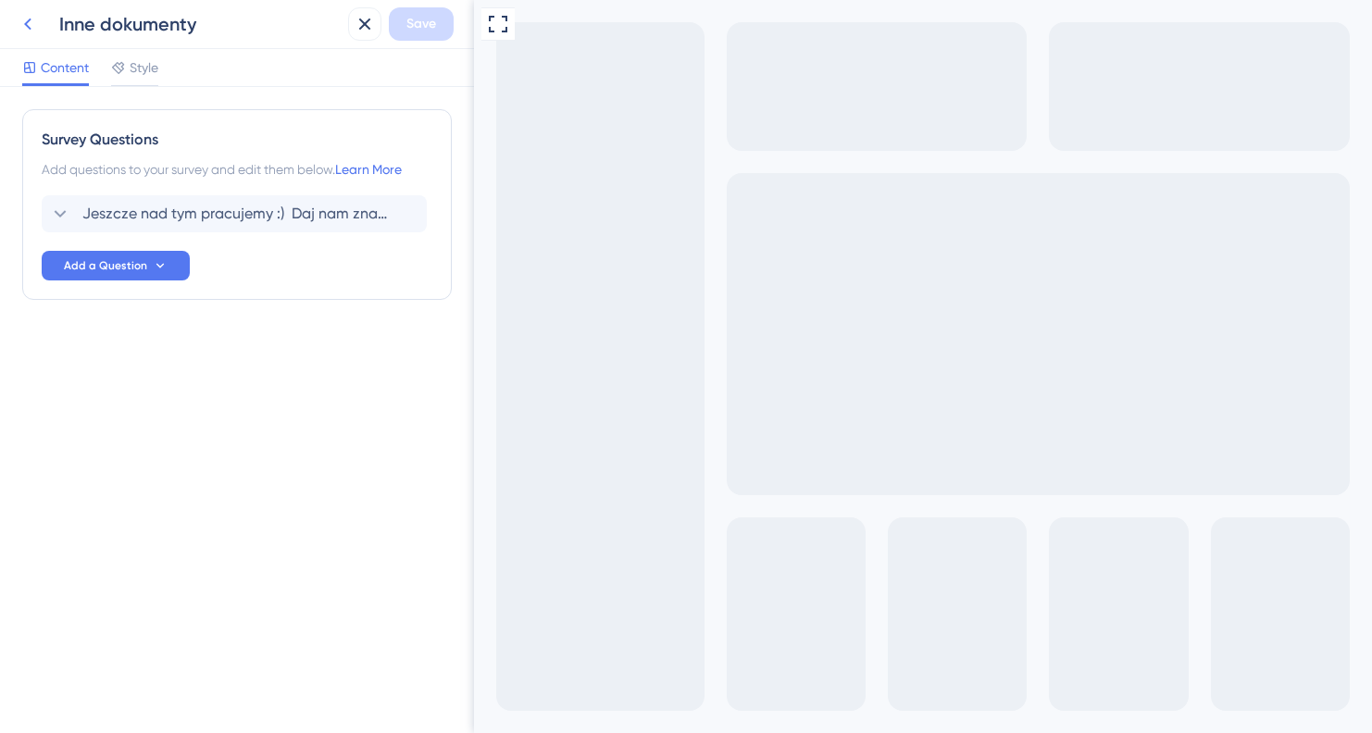
click at [27, 26] on icon at bounding box center [27, 25] width 7 height 12
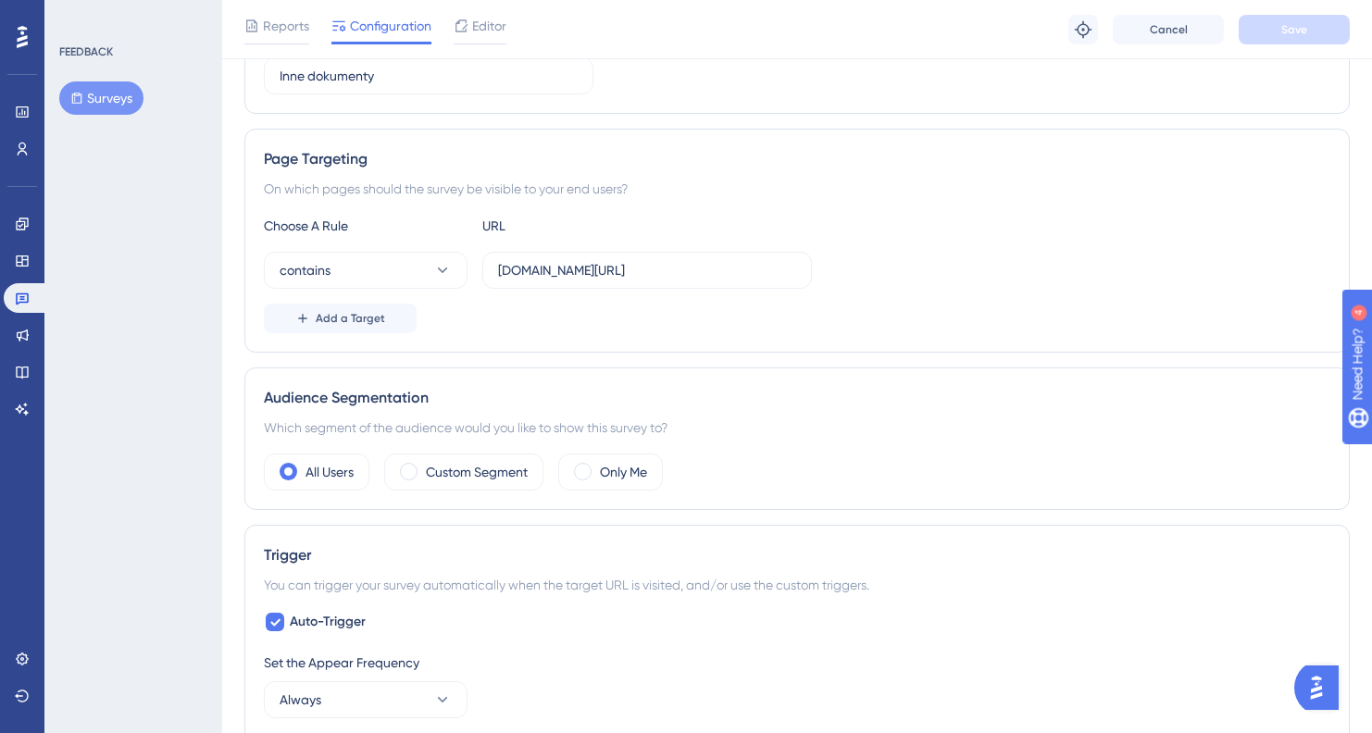
scroll to position [568, 0]
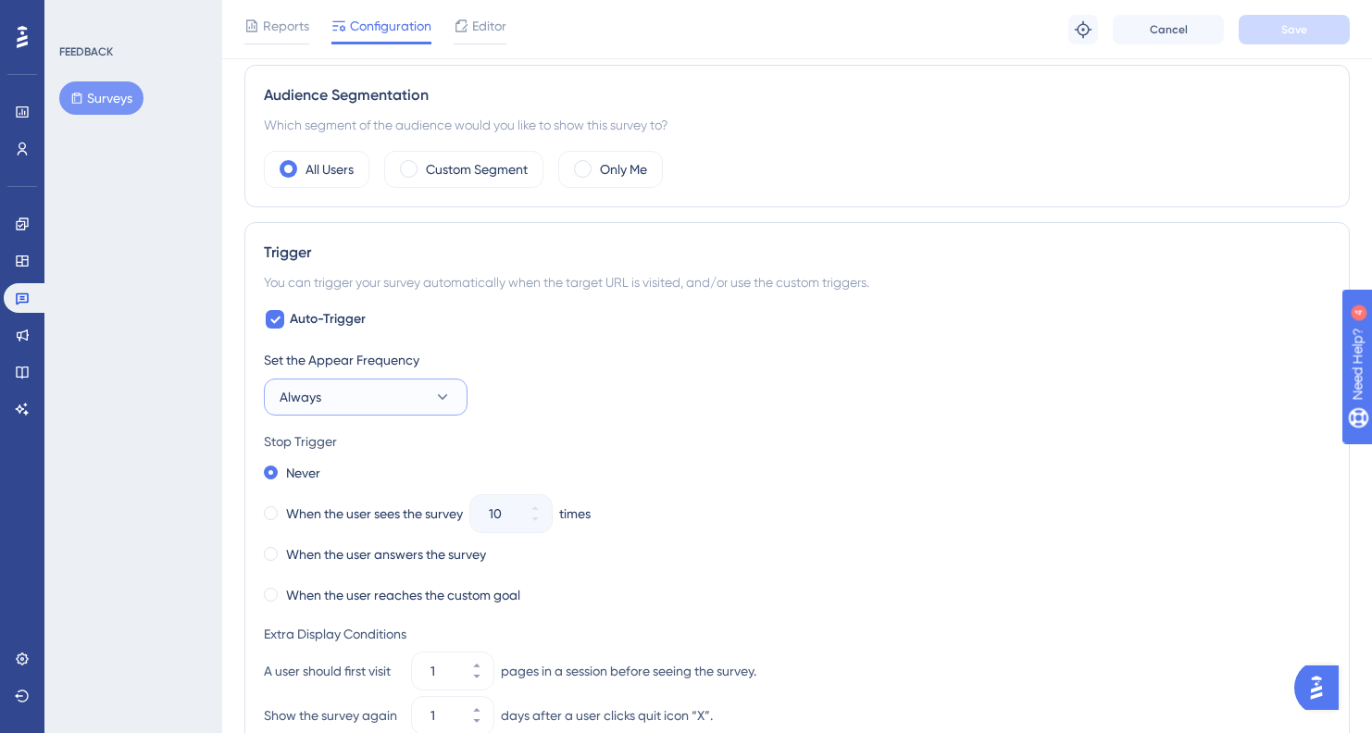
click at [409, 395] on button "Always" at bounding box center [366, 397] width 204 height 37
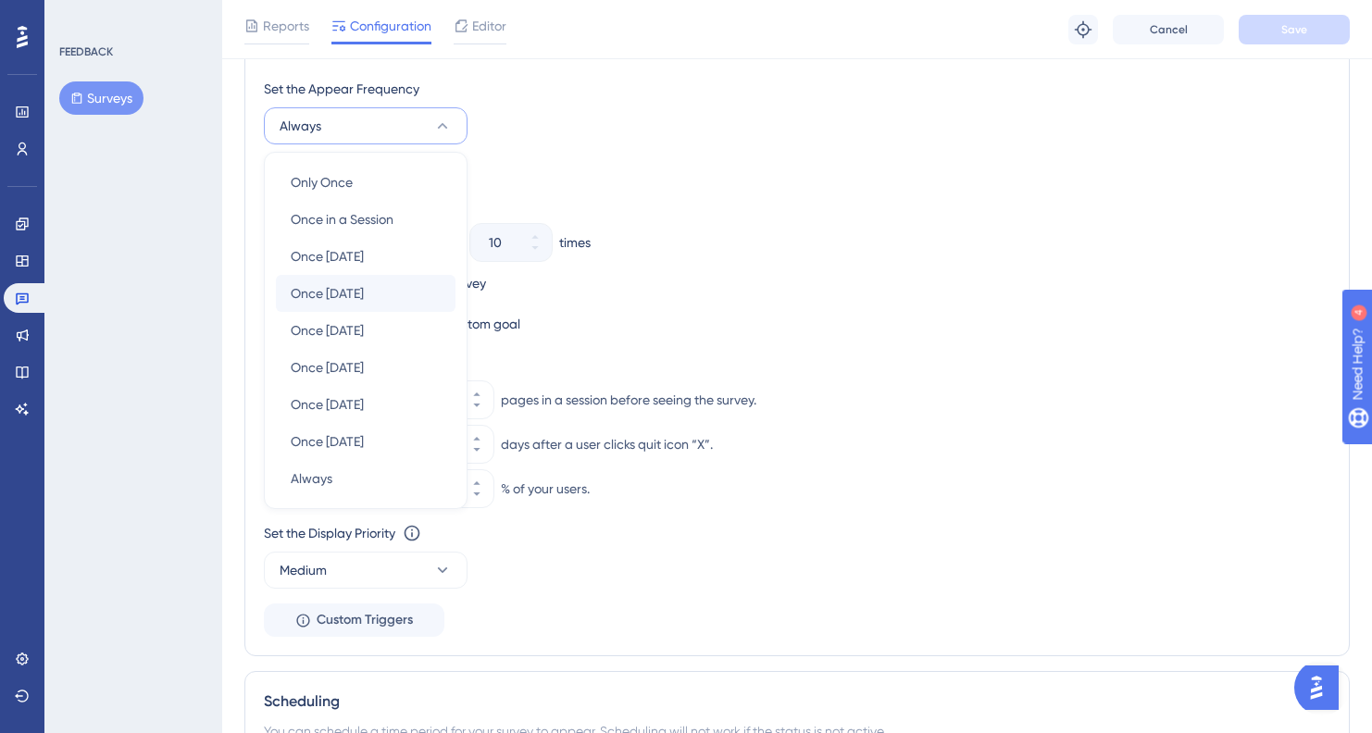
scroll to position [824, 0]
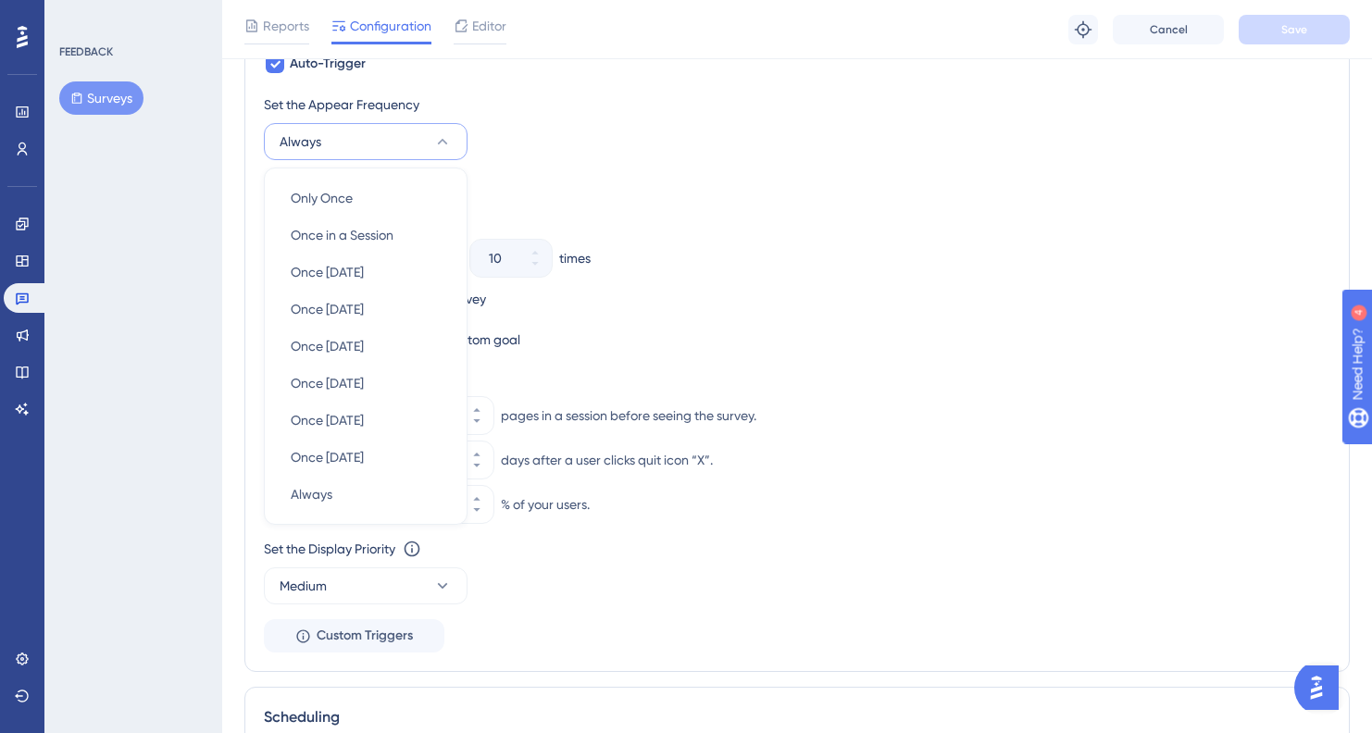
click at [752, 214] on div "Never" at bounding box center [797, 218] width 1066 height 26
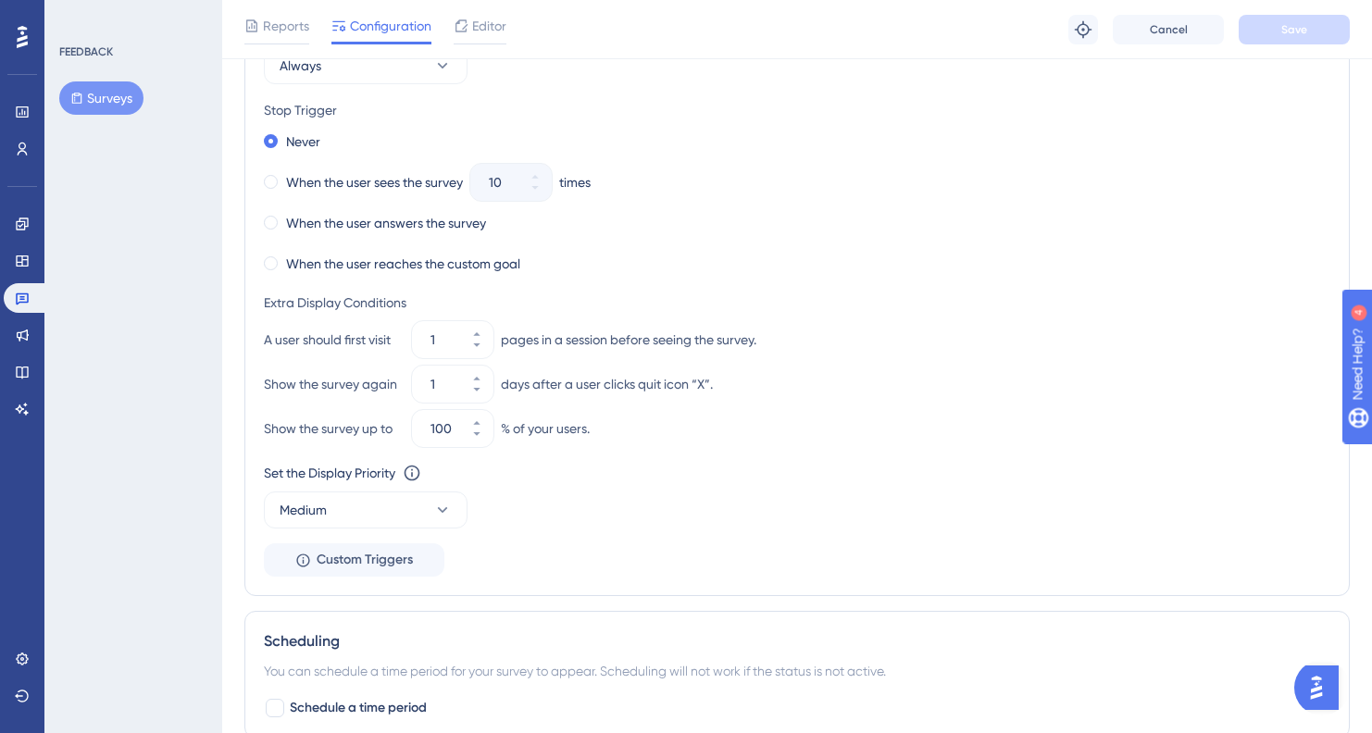
scroll to position [904, 0]
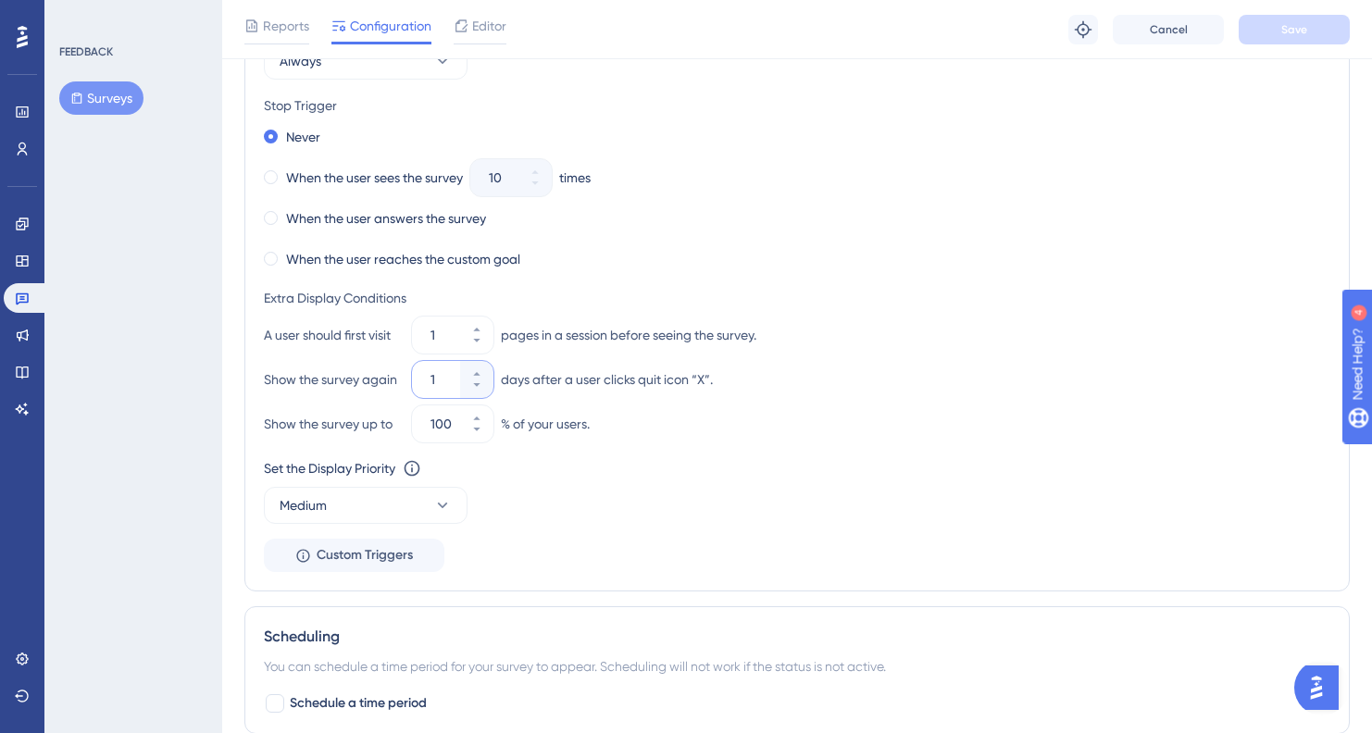
click at [439, 379] on input "1" at bounding box center [443, 379] width 26 height 22
type input "0"
click at [1079, 405] on div "Show the survey up to 100 % of your users." at bounding box center [797, 423] width 1066 height 37
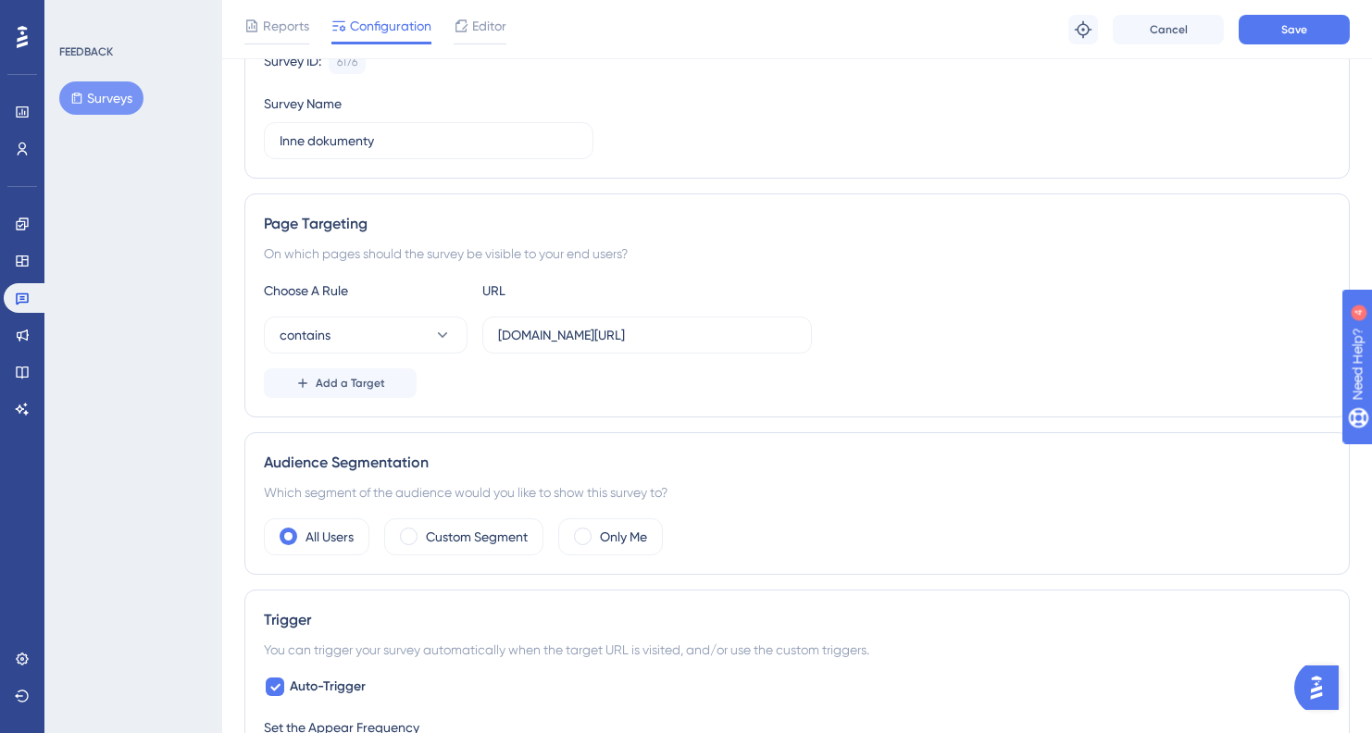
scroll to position [1203, 0]
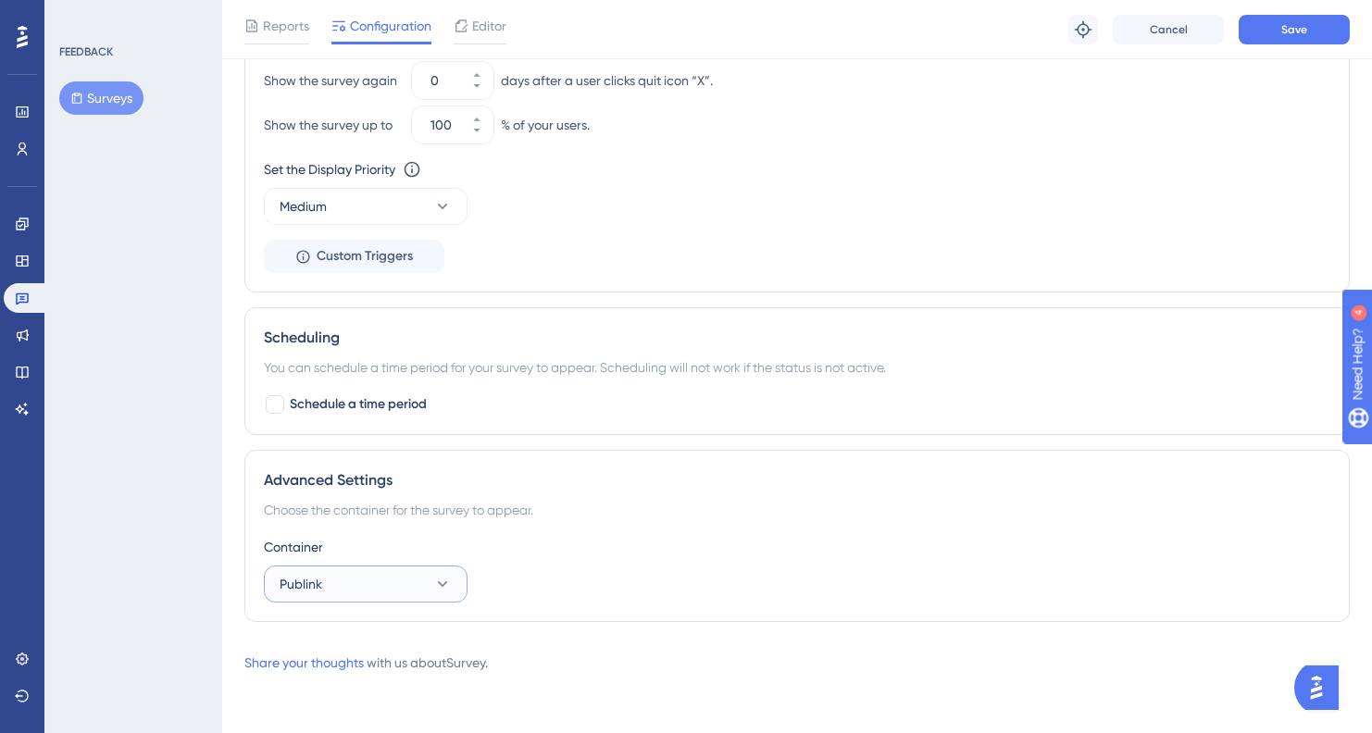
click at [385, 579] on button "Publink" at bounding box center [366, 584] width 204 height 37
click at [618, 553] on div "Container" at bounding box center [797, 547] width 1066 height 22
click at [404, 575] on button "Publink" at bounding box center [366, 584] width 204 height 37
click at [636, 570] on div "Container Publink Publink Publink" at bounding box center [797, 569] width 1066 height 67
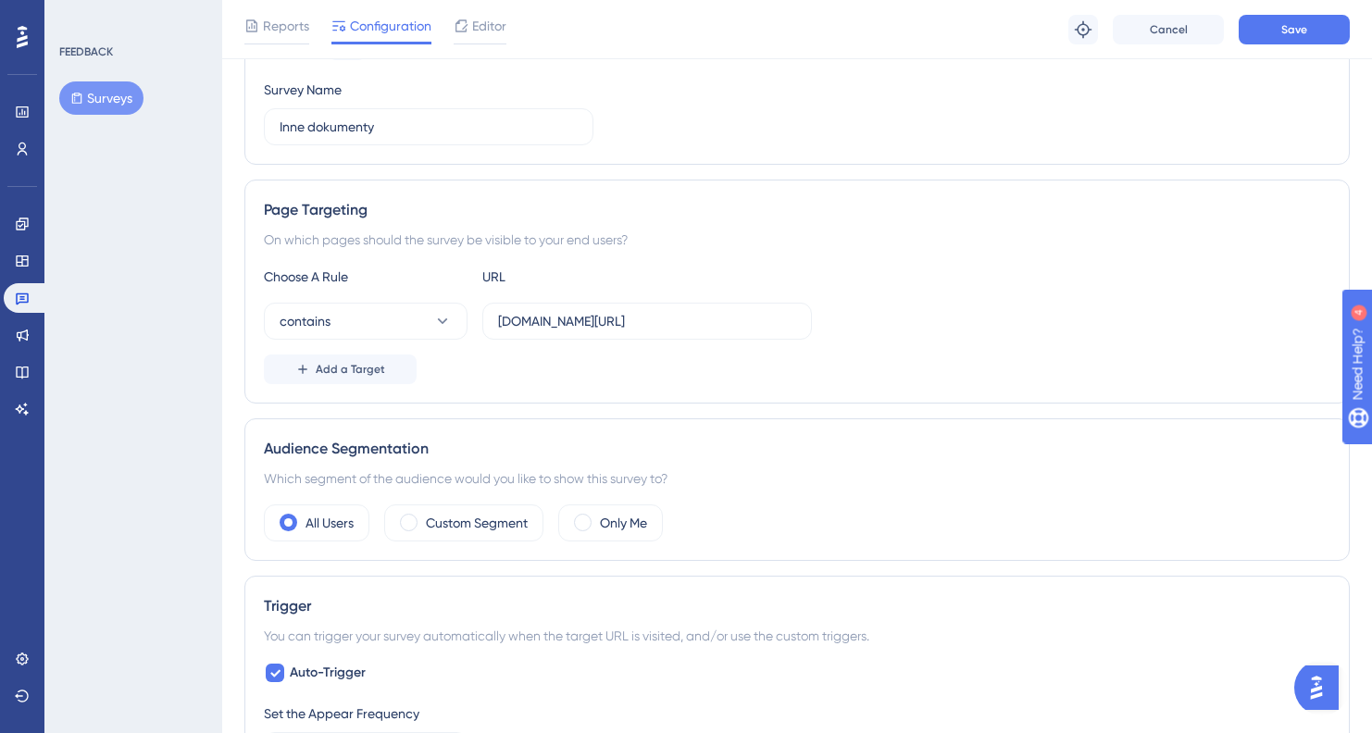
scroll to position [0, 0]
